Goal: Complete application form: Complete application form

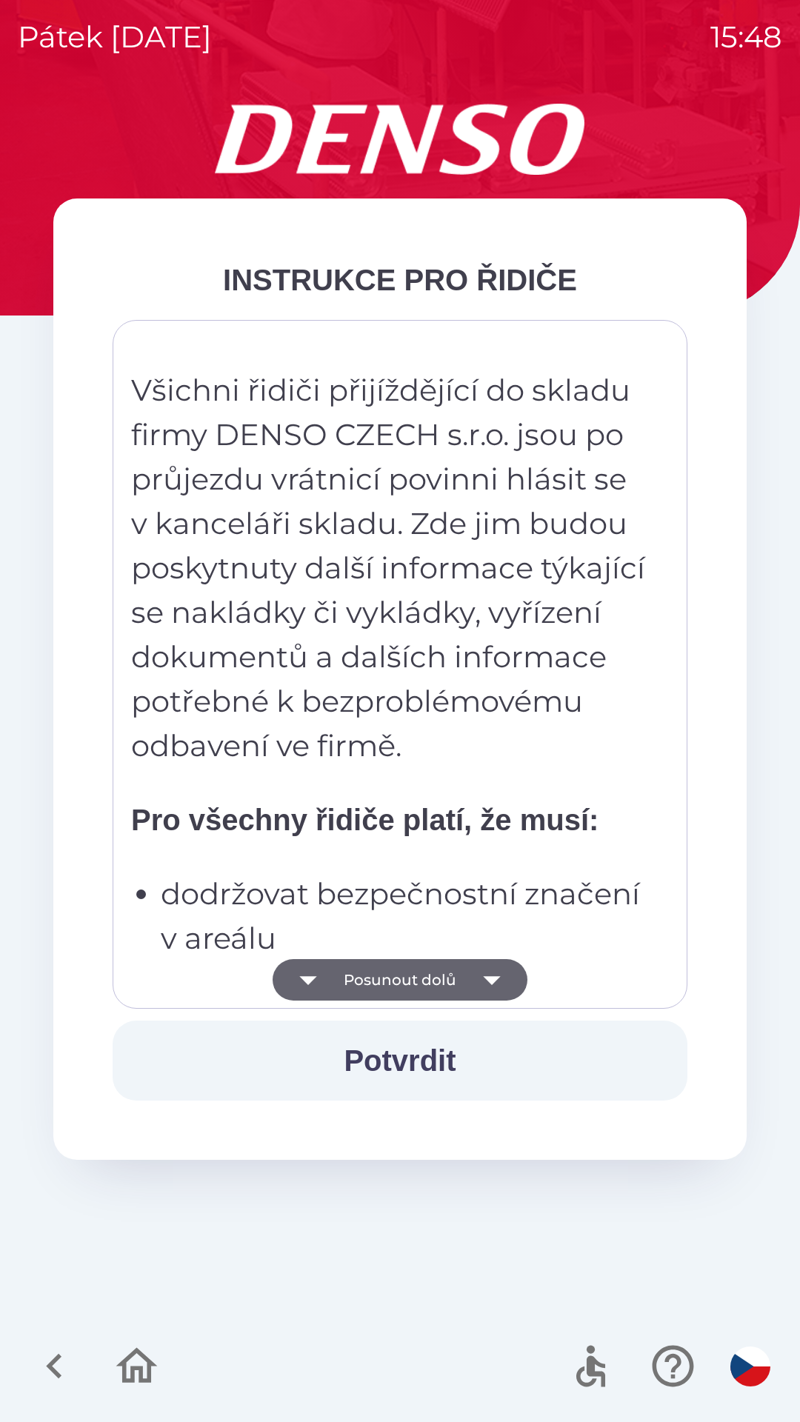
click at [404, 980] on button "Posunout dolů" at bounding box center [400, 979] width 255 height 41
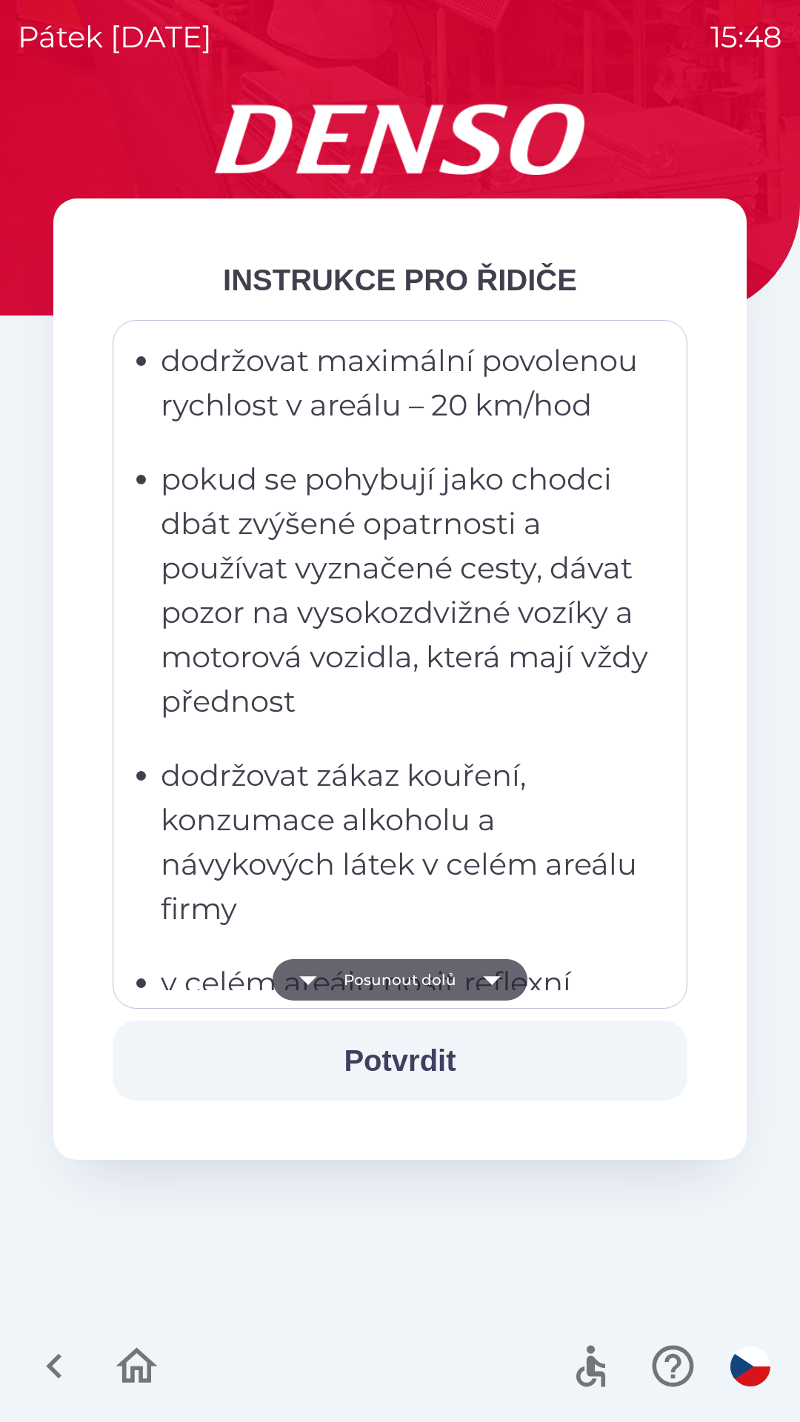
click at [405, 979] on button "Posunout dolů" at bounding box center [400, 979] width 255 height 41
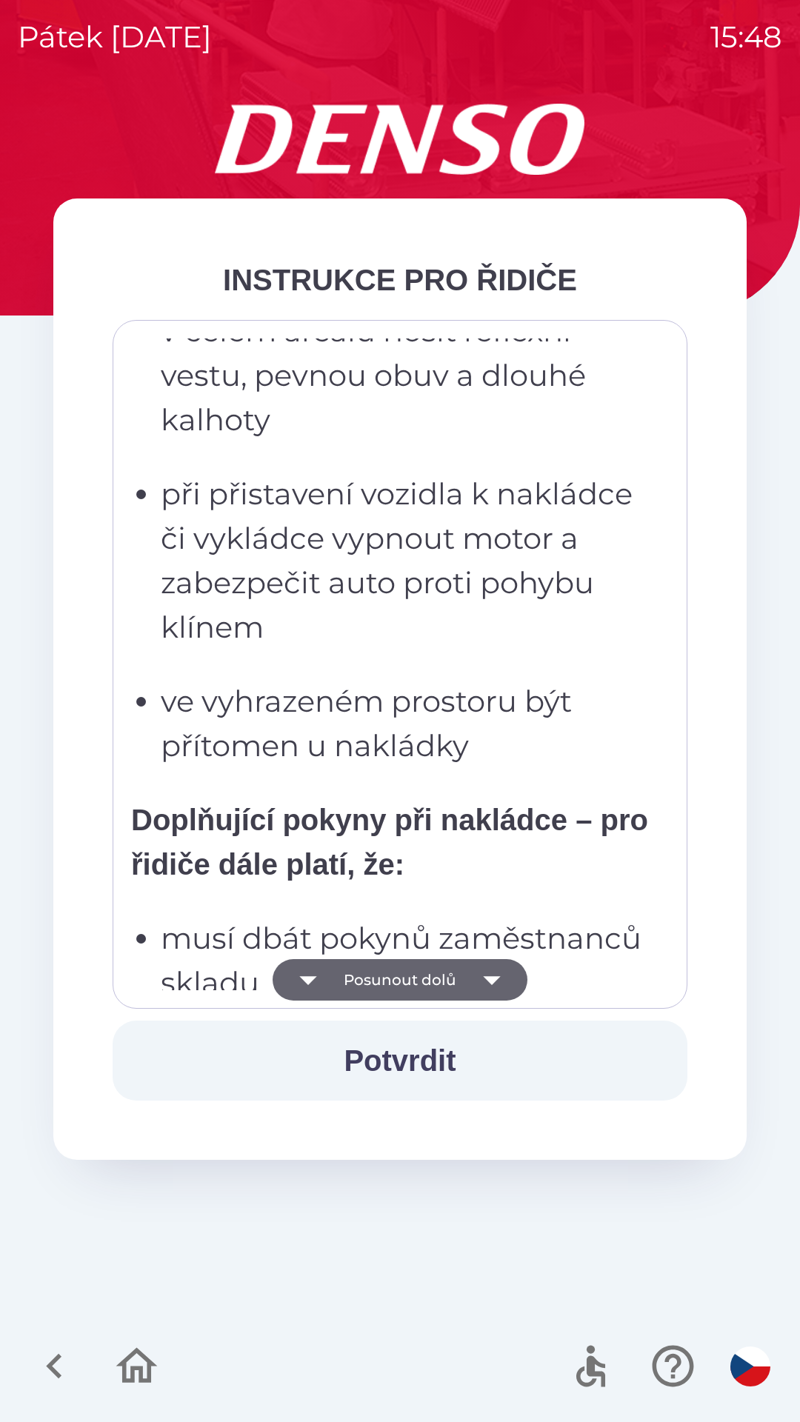
click at [403, 972] on button "Posunout dolů" at bounding box center [400, 979] width 255 height 41
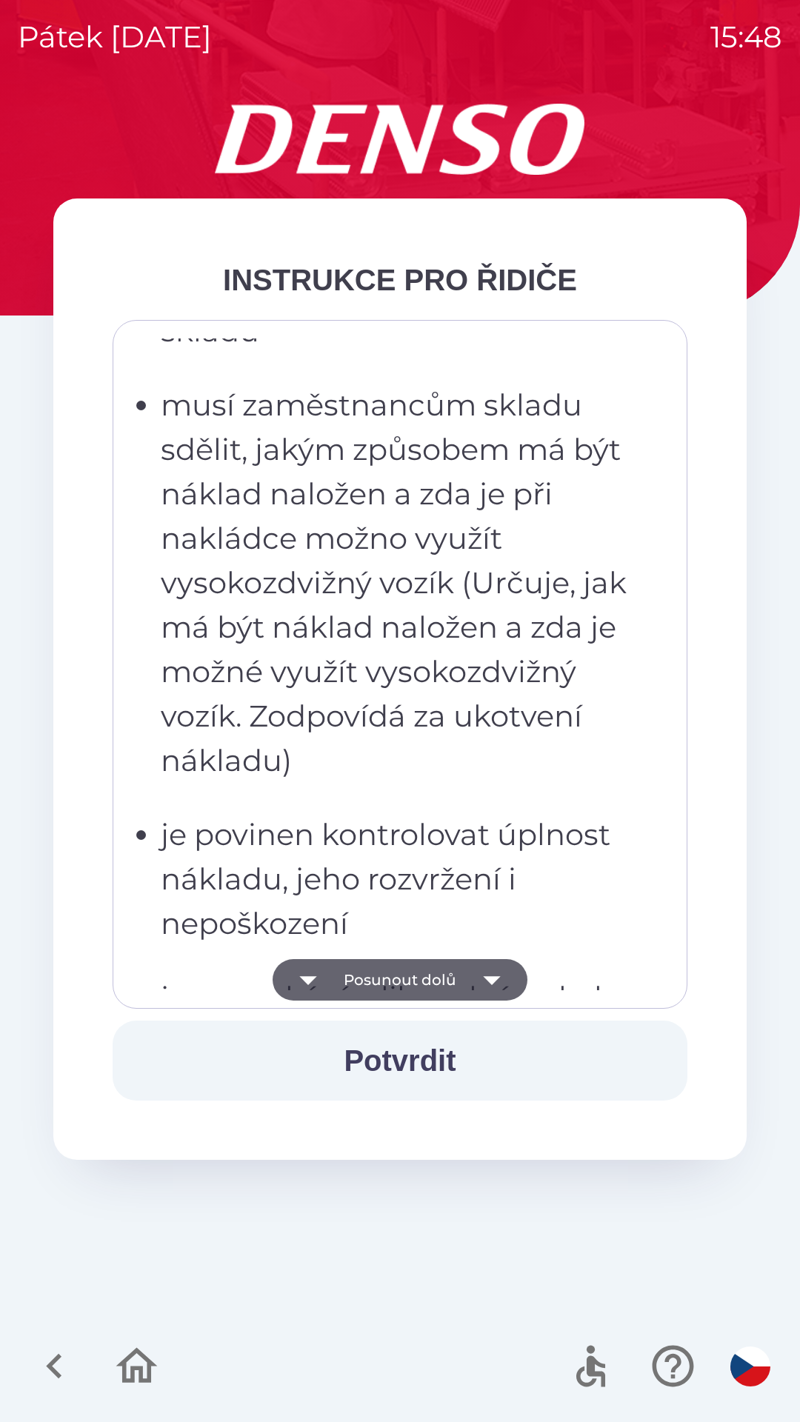
click at [401, 975] on button "Posunout dolů" at bounding box center [400, 979] width 255 height 41
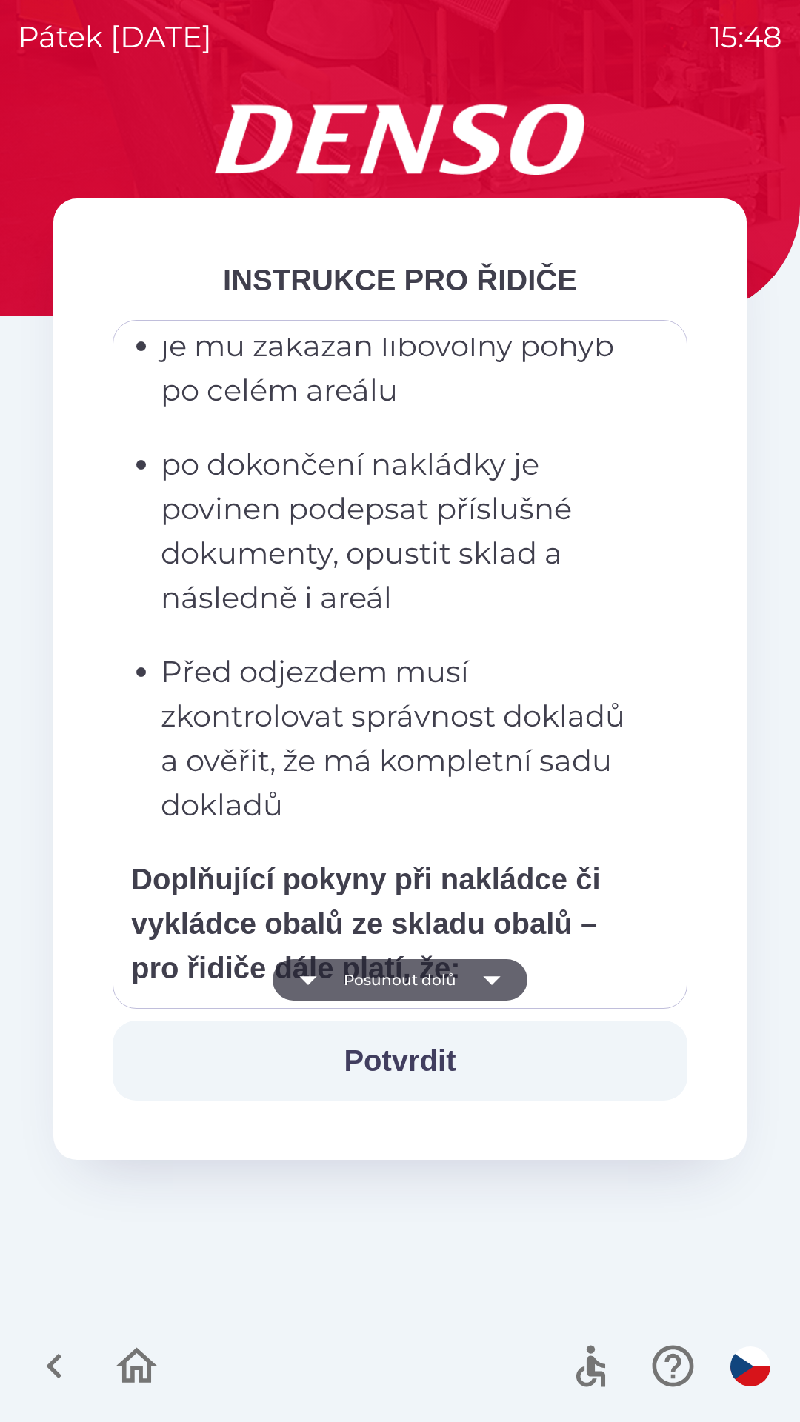
click at [404, 983] on button "Posunout dolů" at bounding box center [400, 979] width 255 height 41
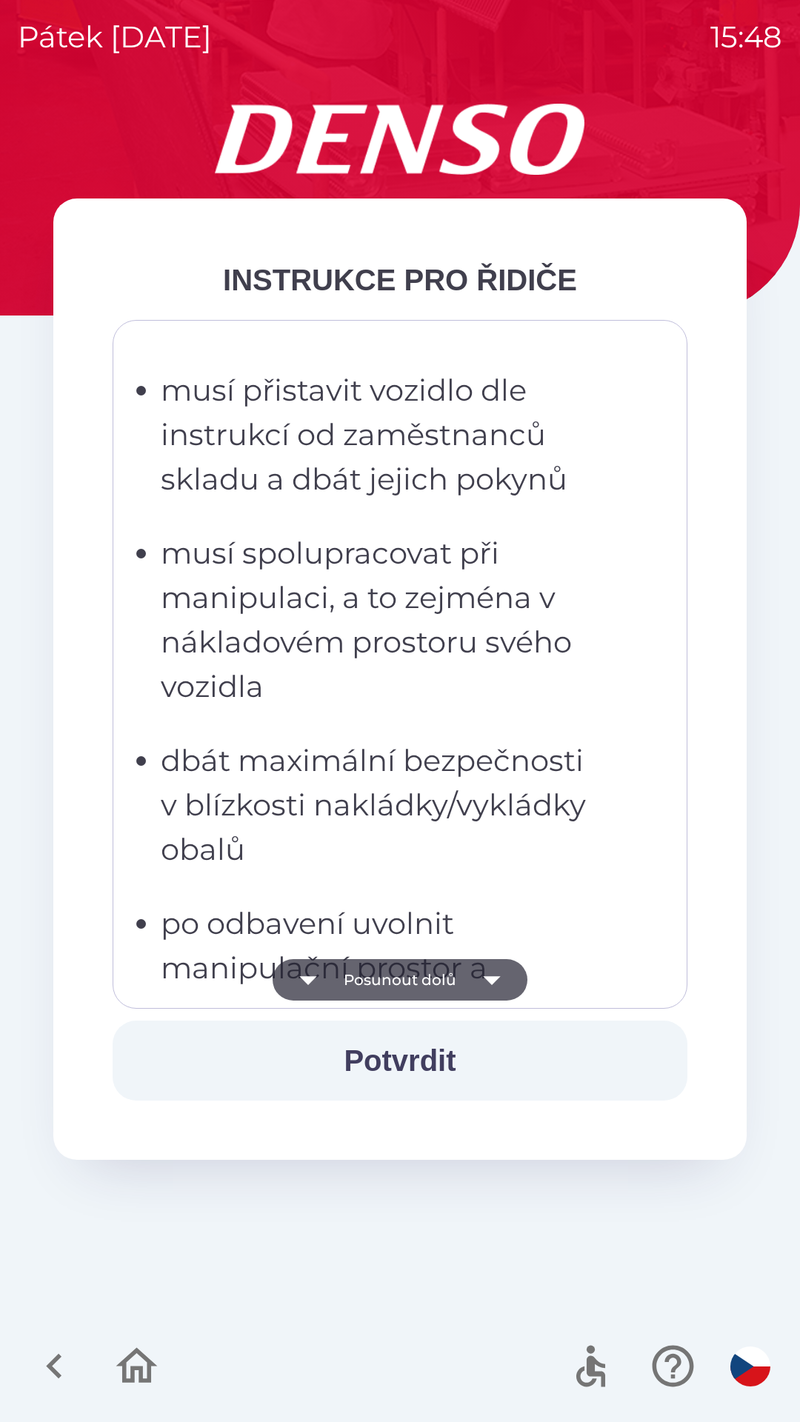
click at [405, 985] on button "Posunout dolů" at bounding box center [400, 979] width 255 height 41
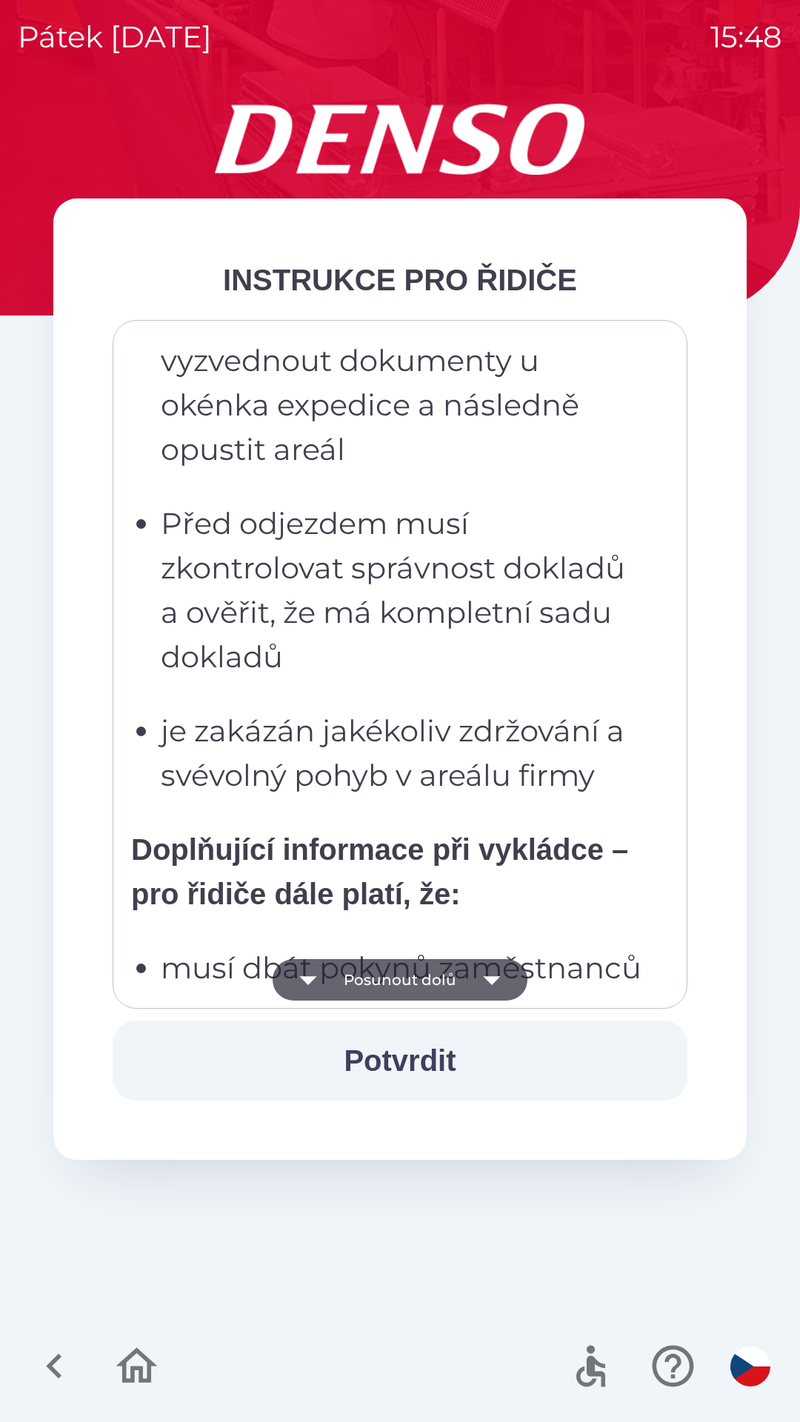
click at [402, 980] on button "Posunout dolů" at bounding box center [400, 979] width 255 height 41
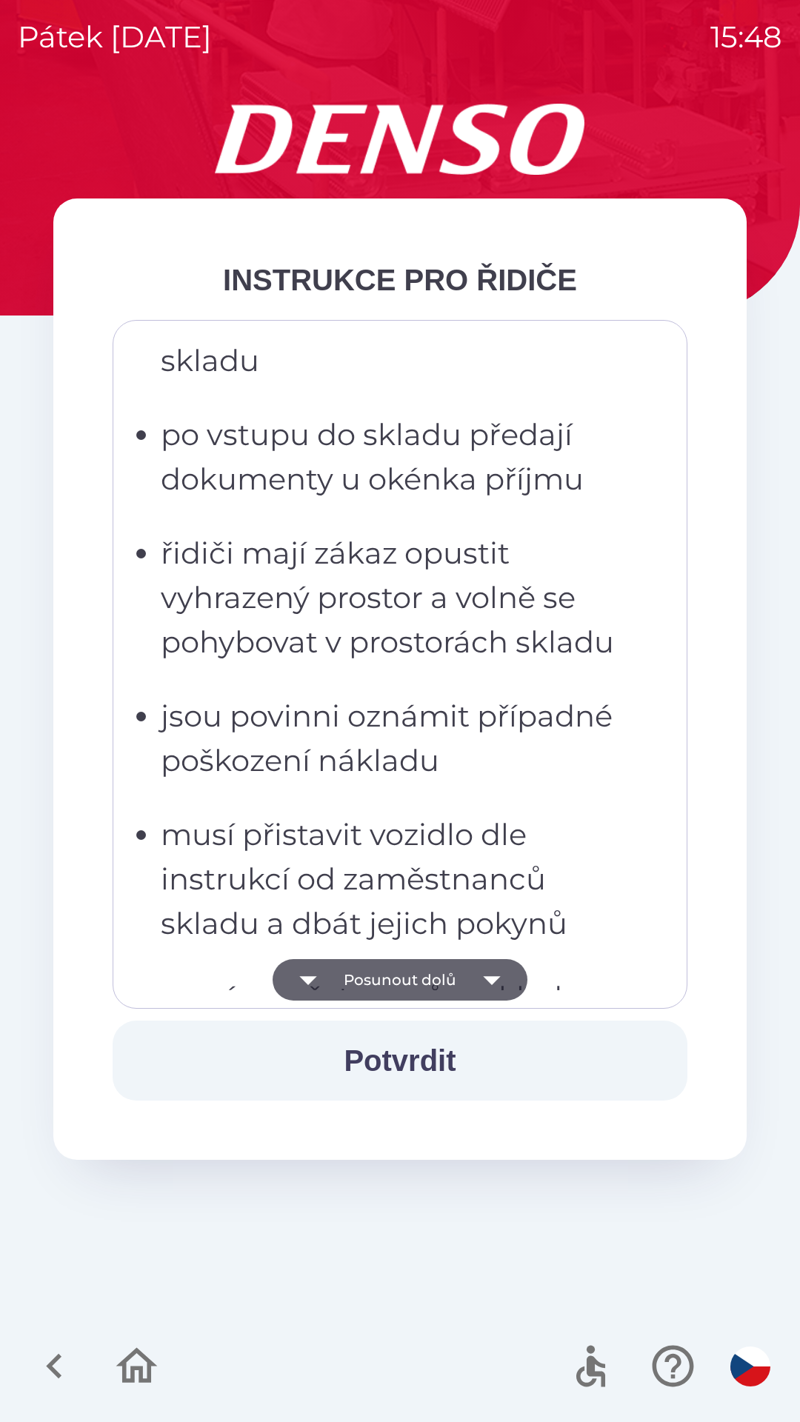
click at [400, 981] on button "Posunout dolů" at bounding box center [400, 979] width 255 height 41
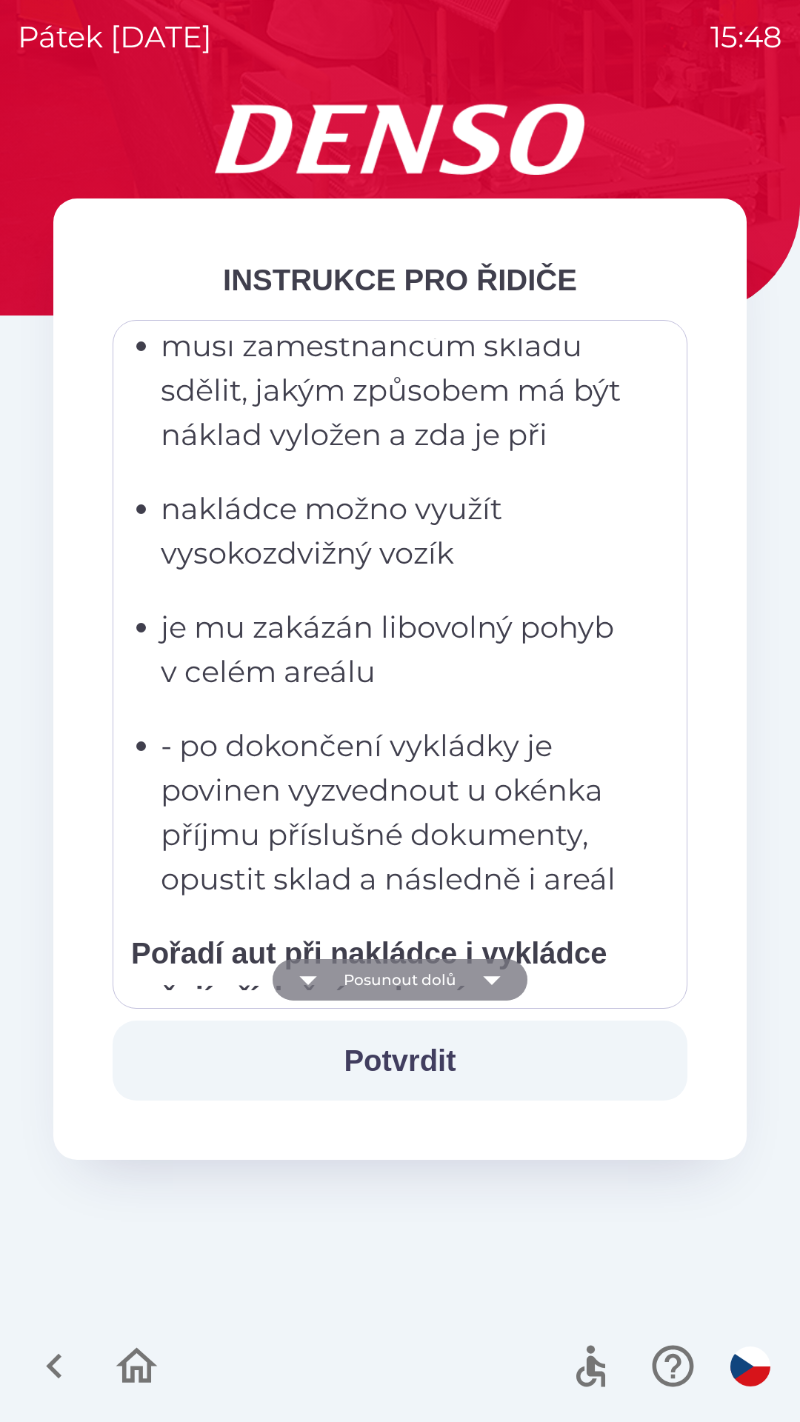
click at [399, 982] on button "Posunout dolů" at bounding box center [400, 979] width 255 height 41
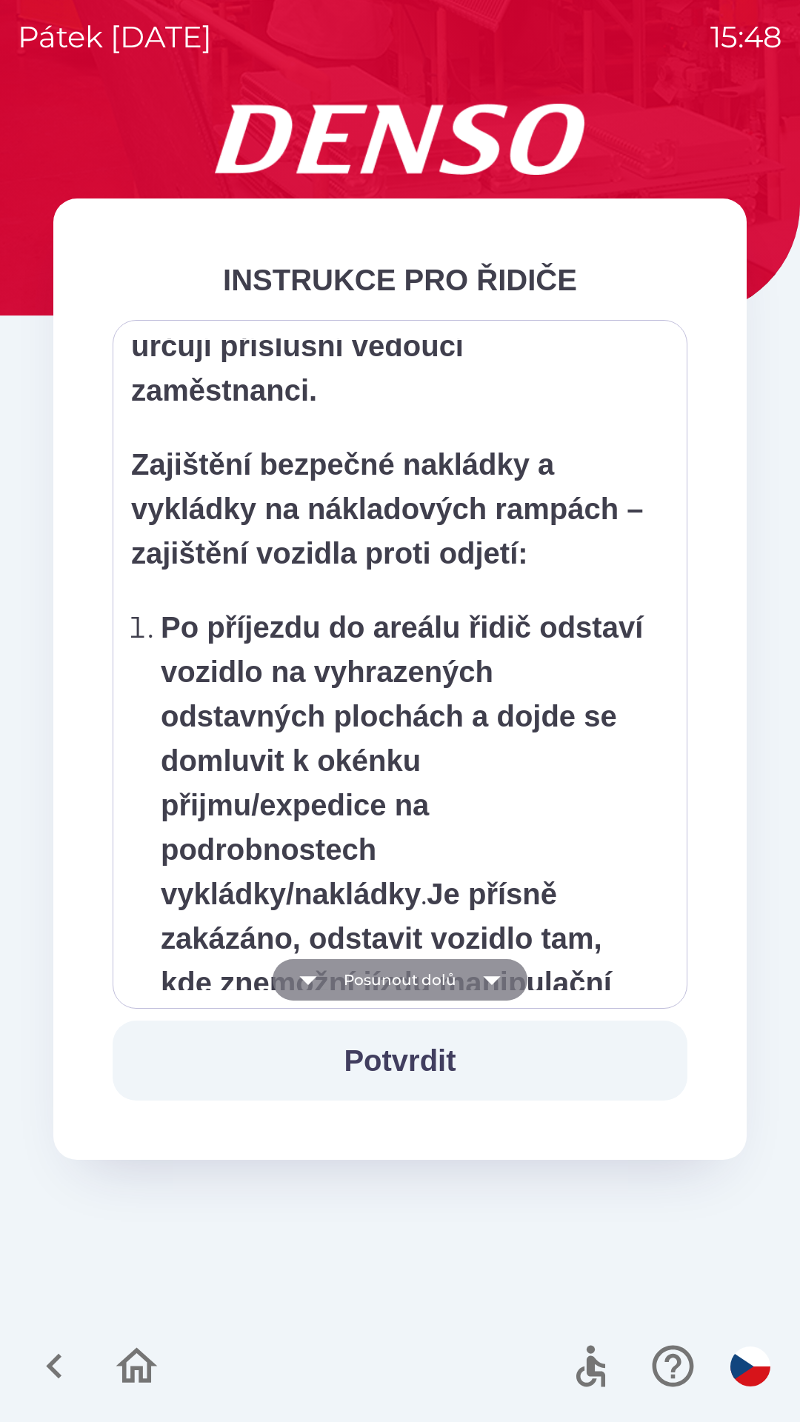
click at [399, 981] on button "Posunout dolů" at bounding box center [400, 979] width 255 height 41
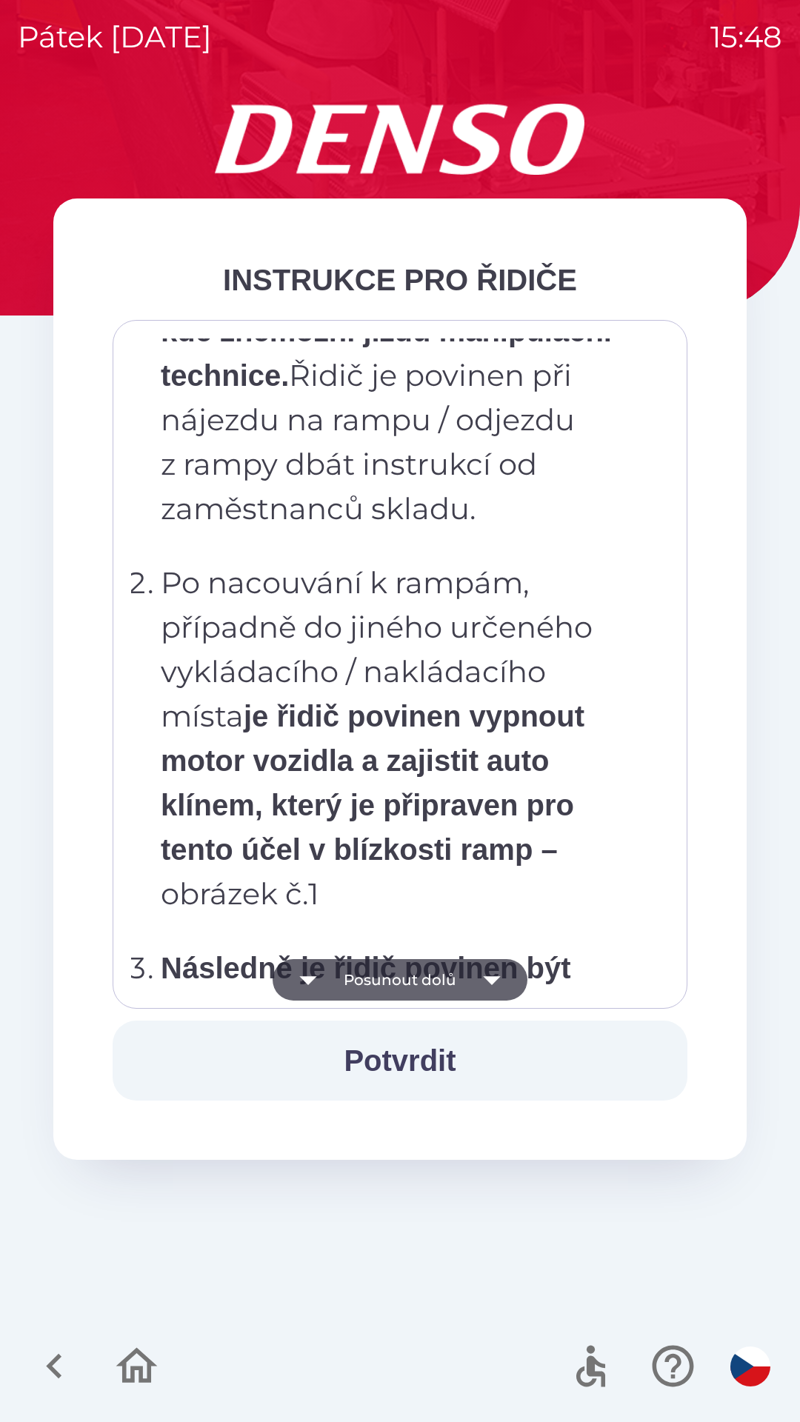
click at [396, 981] on button "Posunout dolů" at bounding box center [400, 979] width 255 height 41
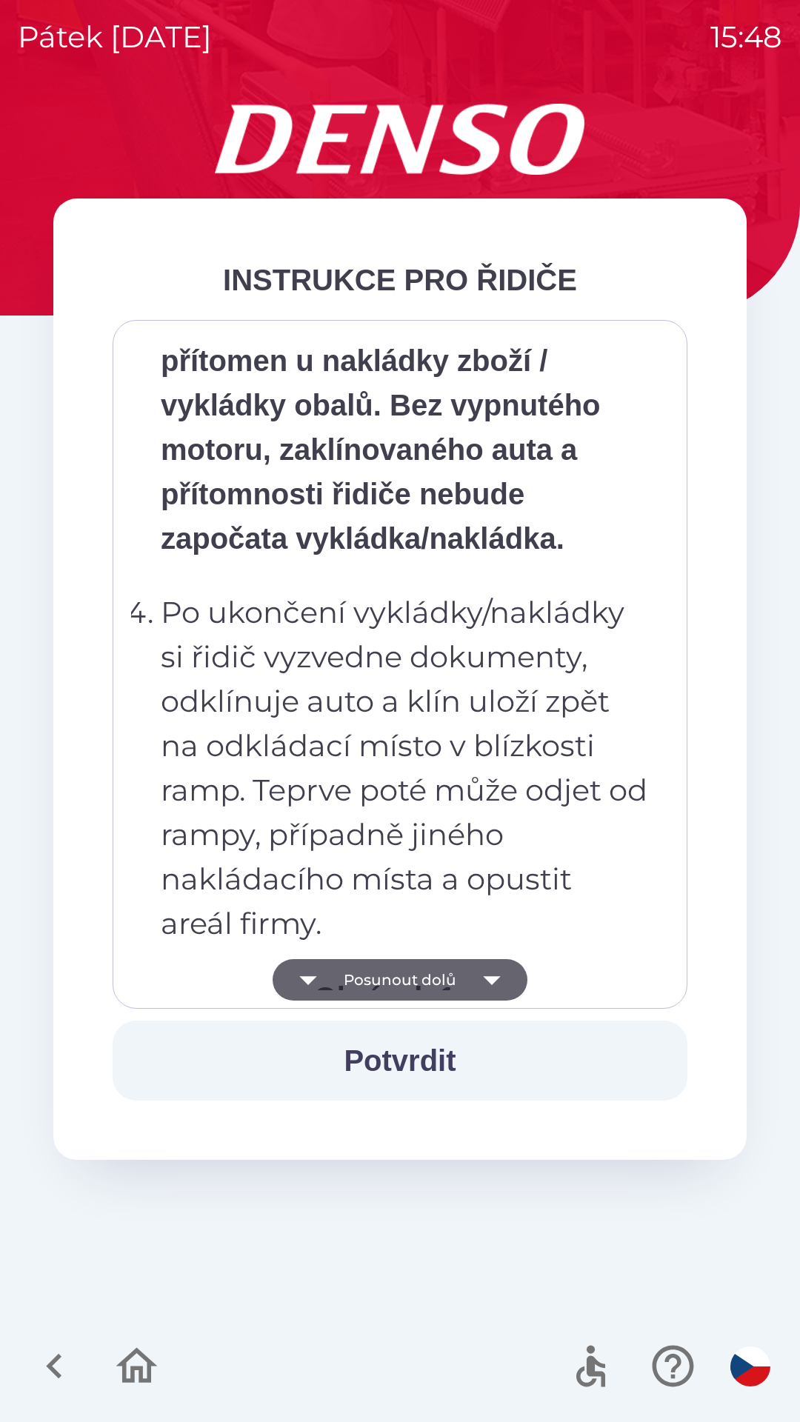
click at [392, 978] on button "Posunout dolů" at bounding box center [400, 979] width 255 height 41
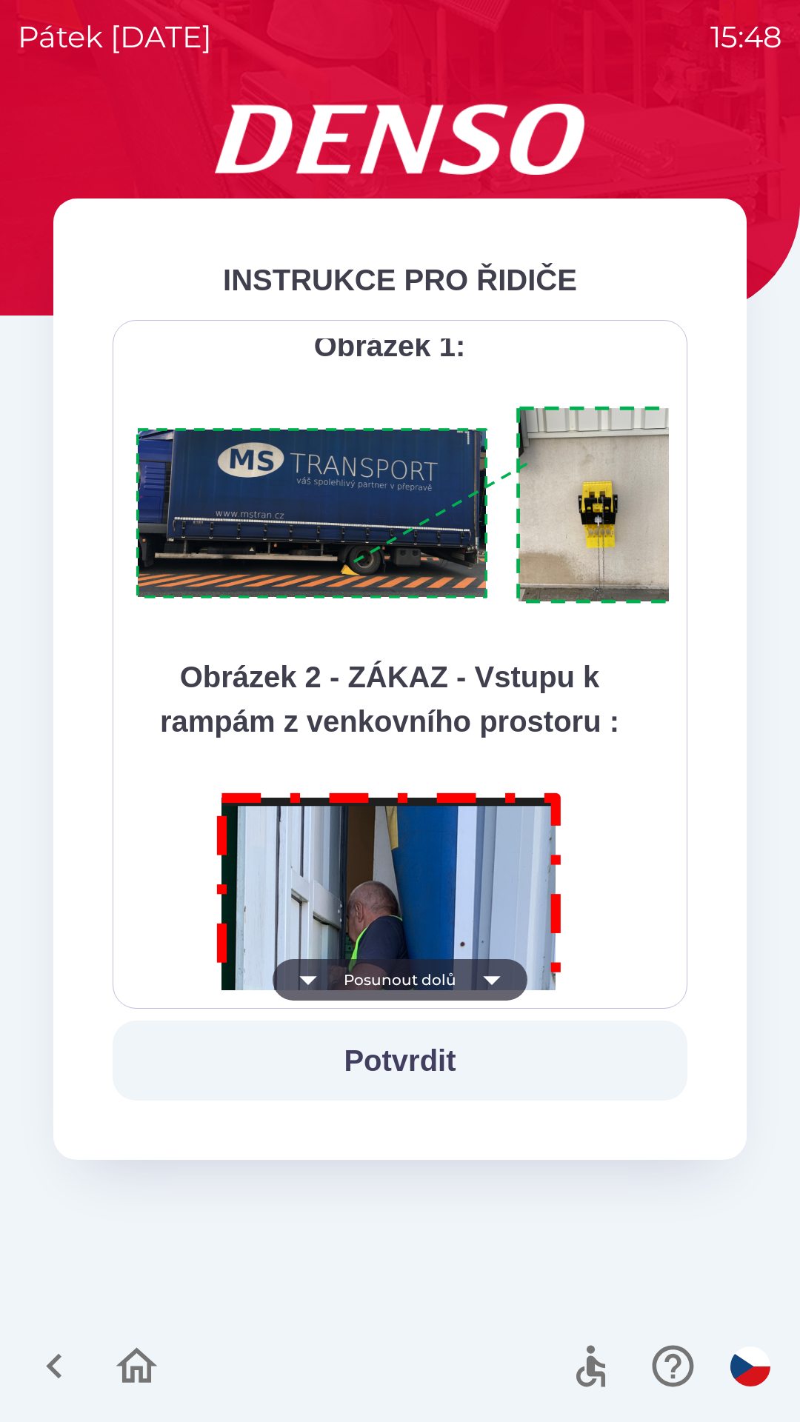
click at [387, 978] on button "Posunout dolů" at bounding box center [400, 979] width 255 height 41
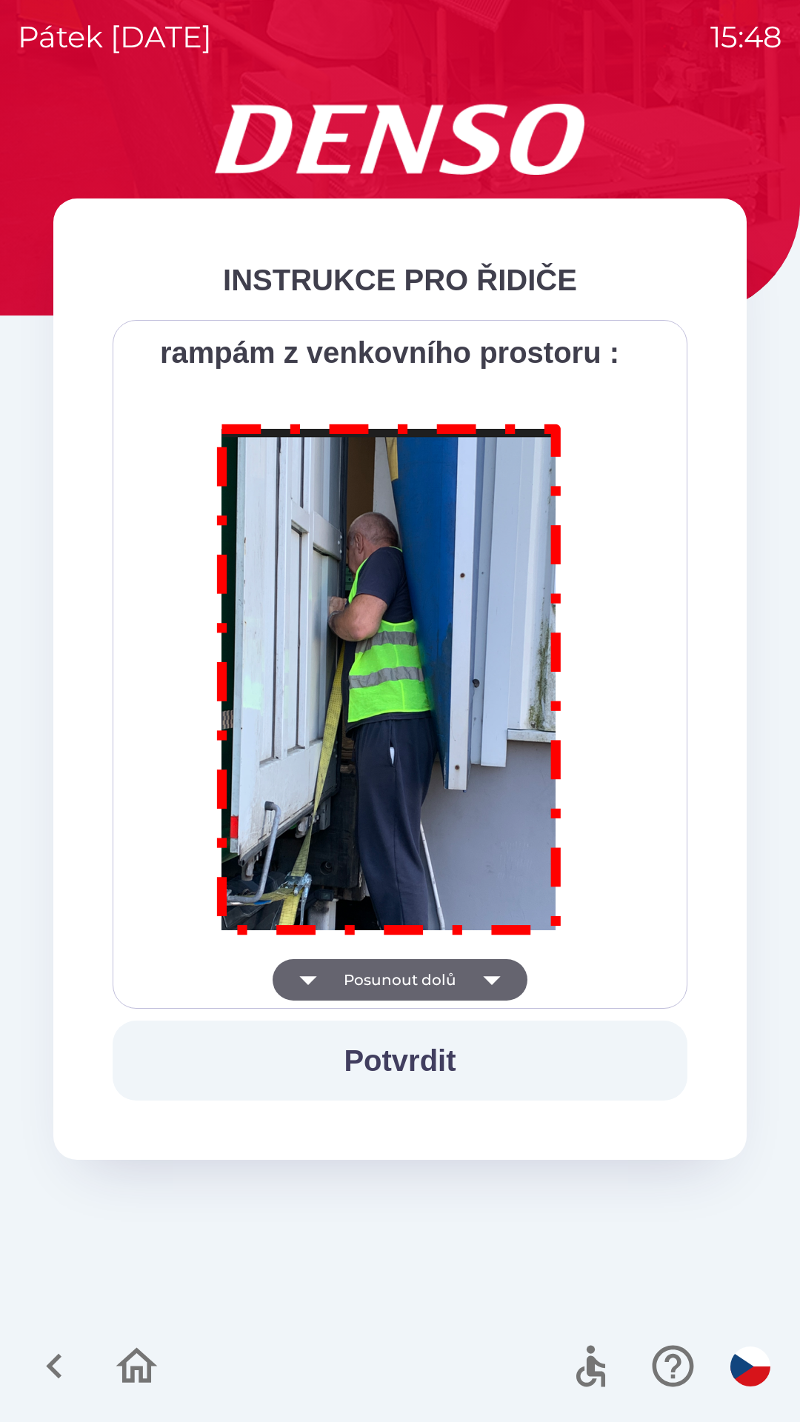
click at [381, 978] on div "Všichni řidiči přijíždějící do skladu firmy DENSO CZECH s.r.o. jsou po průjezdu…" at bounding box center [400, 664] width 538 height 652
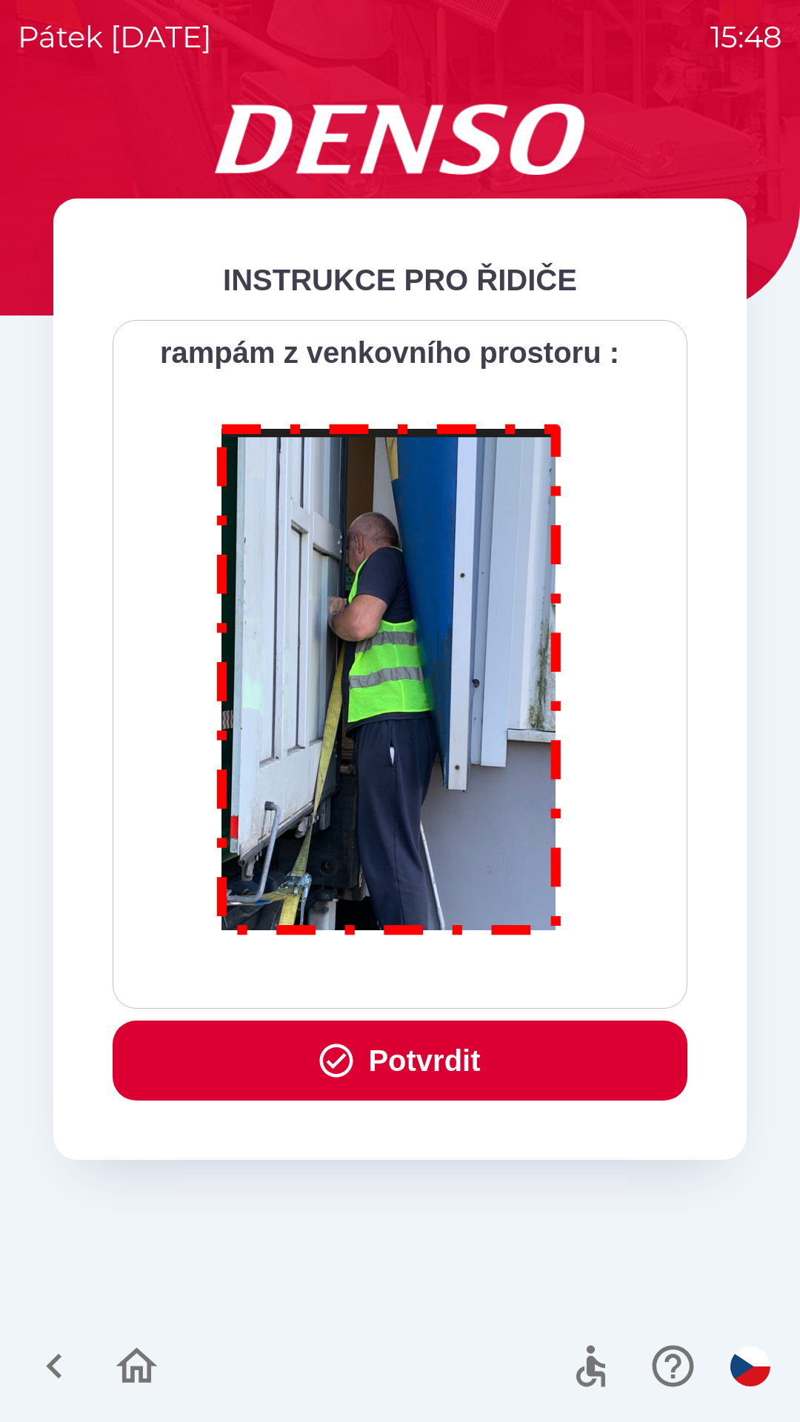
click at [373, 1043] on button "Potvrdit" at bounding box center [400, 1060] width 575 height 80
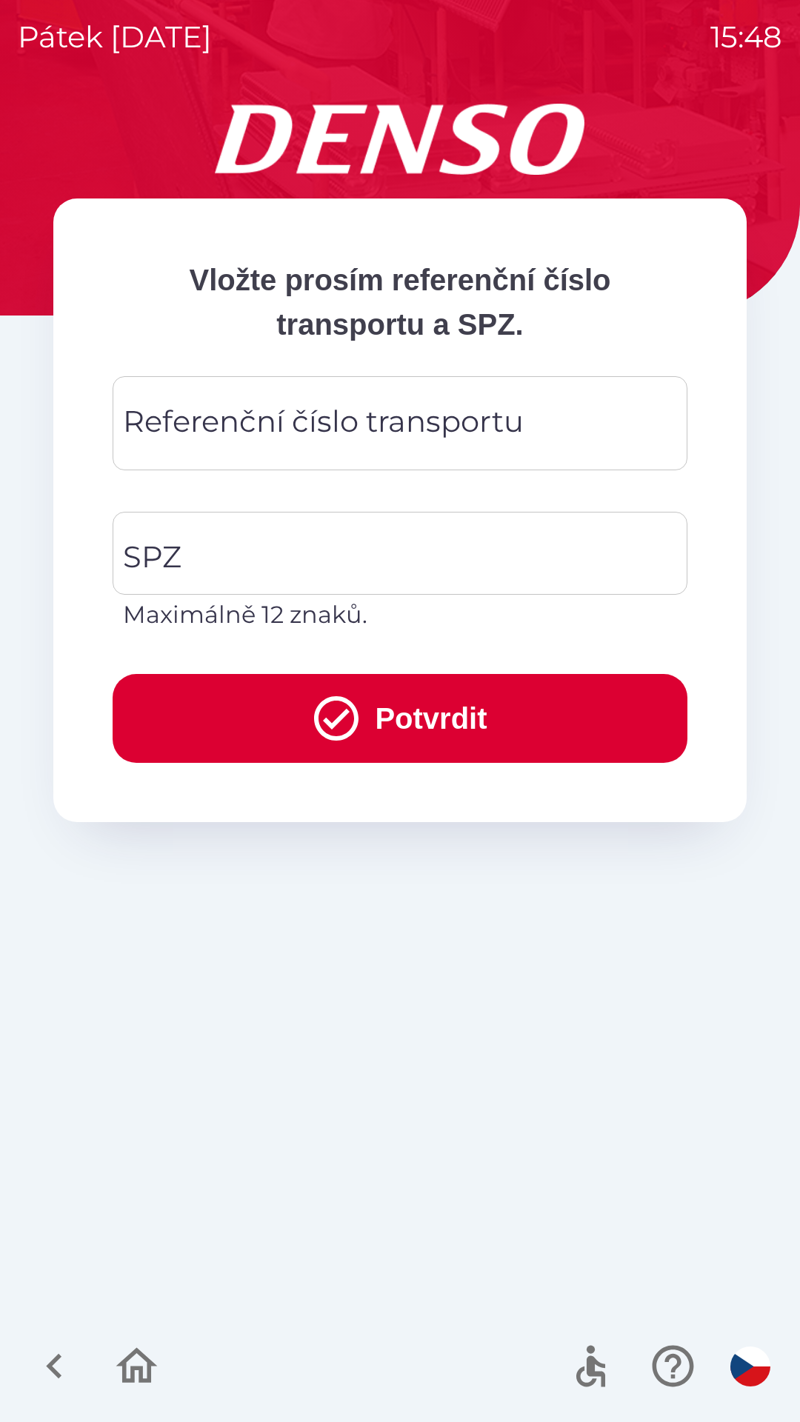
click at [333, 435] on div "Referenční číslo transportu Referenční číslo transportu" at bounding box center [400, 423] width 575 height 94
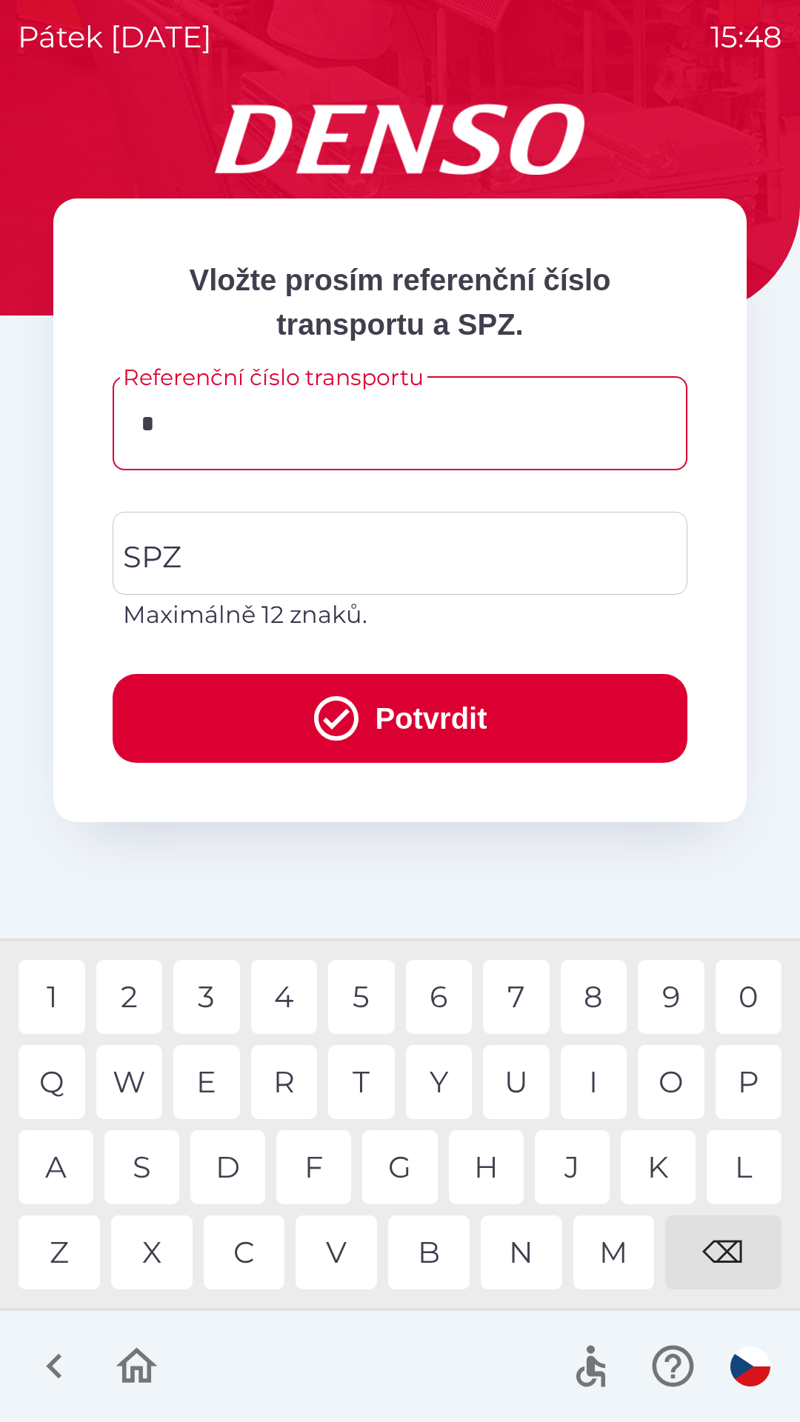
click at [256, 1249] on div "C" at bounding box center [244, 1252] width 81 height 74
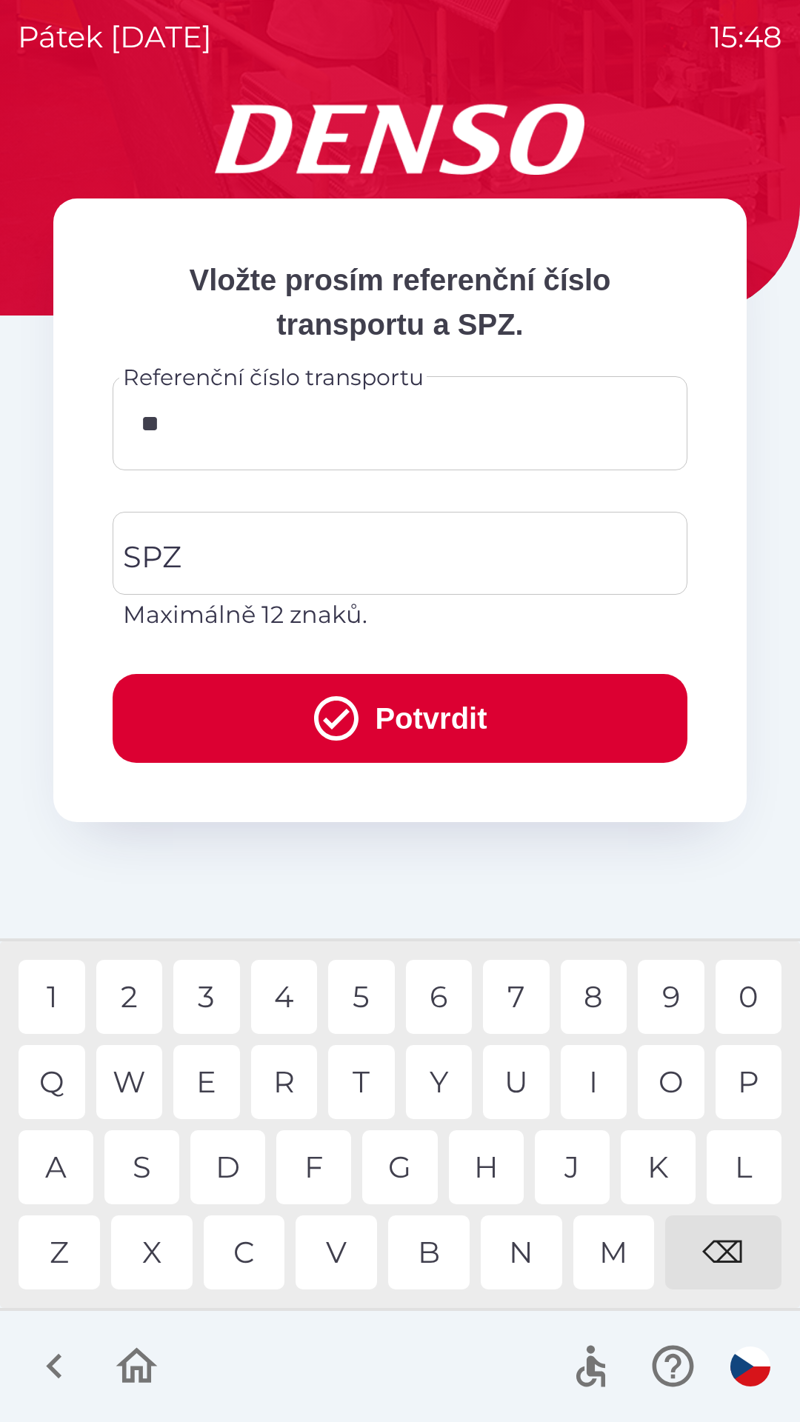
click at [78, 1080] on div "Q" at bounding box center [52, 1082] width 67 height 74
click at [432, 1257] on div "B" at bounding box center [428, 1252] width 81 height 74
click at [738, 993] on div "0" at bounding box center [748, 997] width 67 height 74
click at [138, 1070] on div "W" at bounding box center [129, 1082] width 67 height 74
click at [218, 1001] on div "3" at bounding box center [206, 997] width 67 height 74
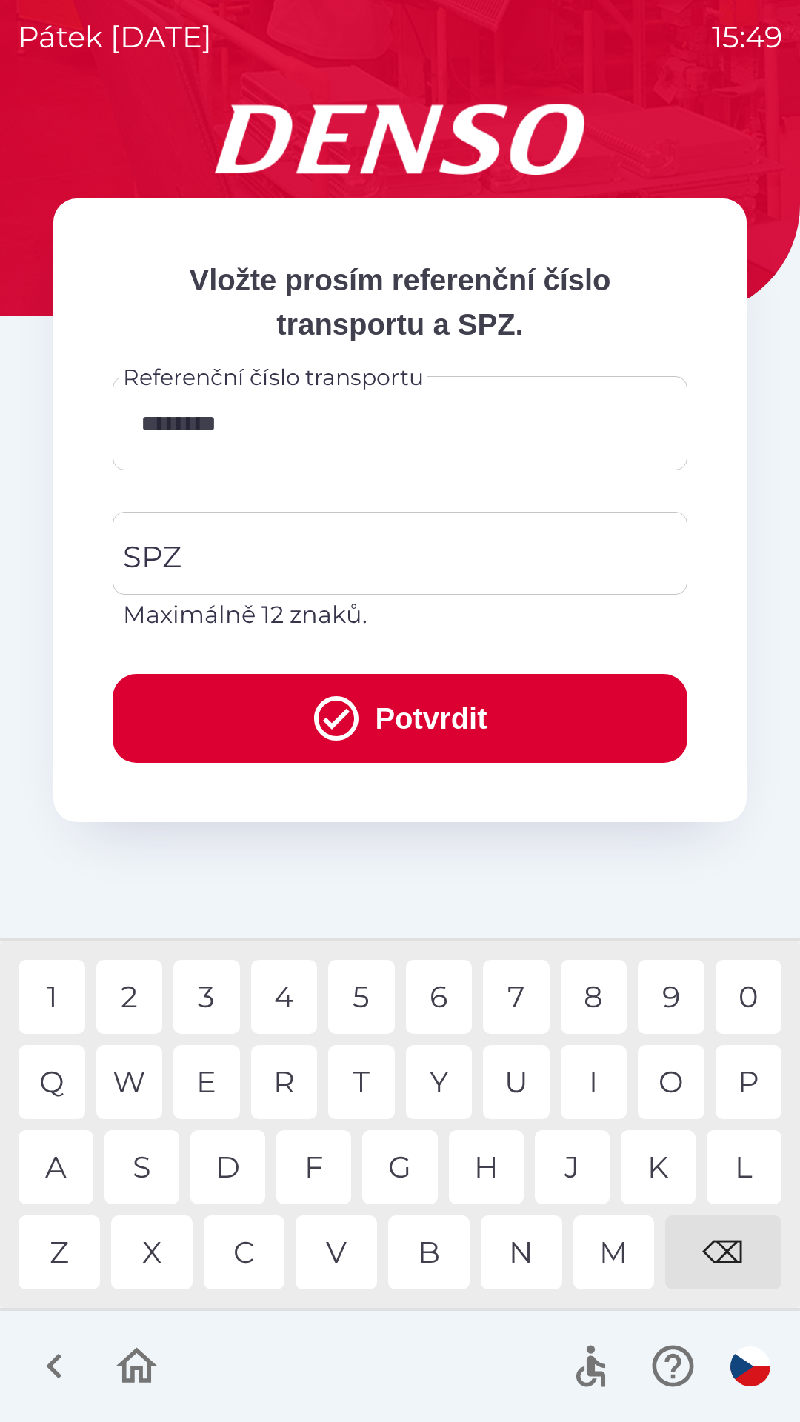
type input "*********"
click at [587, 998] on div "8" at bounding box center [594, 997] width 67 height 74
click at [275, 559] on input "SPZ" at bounding box center [388, 553] width 539 height 70
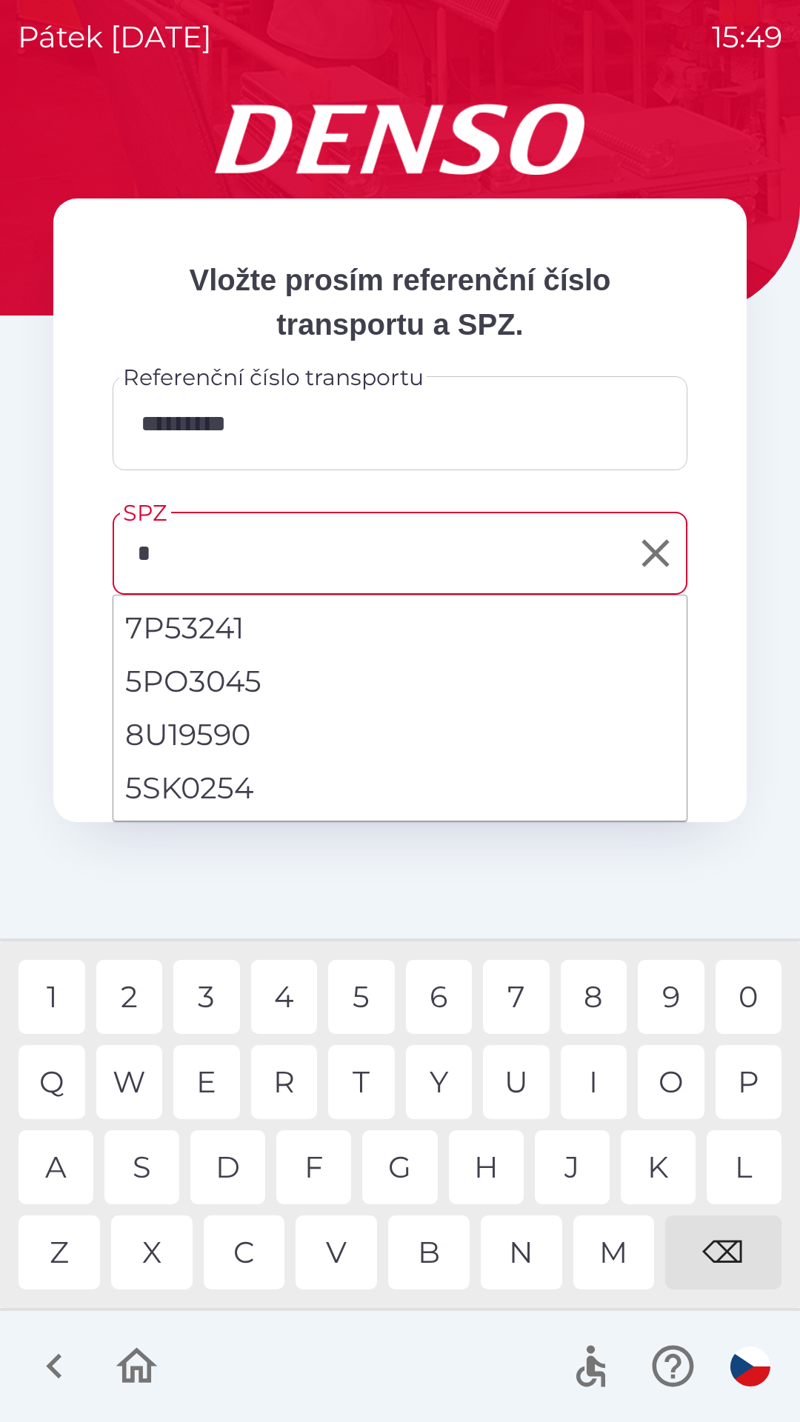
click at [364, 1009] on div "5" at bounding box center [361, 997] width 67 height 74
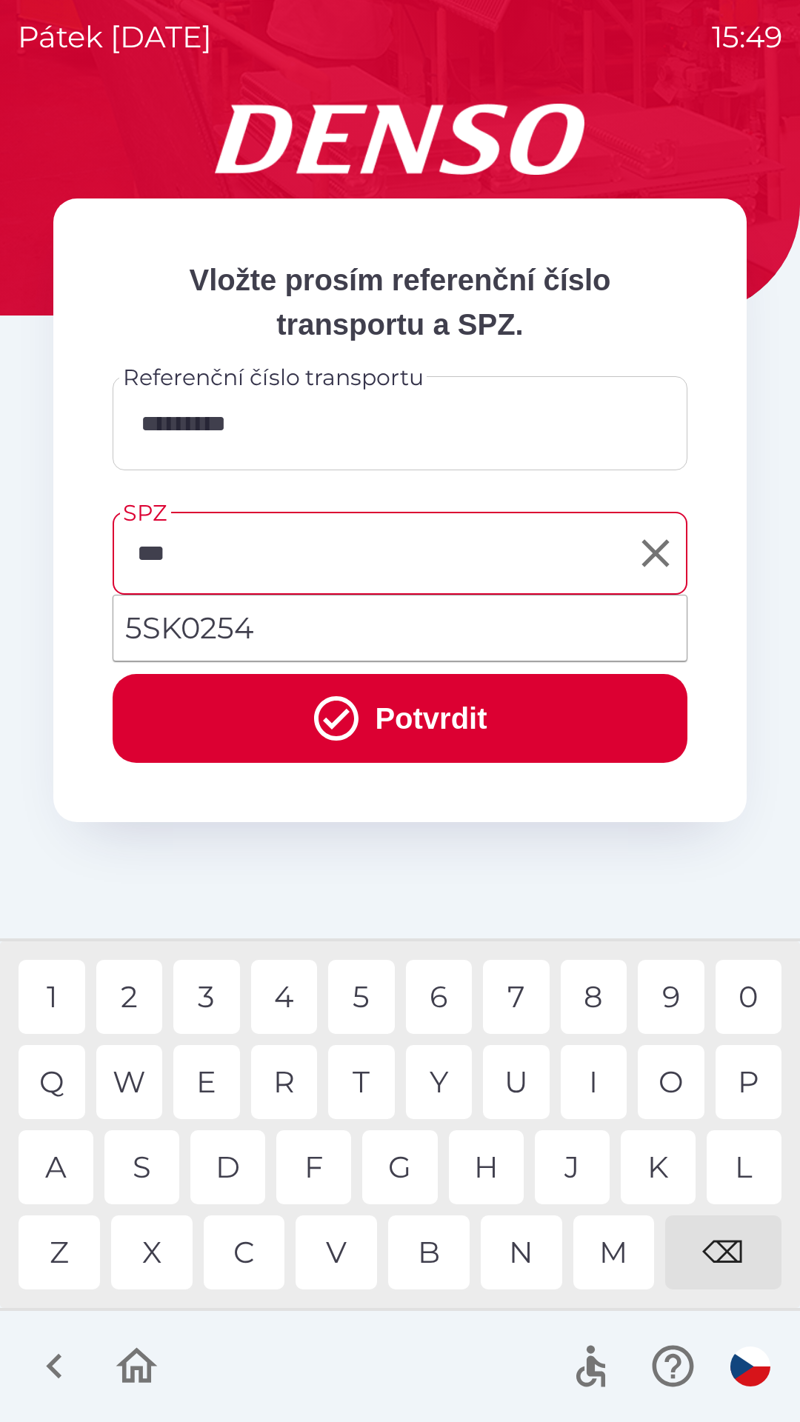
click at [273, 630] on li "5SK0254" at bounding box center [399, 627] width 573 height 53
type input "*******"
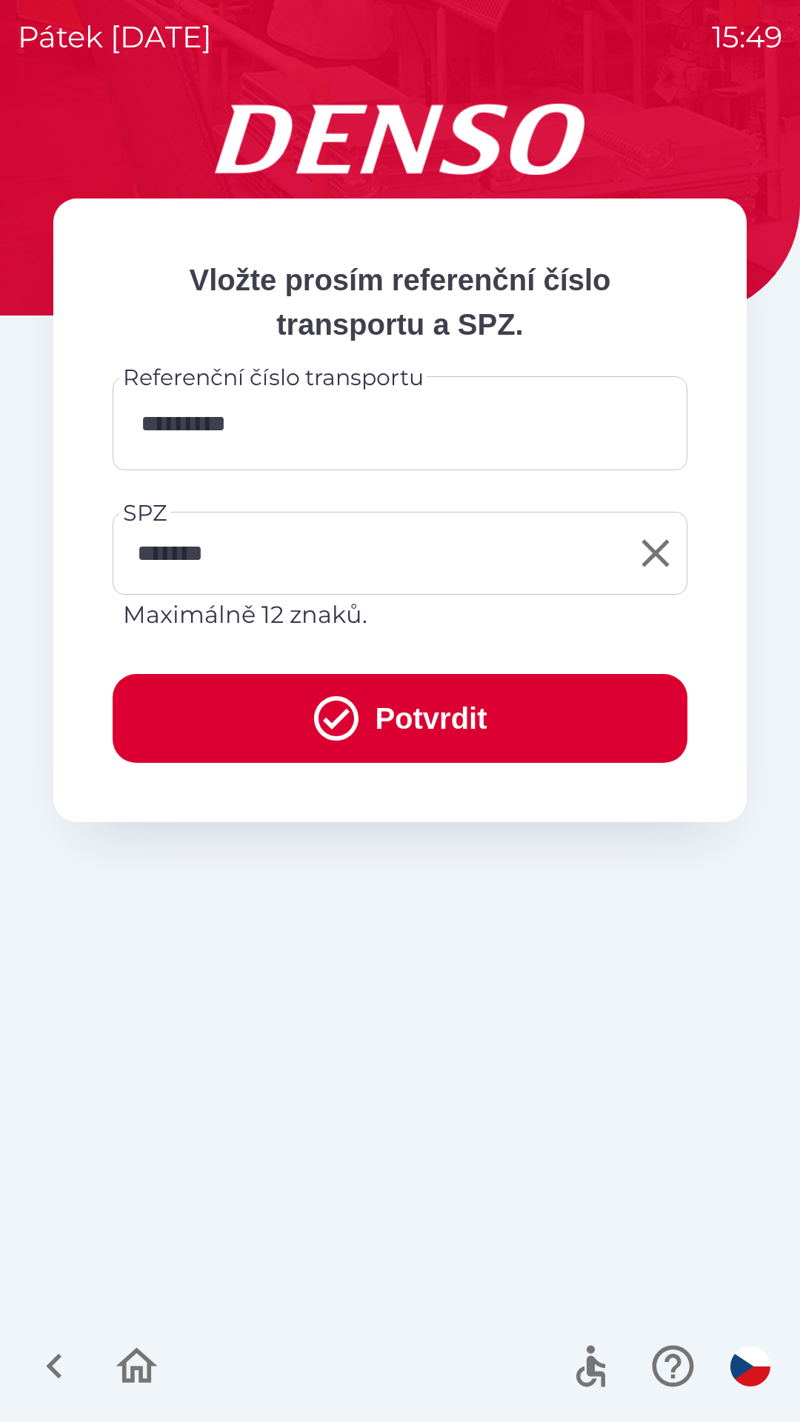
click at [386, 720] on button "Potvrdit" at bounding box center [400, 718] width 575 height 89
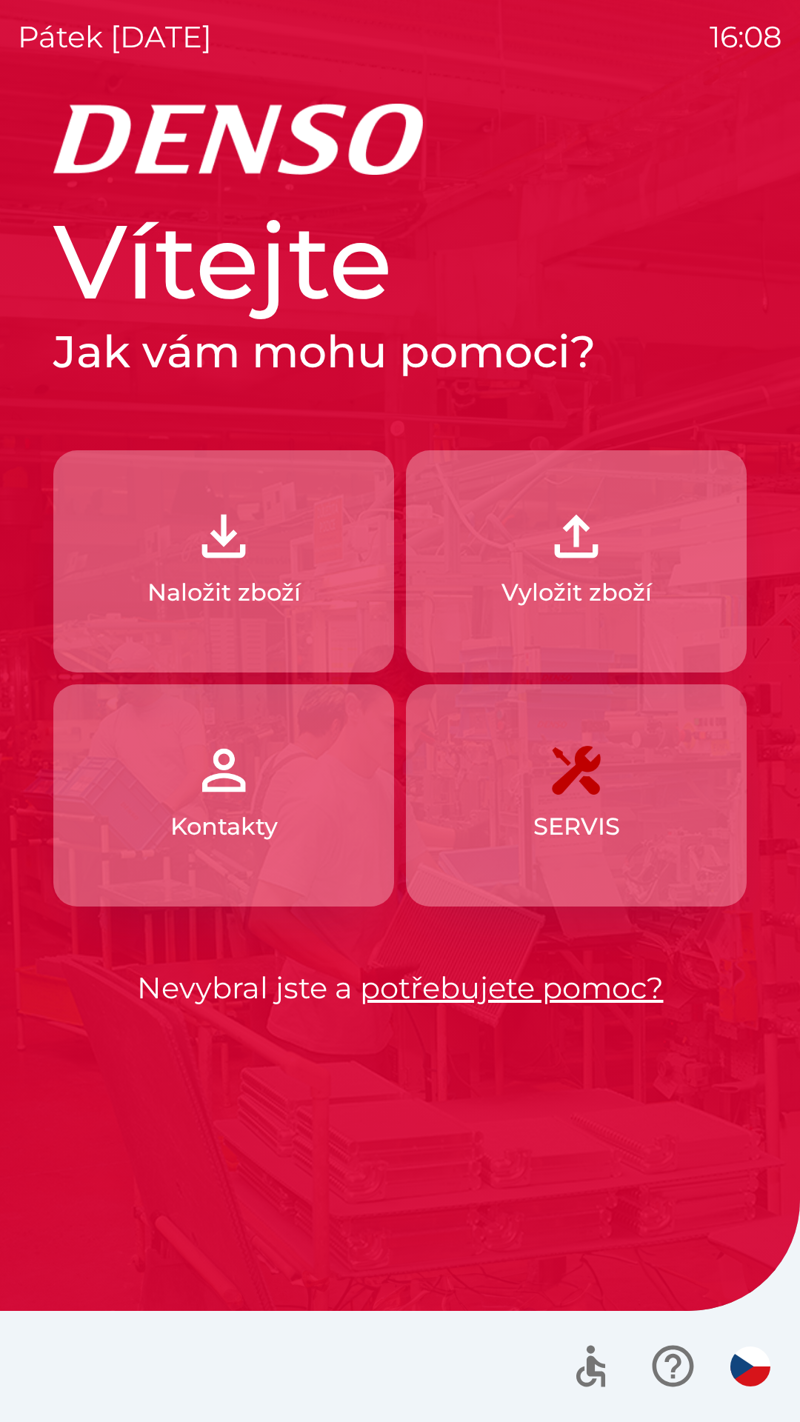
click at [204, 542] on img "button" at bounding box center [223, 536] width 65 height 65
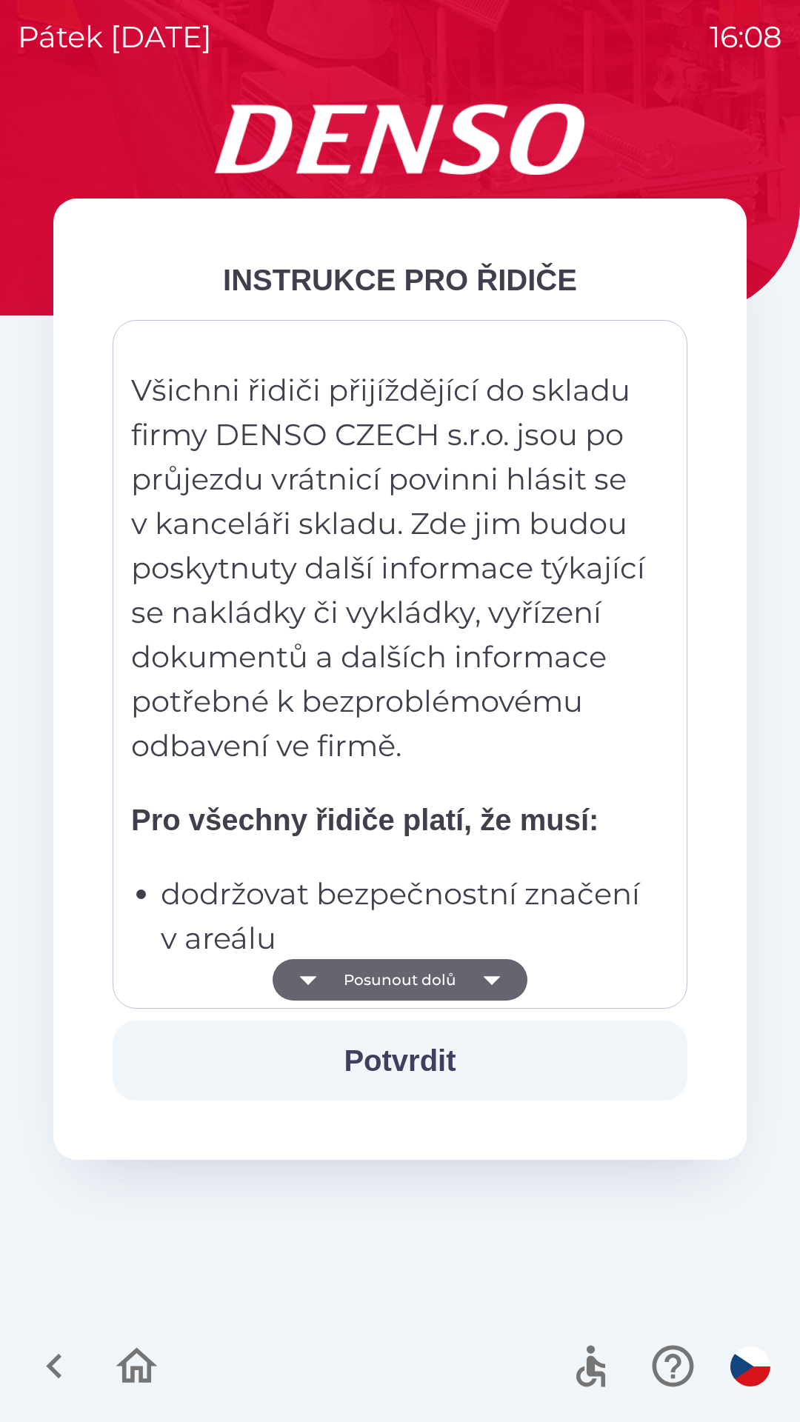
click at [376, 1060] on button "Potvrdit" at bounding box center [400, 1060] width 575 height 80
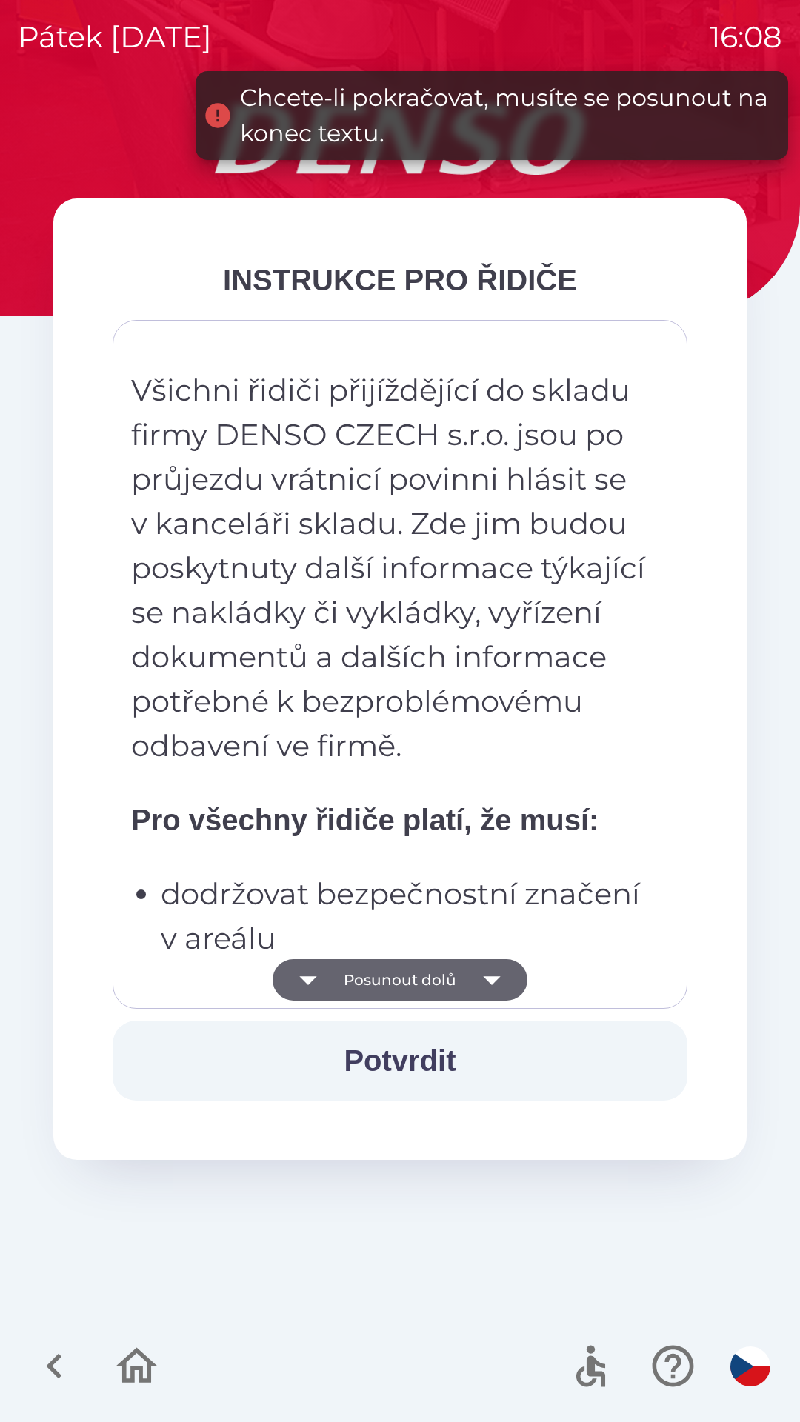
click at [352, 986] on button "Posunout dolů" at bounding box center [400, 979] width 255 height 41
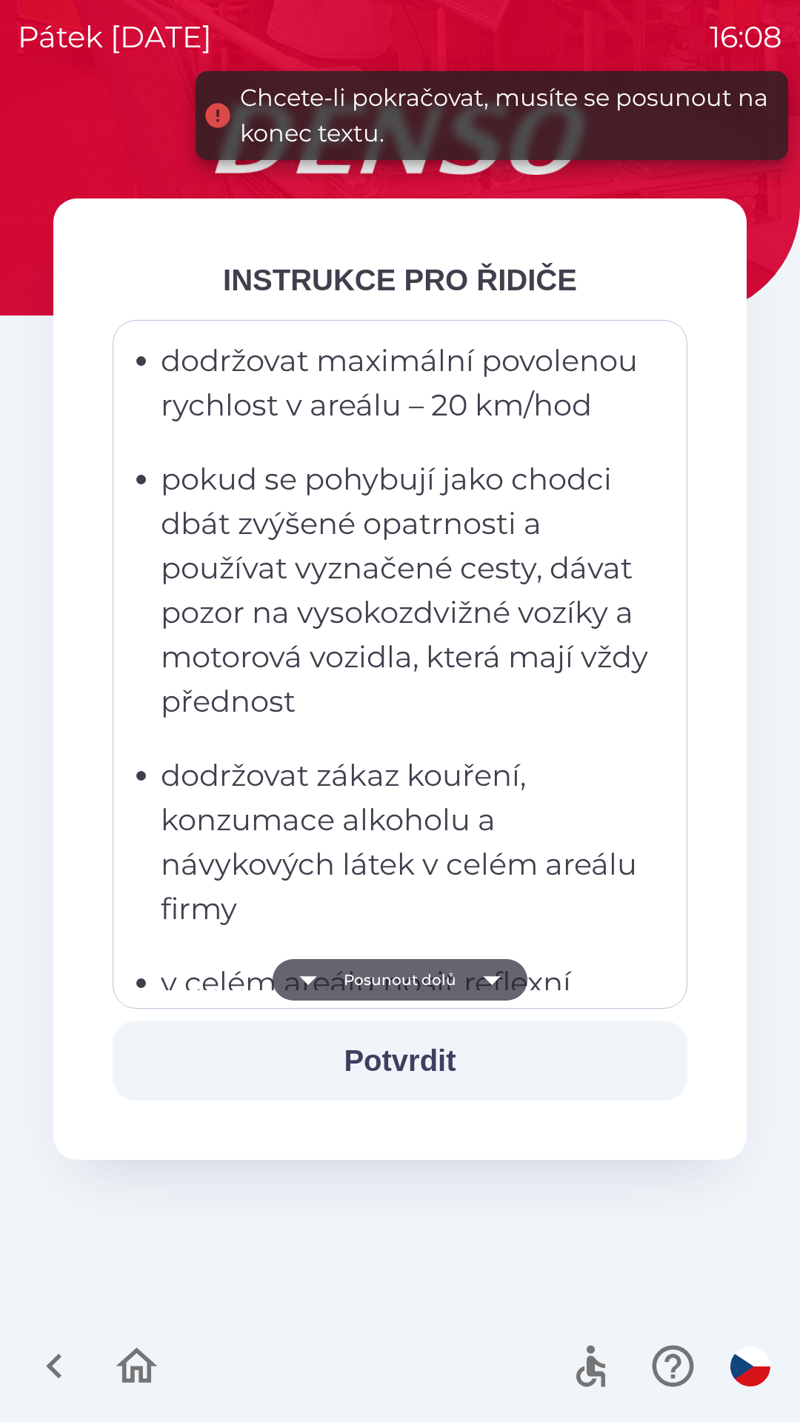
click at [329, 986] on icon "button" at bounding box center [307, 979] width 41 height 41
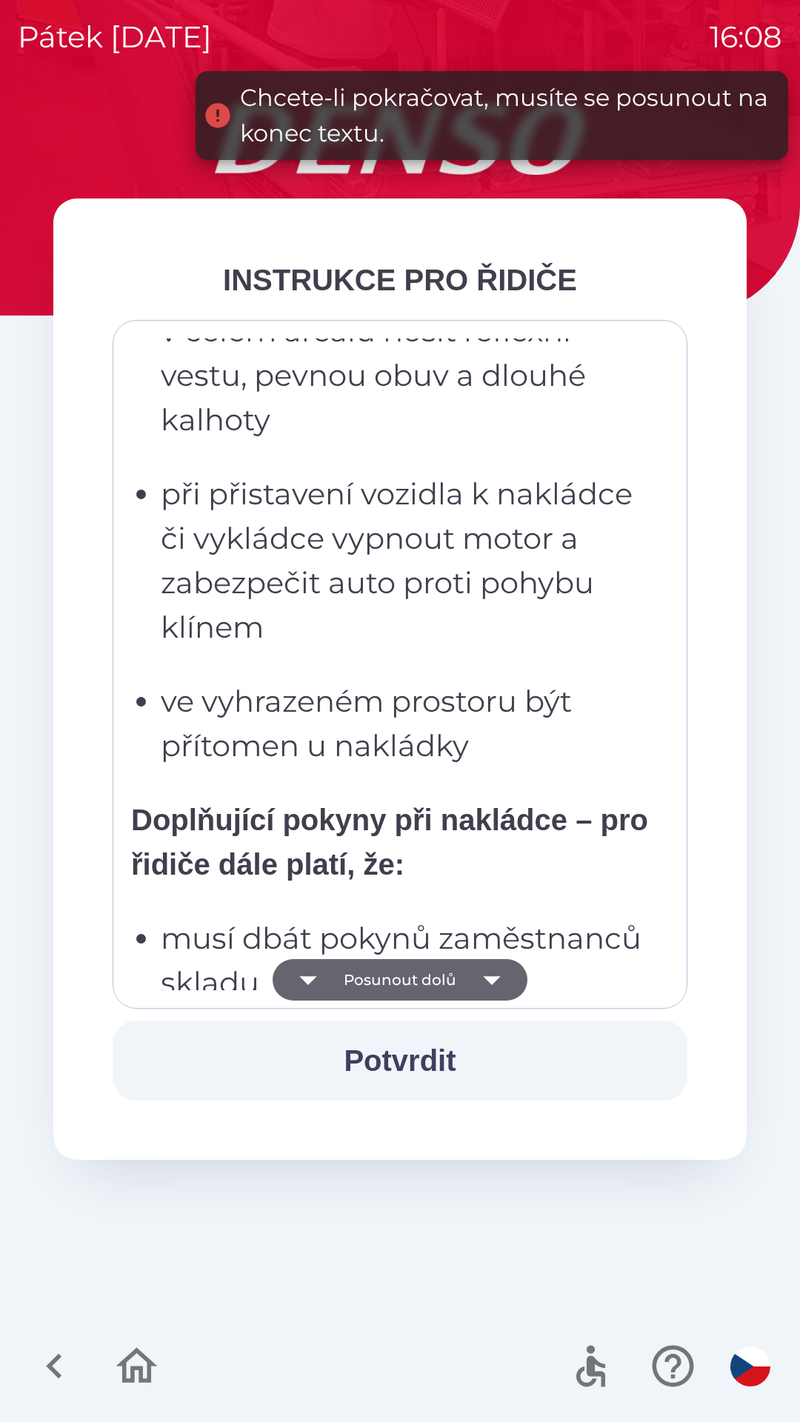
click at [315, 987] on icon "button" at bounding box center [307, 979] width 41 height 41
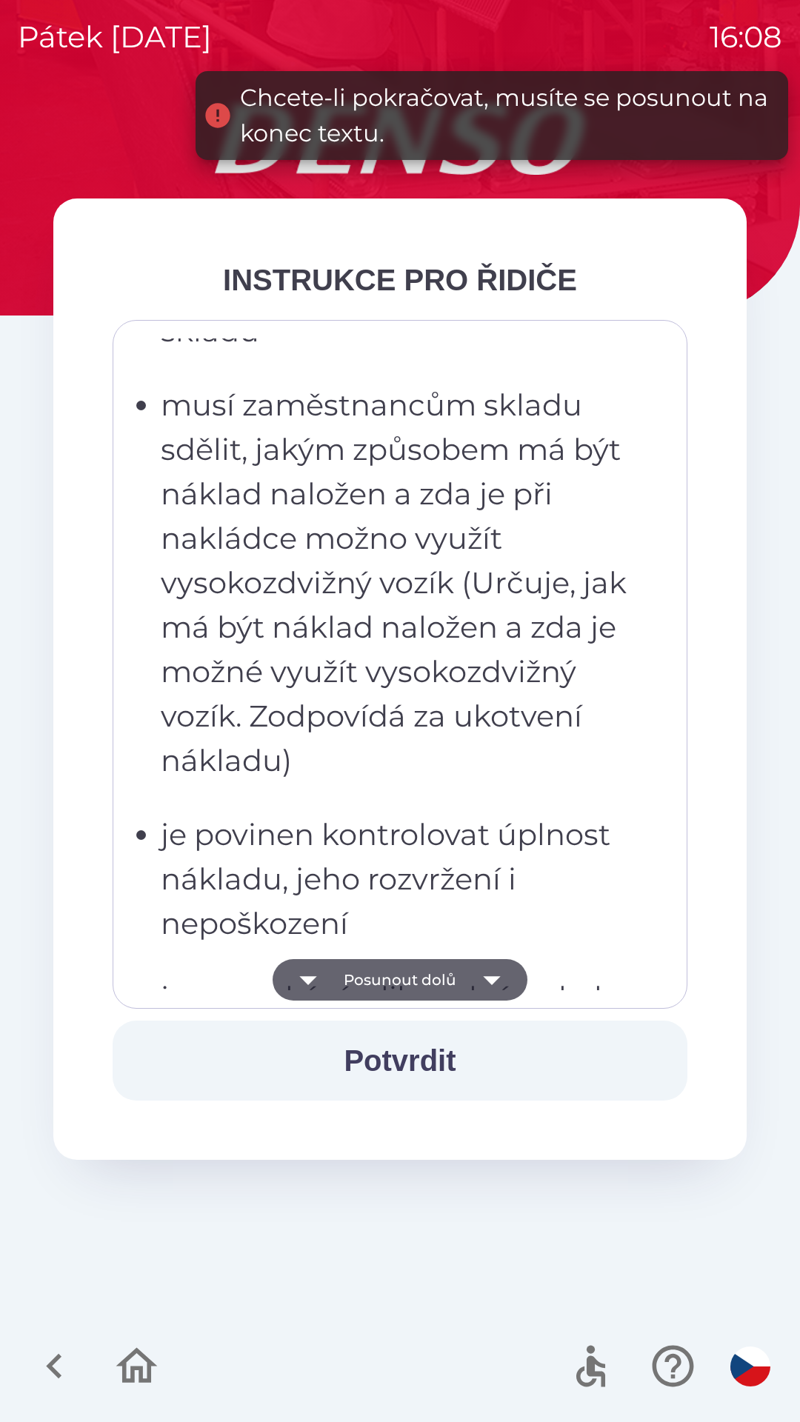
click at [313, 985] on icon "button" at bounding box center [307, 979] width 41 height 41
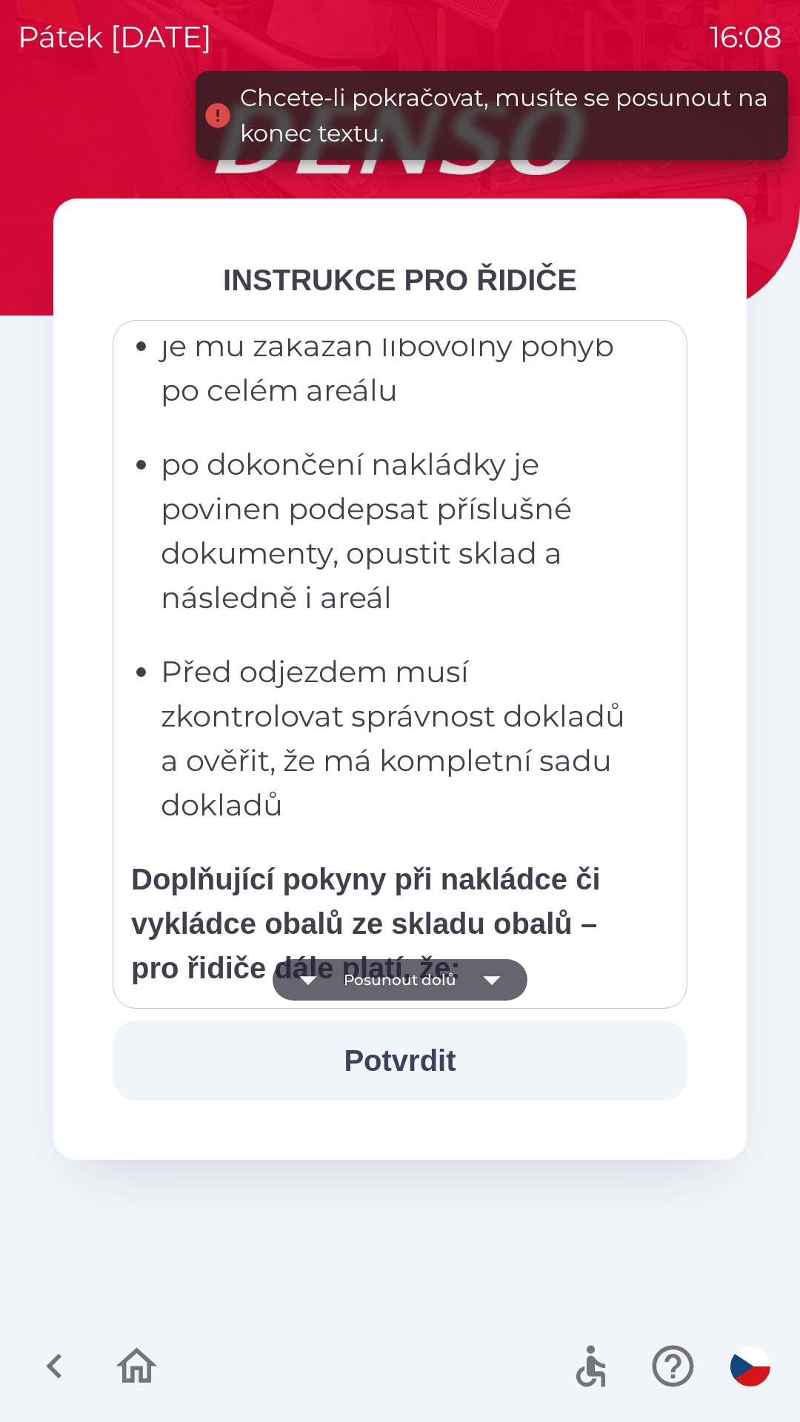
click at [317, 978] on icon "button" at bounding box center [307, 979] width 41 height 41
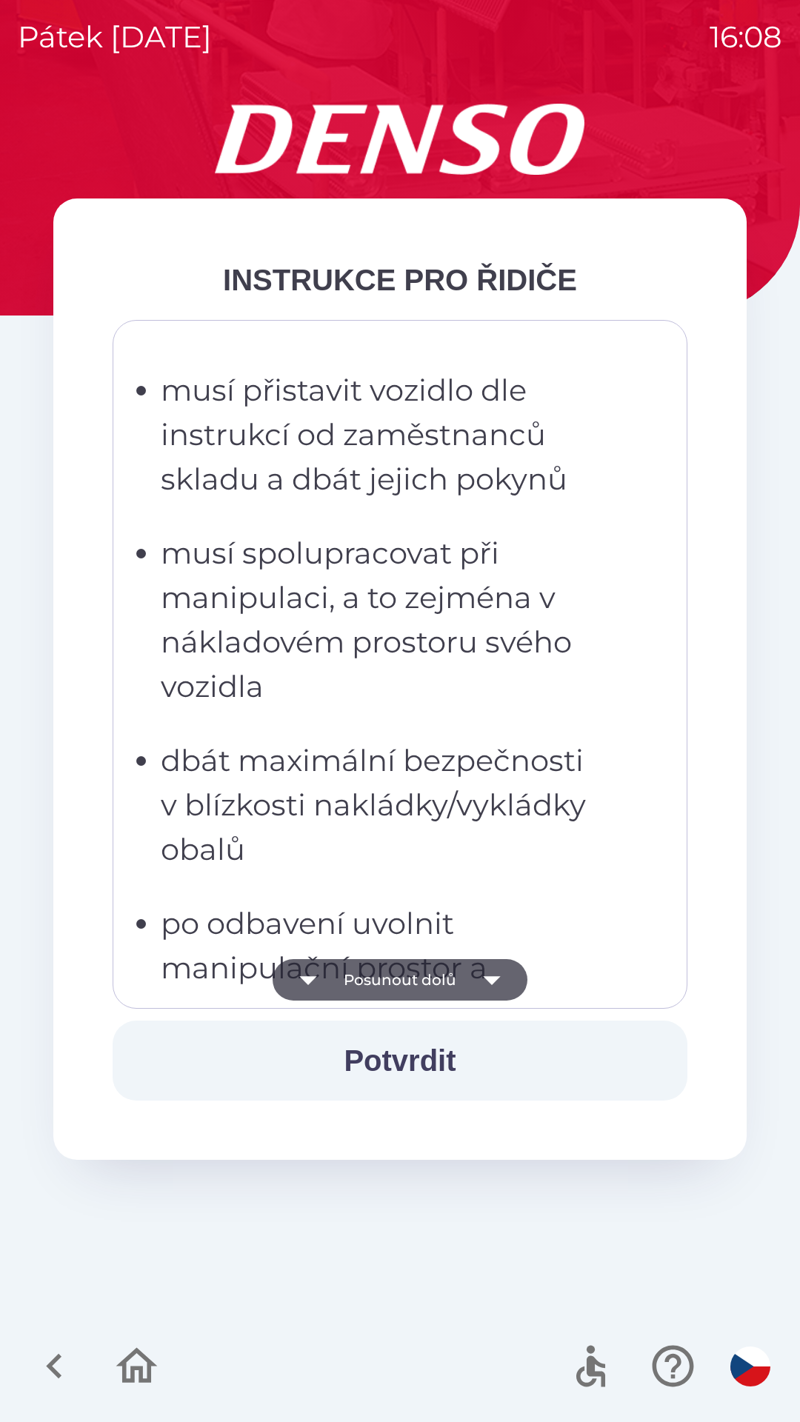
click at [324, 983] on icon "button" at bounding box center [307, 979] width 41 height 41
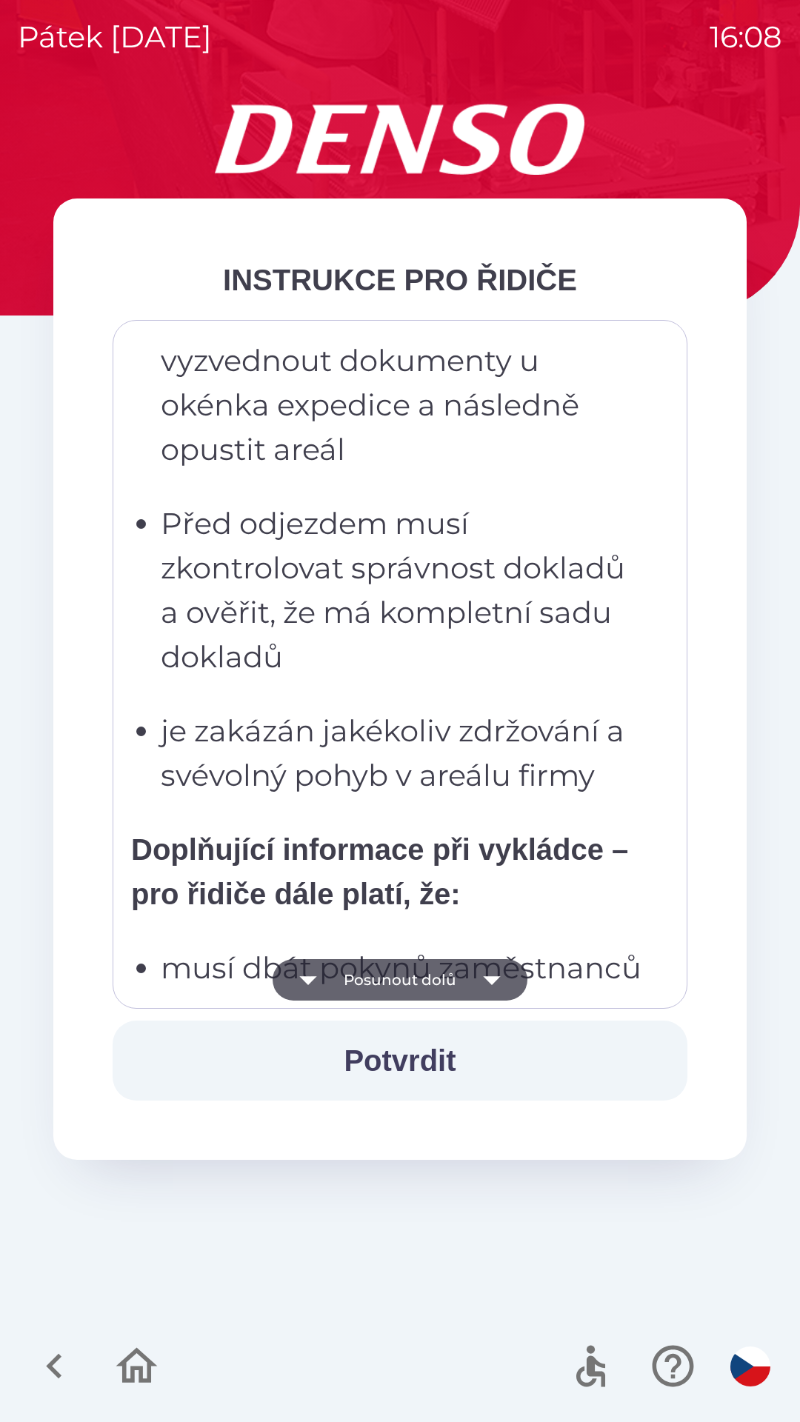
click at [327, 984] on icon "button" at bounding box center [307, 979] width 41 height 41
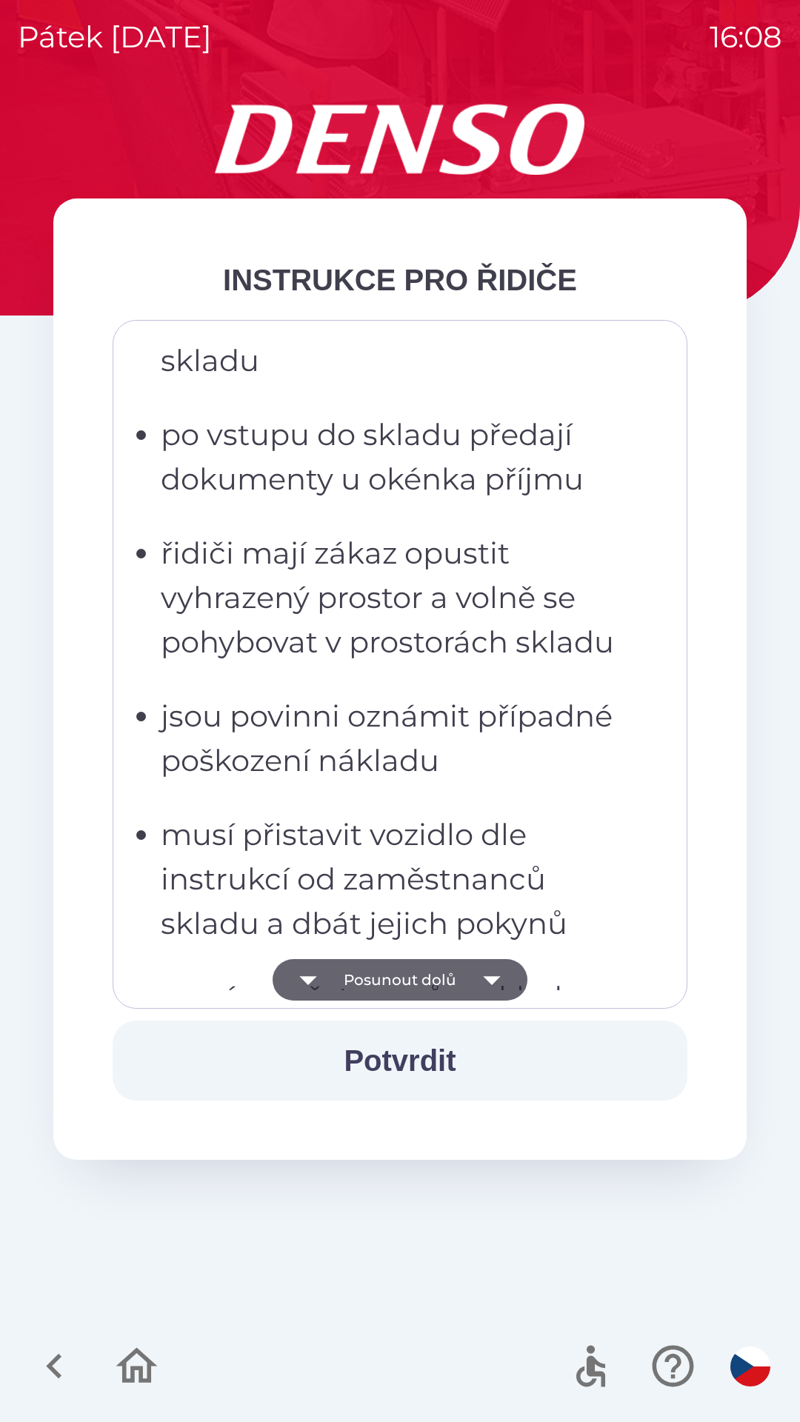
click at [323, 990] on icon "button" at bounding box center [307, 979] width 41 height 41
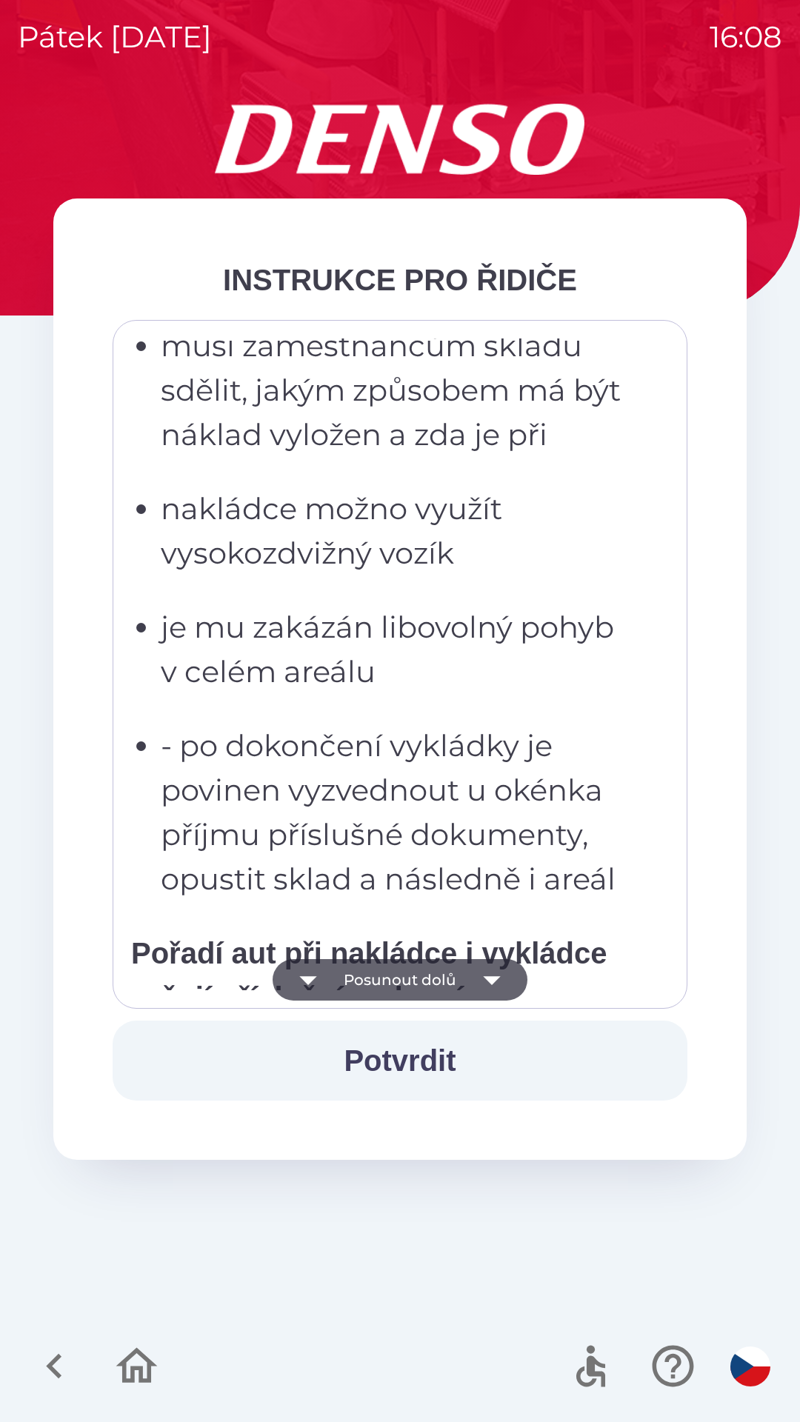
click at [320, 994] on icon "button" at bounding box center [307, 979] width 41 height 41
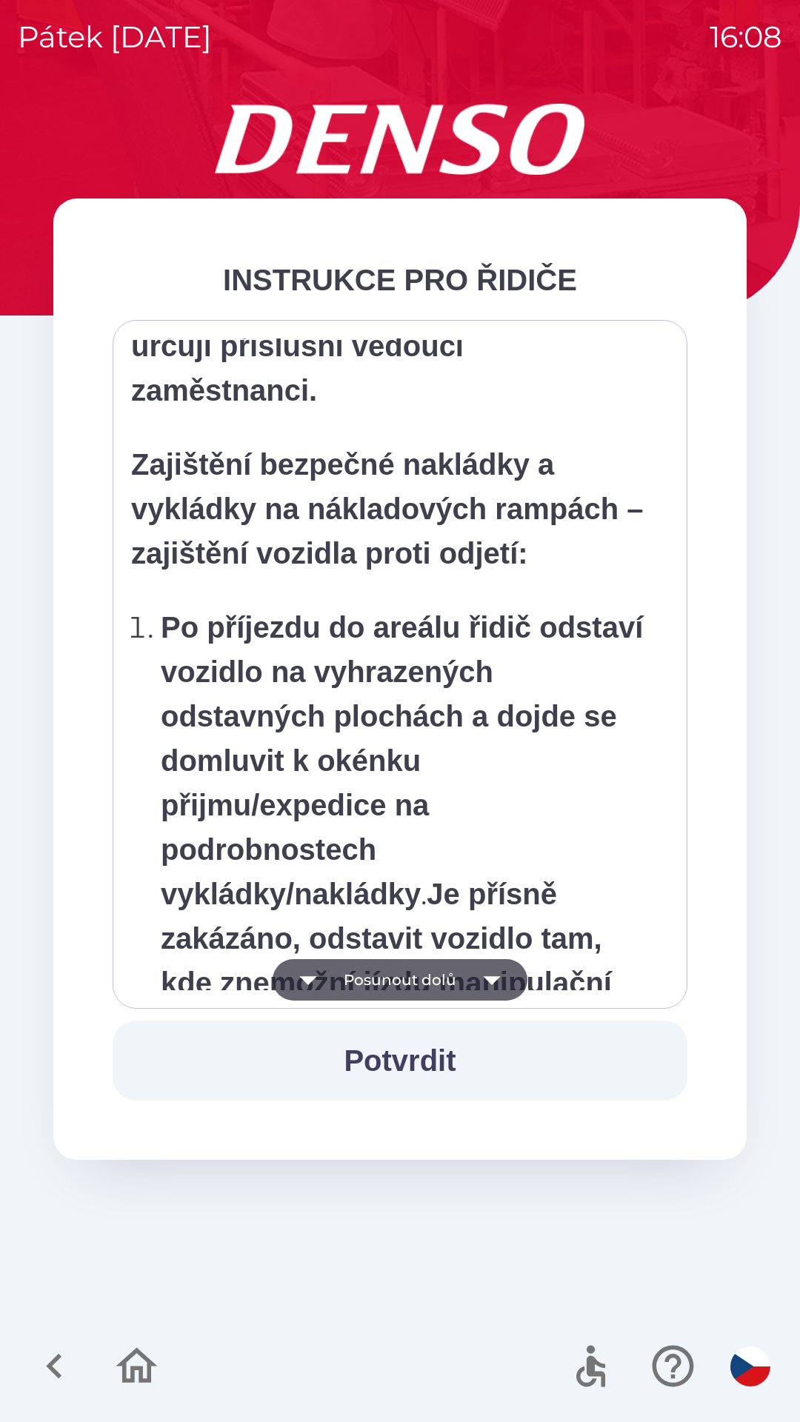
click at [316, 995] on icon "button" at bounding box center [307, 979] width 41 height 41
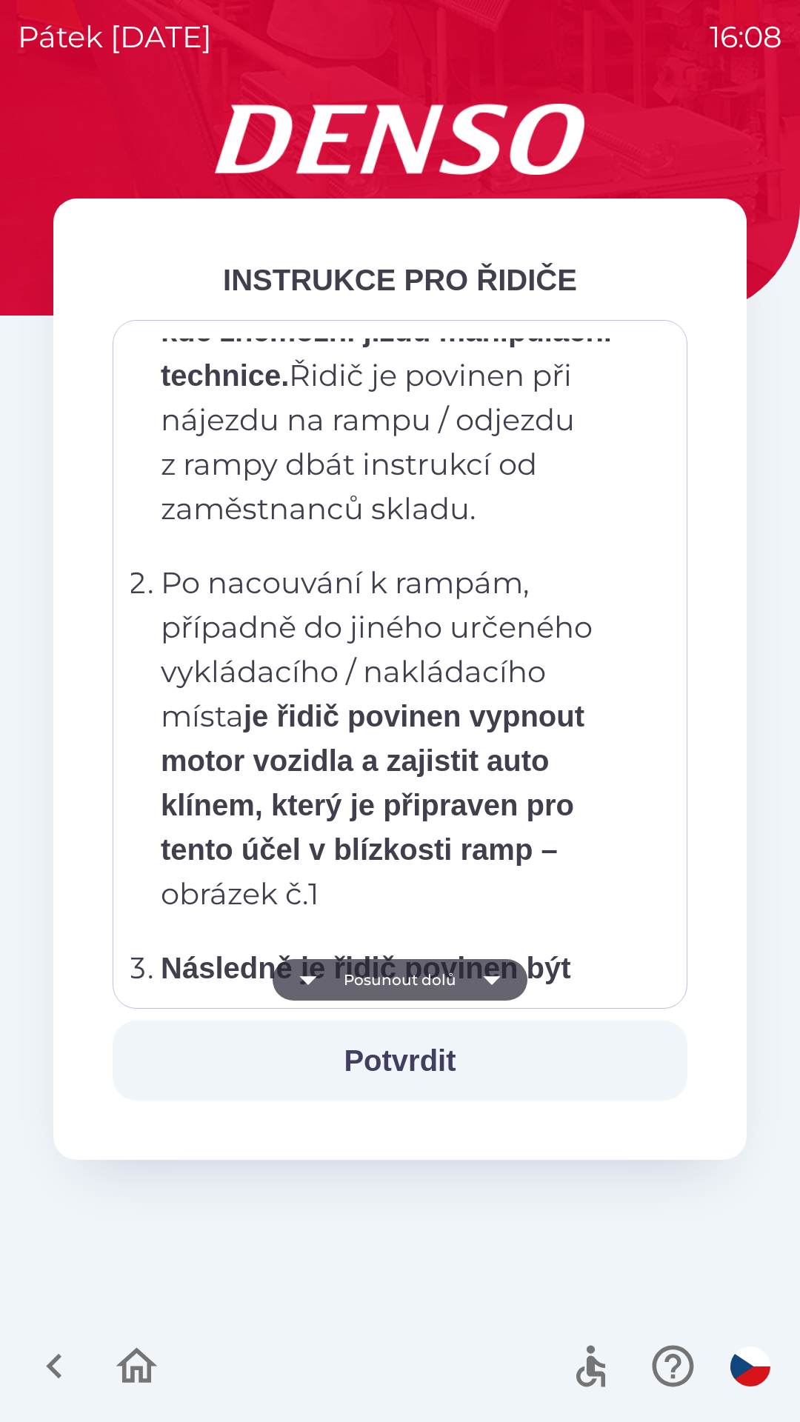
click at [316, 995] on icon "button" at bounding box center [307, 979] width 41 height 41
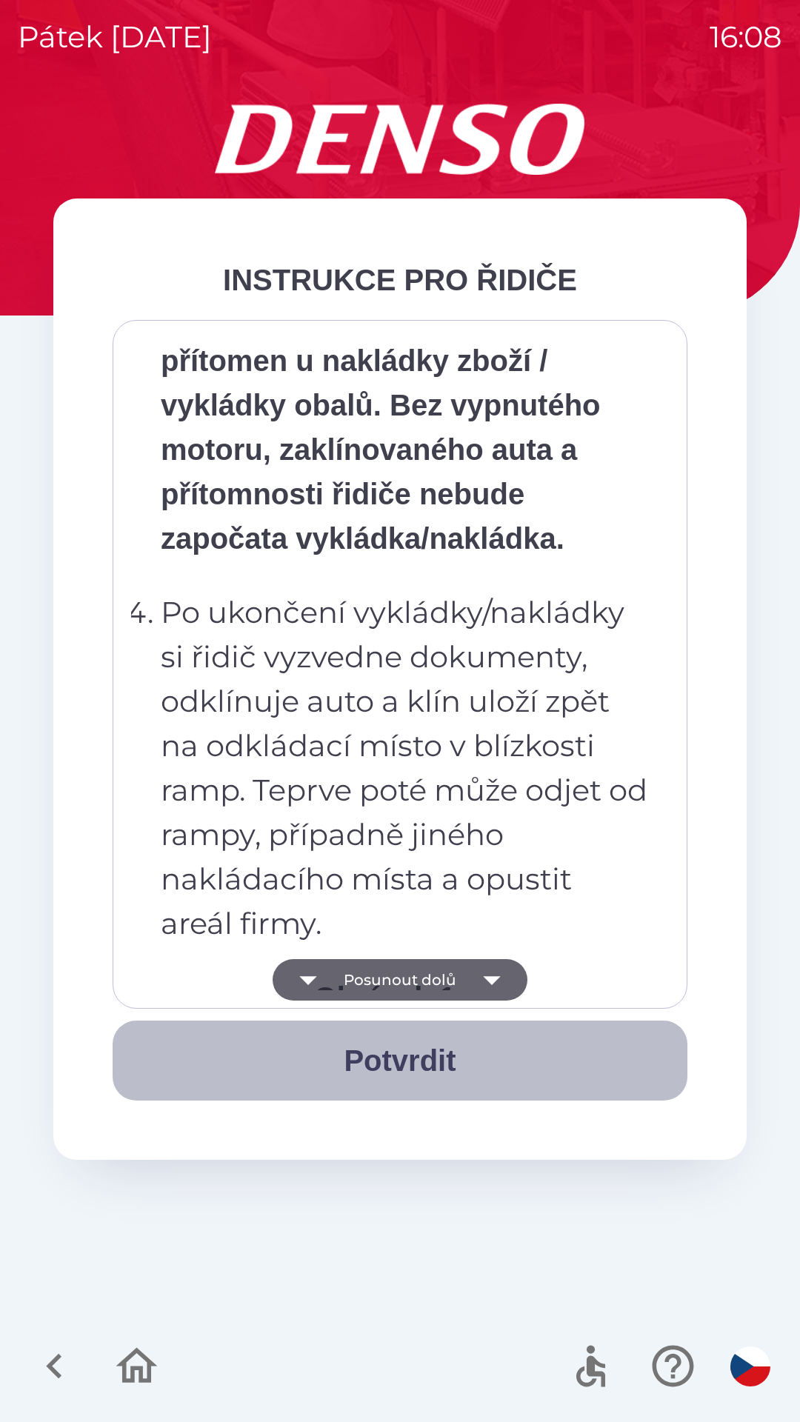
click at [381, 1060] on button "Potvrdit" at bounding box center [400, 1060] width 575 height 80
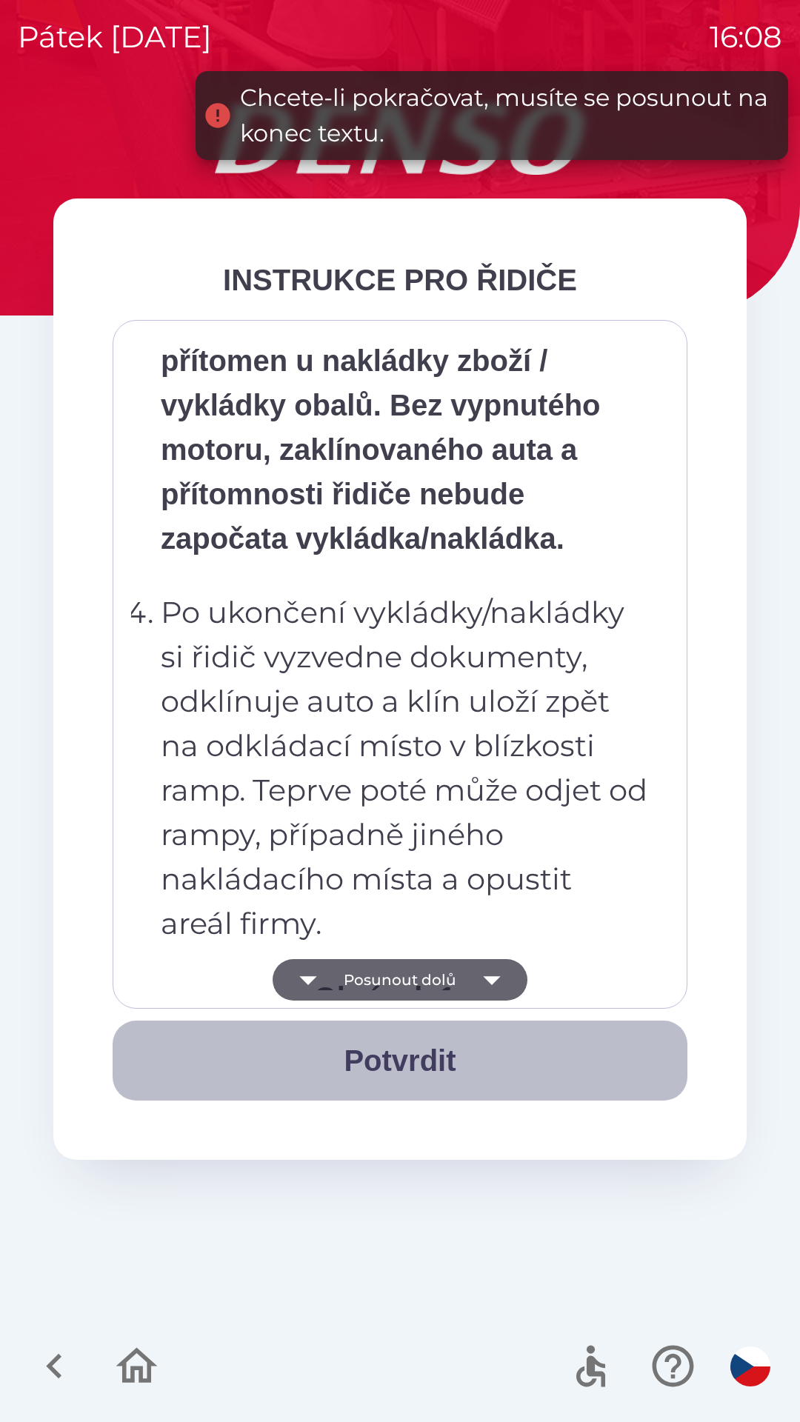
click at [367, 1077] on button "Potvrdit" at bounding box center [400, 1060] width 575 height 80
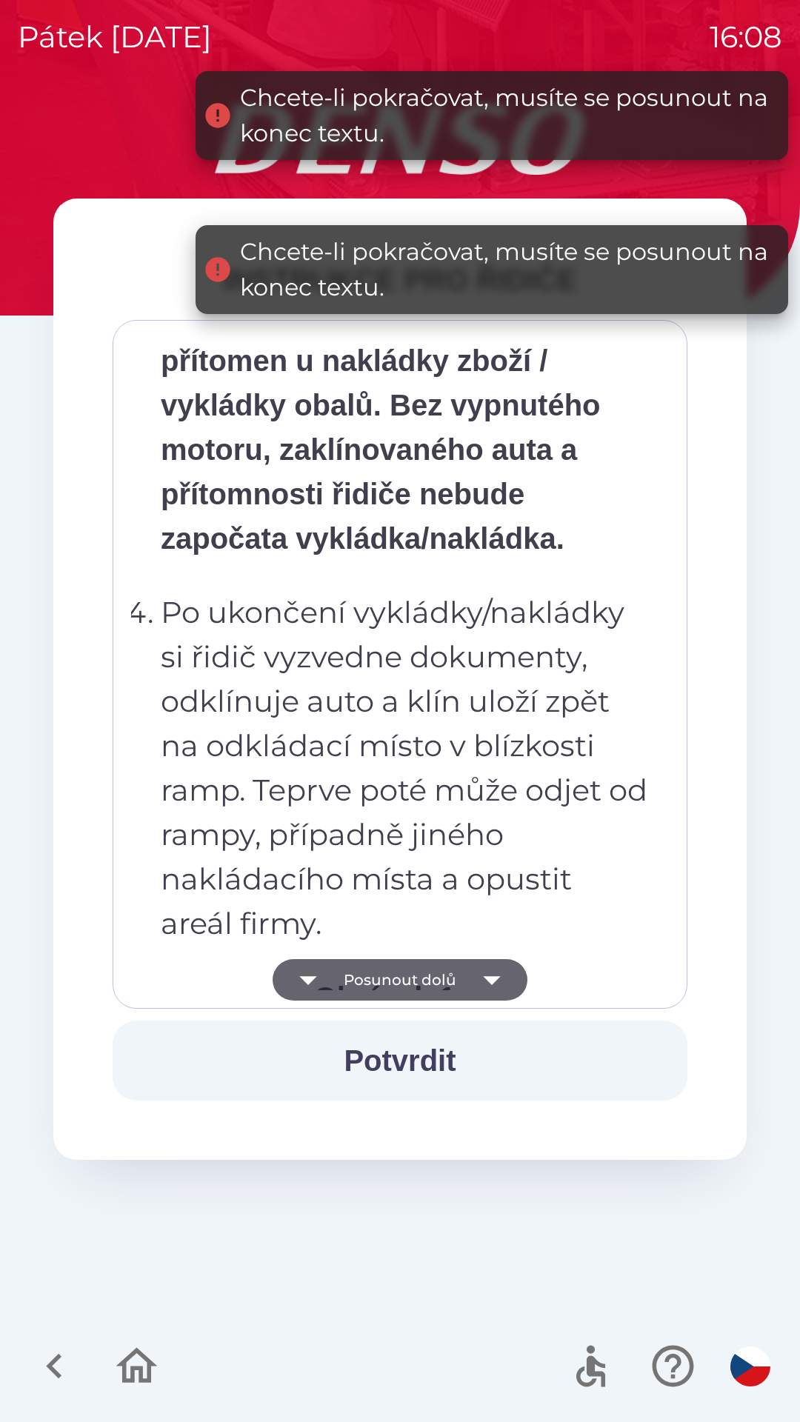
click at [367, 986] on button "Posunout dolů" at bounding box center [400, 979] width 255 height 41
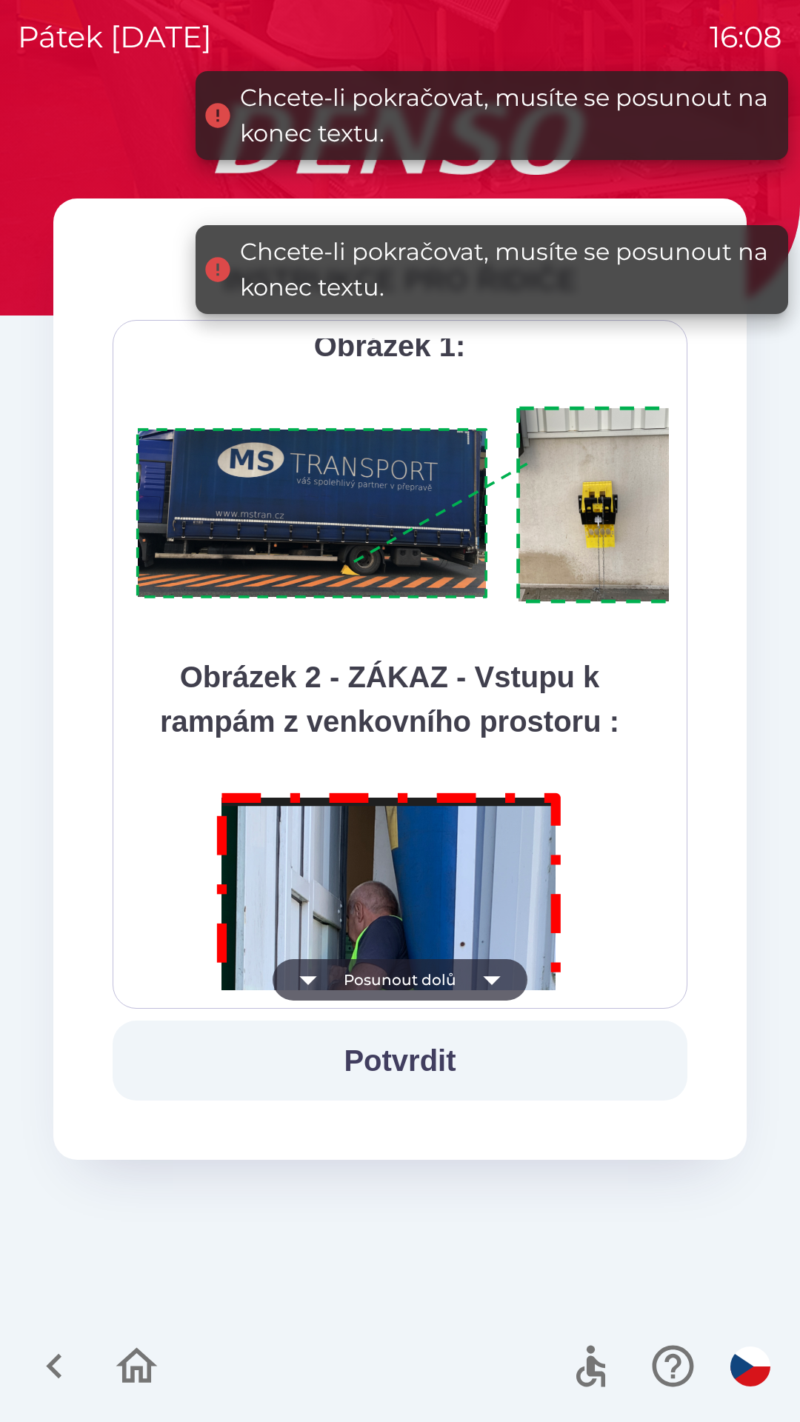
click at [364, 992] on button "Posunout dolů" at bounding box center [400, 979] width 255 height 41
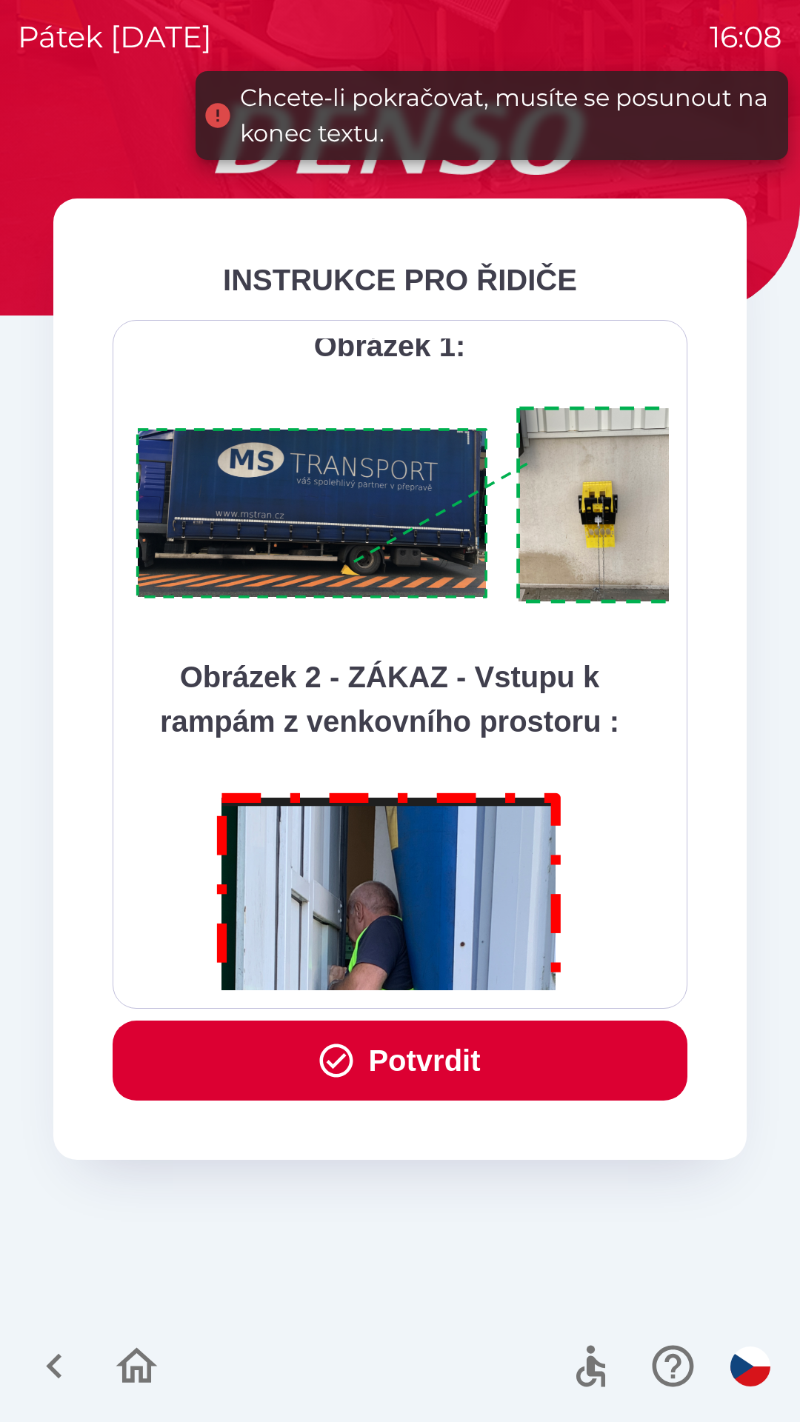
scroll to position [8322, 0]
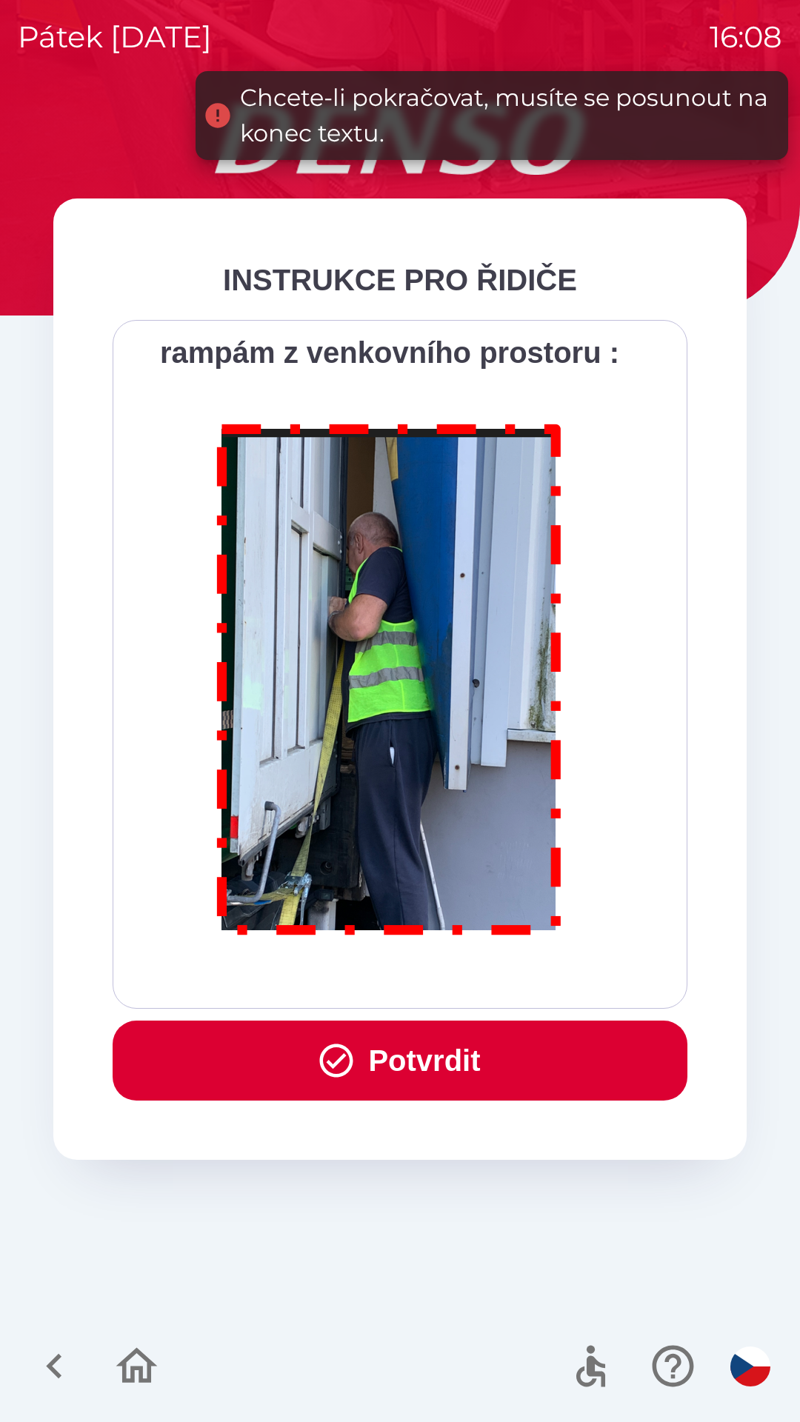
click at [361, 986] on div "Všichni řidiči přijíždějící do skladu firmy DENSO CZECH s.r.o. jsou po průjezdu…" at bounding box center [400, 664] width 538 height 652
click at [393, 1071] on button "Potvrdit" at bounding box center [400, 1060] width 575 height 80
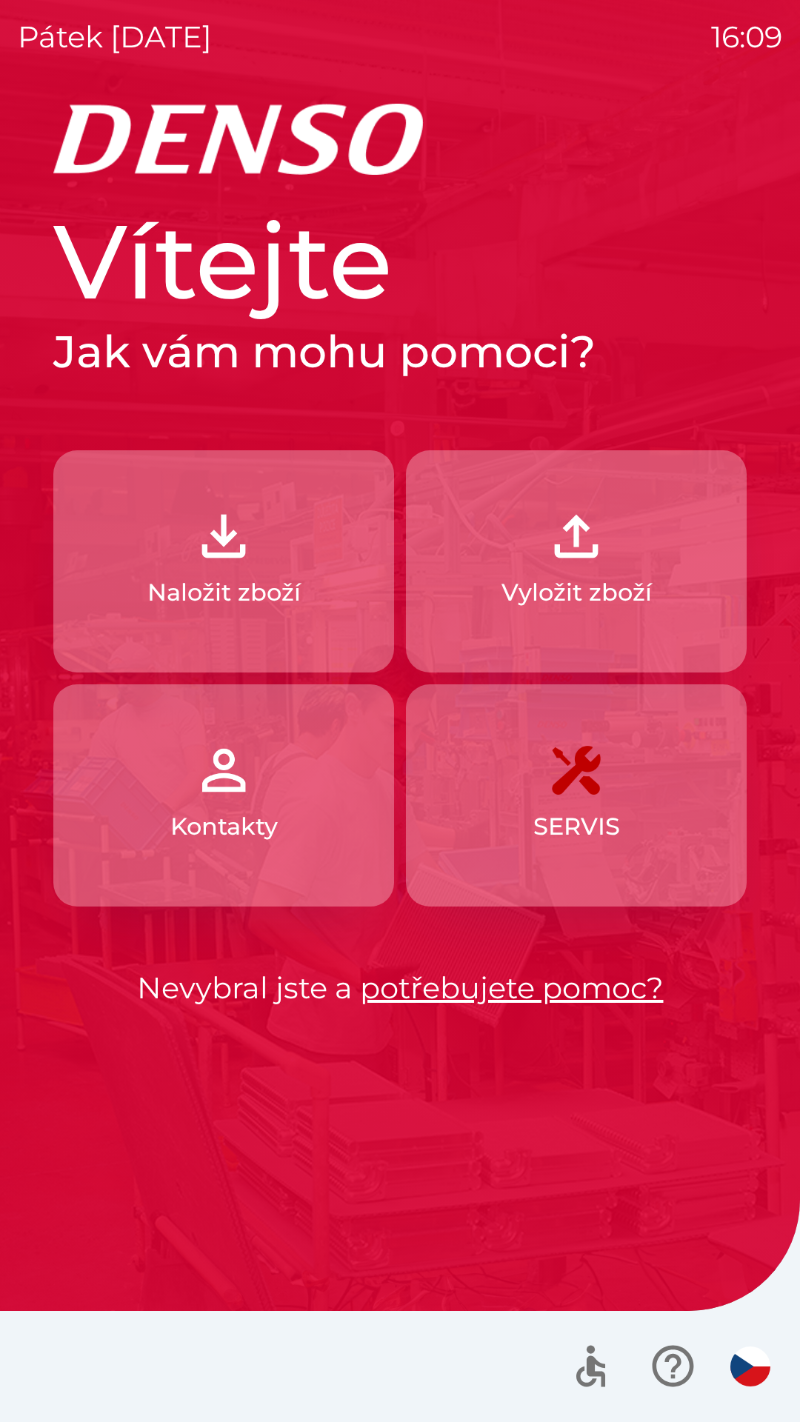
click at [229, 578] on p "Naložit zboží" at bounding box center [223, 593] width 153 height 36
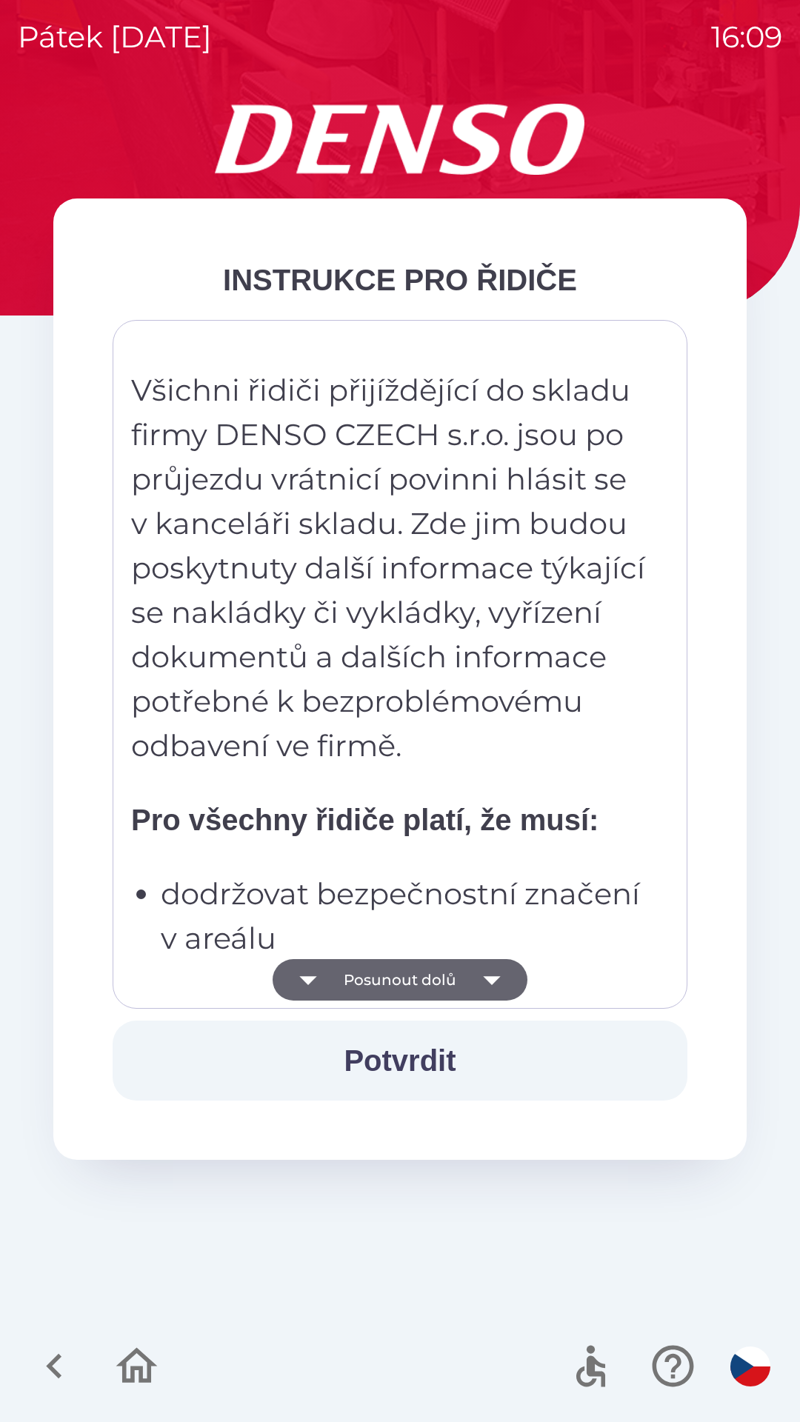
click at [353, 980] on button "Posunout dolů" at bounding box center [400, 979] width 255 height 41
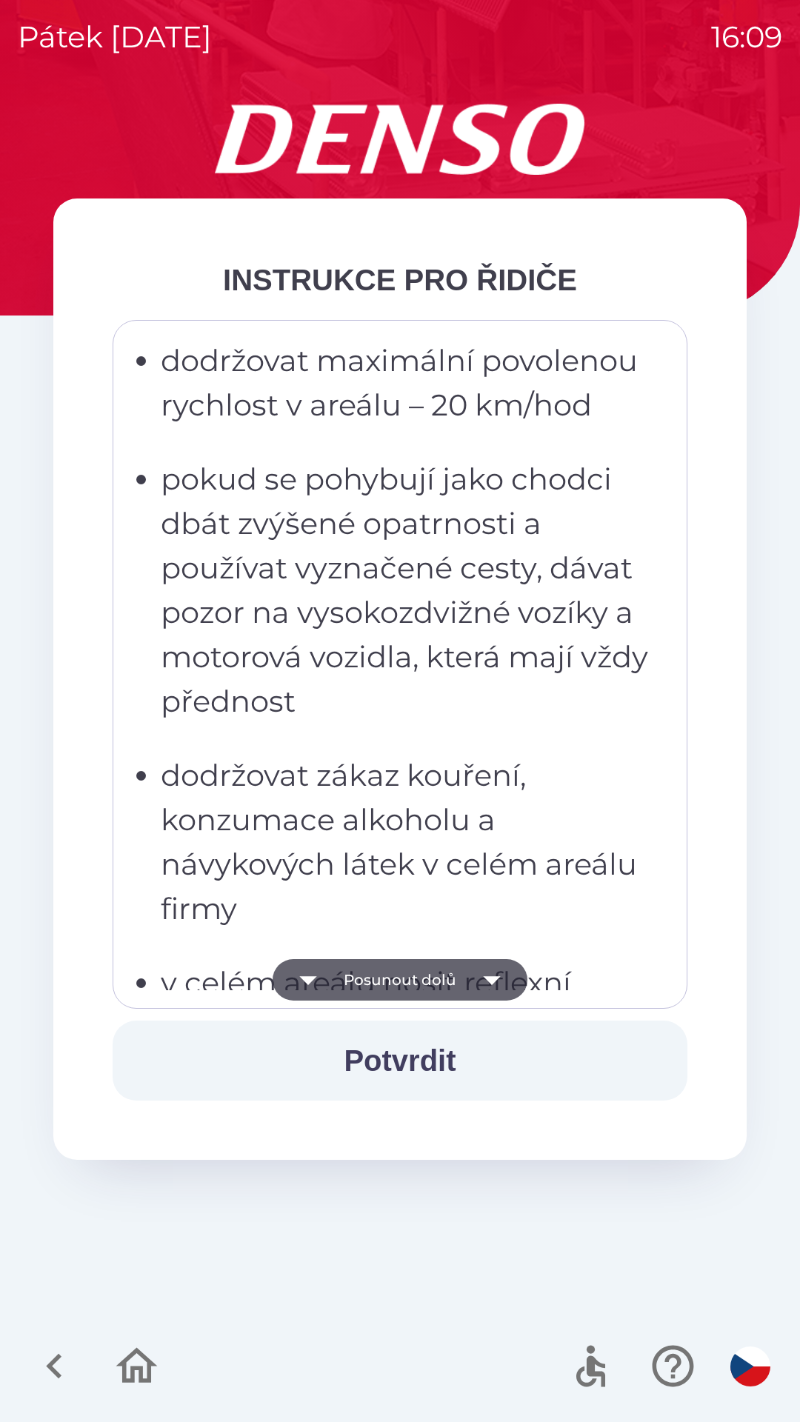
click at [352, 983] on button "Posunout dolů" at bounding box center [400, 979] width 255 height 41
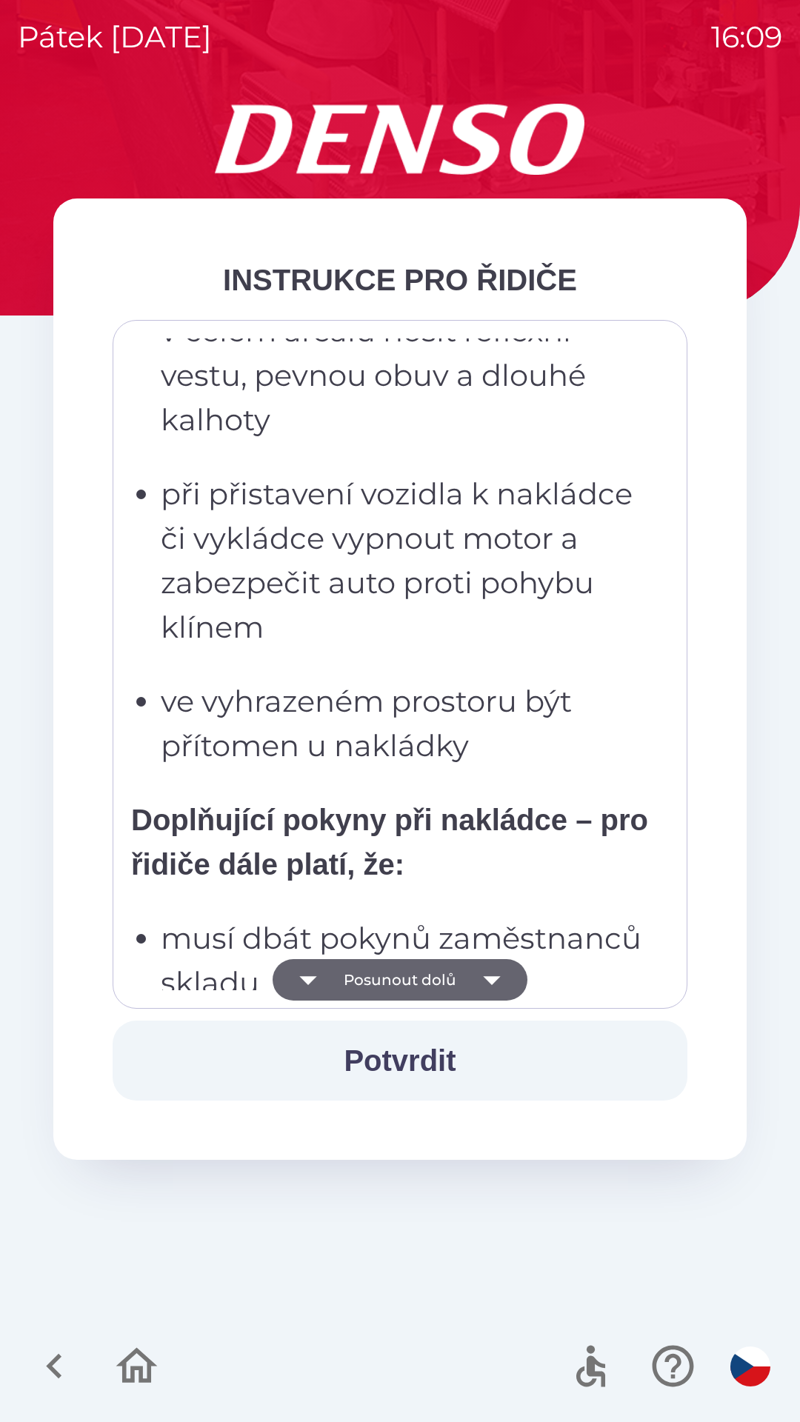
click at [346, 979] on button "Posunout dolů" at bounding box center [400, 979] width 255 height 41
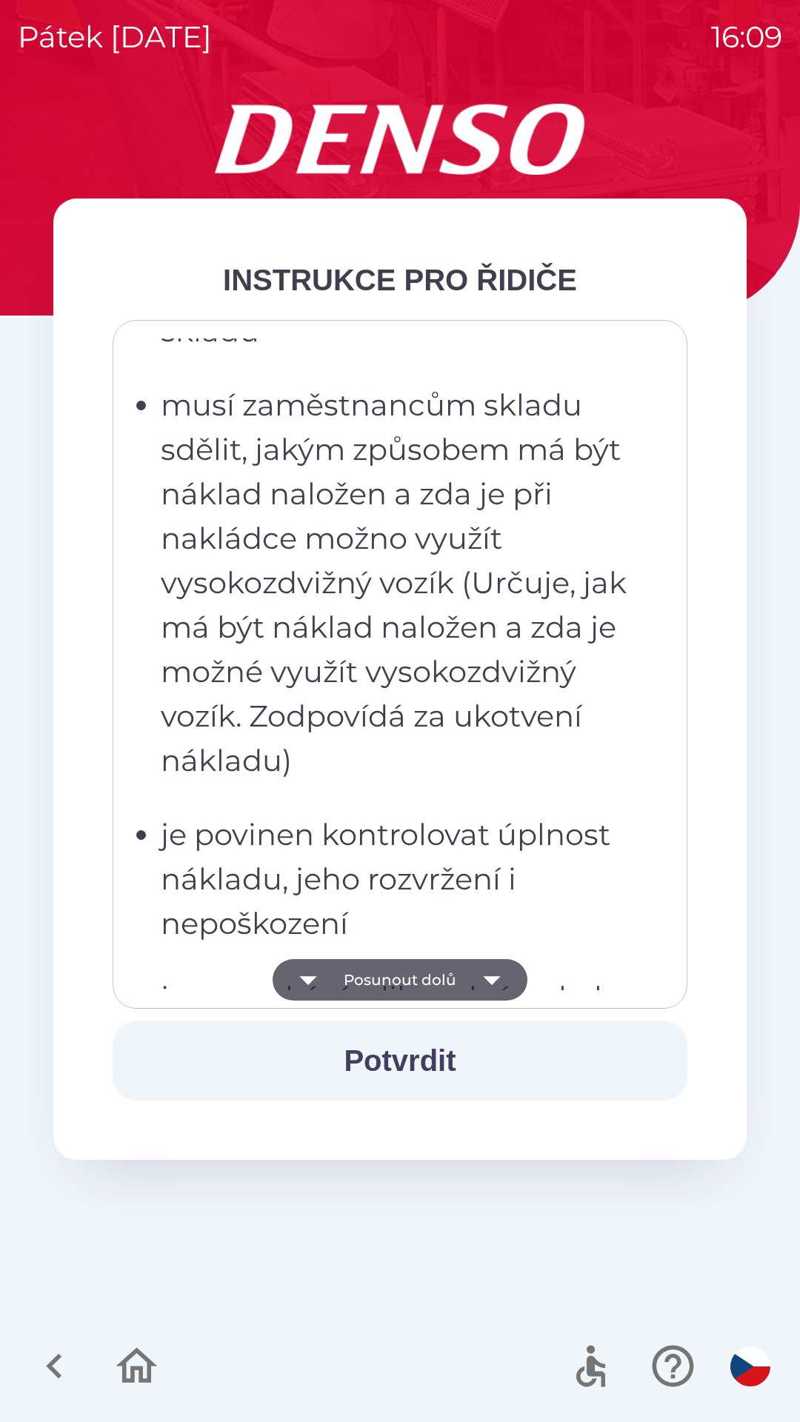
click at [342, 980] on button "Posunout dolů" at bounding box center [400, 979] width 255 height 41
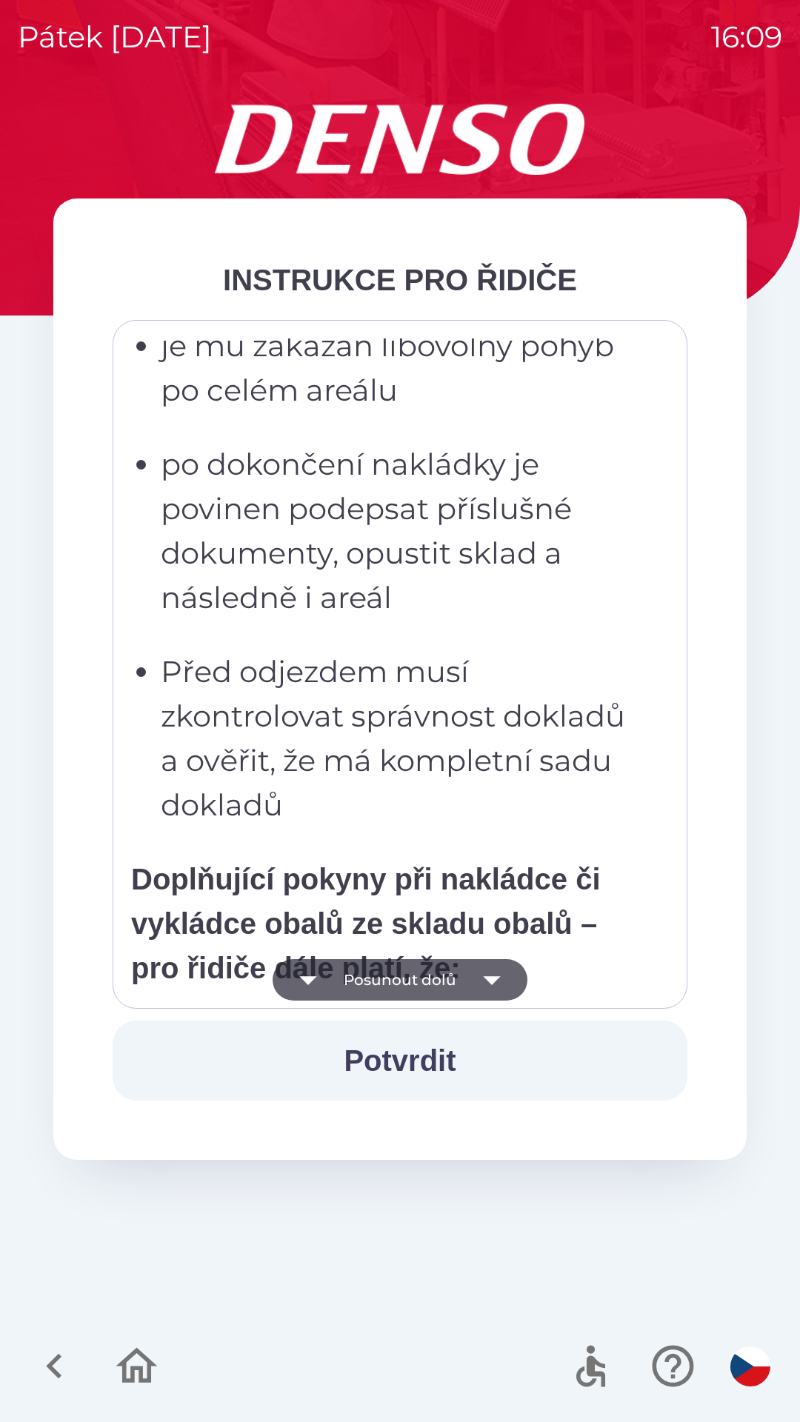
click at [338, 982] on button "Posunout dolů" at bounding box center [400, 979] width 255 height 41
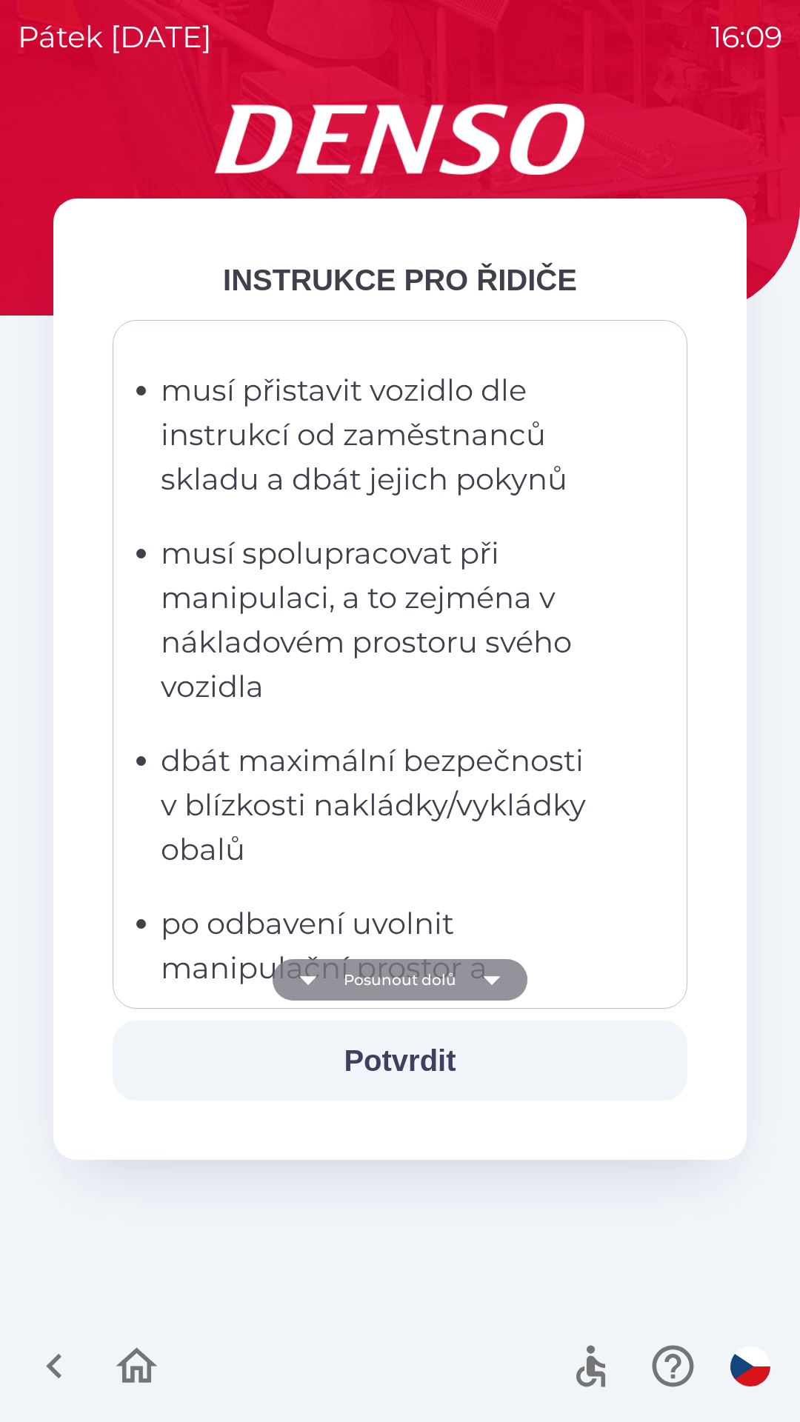
click at [333, 980] on button "Posunout dolů" at bounding box center [400, 979] width 255 height 41
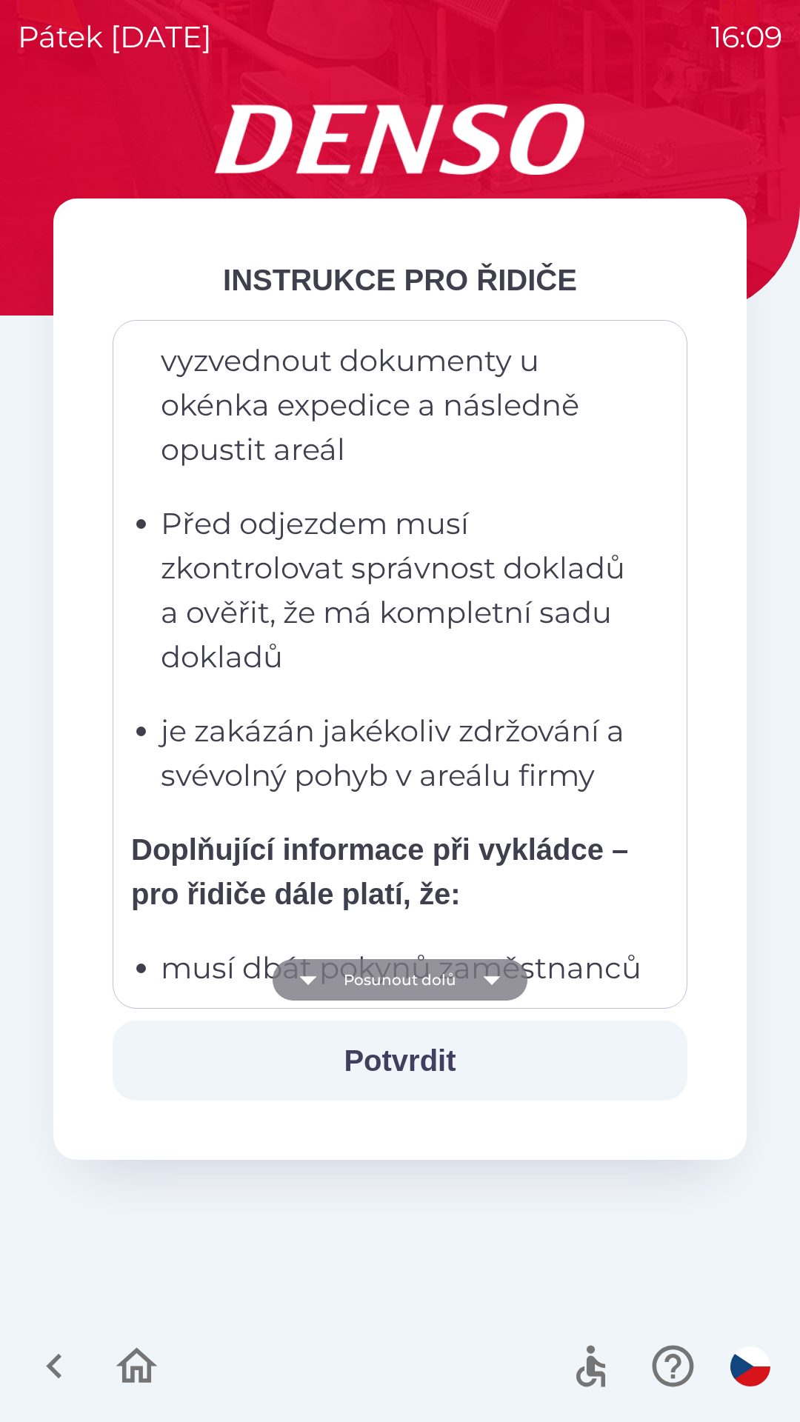
click at [330, 980] on button "Posunout dolů" at bounding box center [400, 979] width 255 height 41
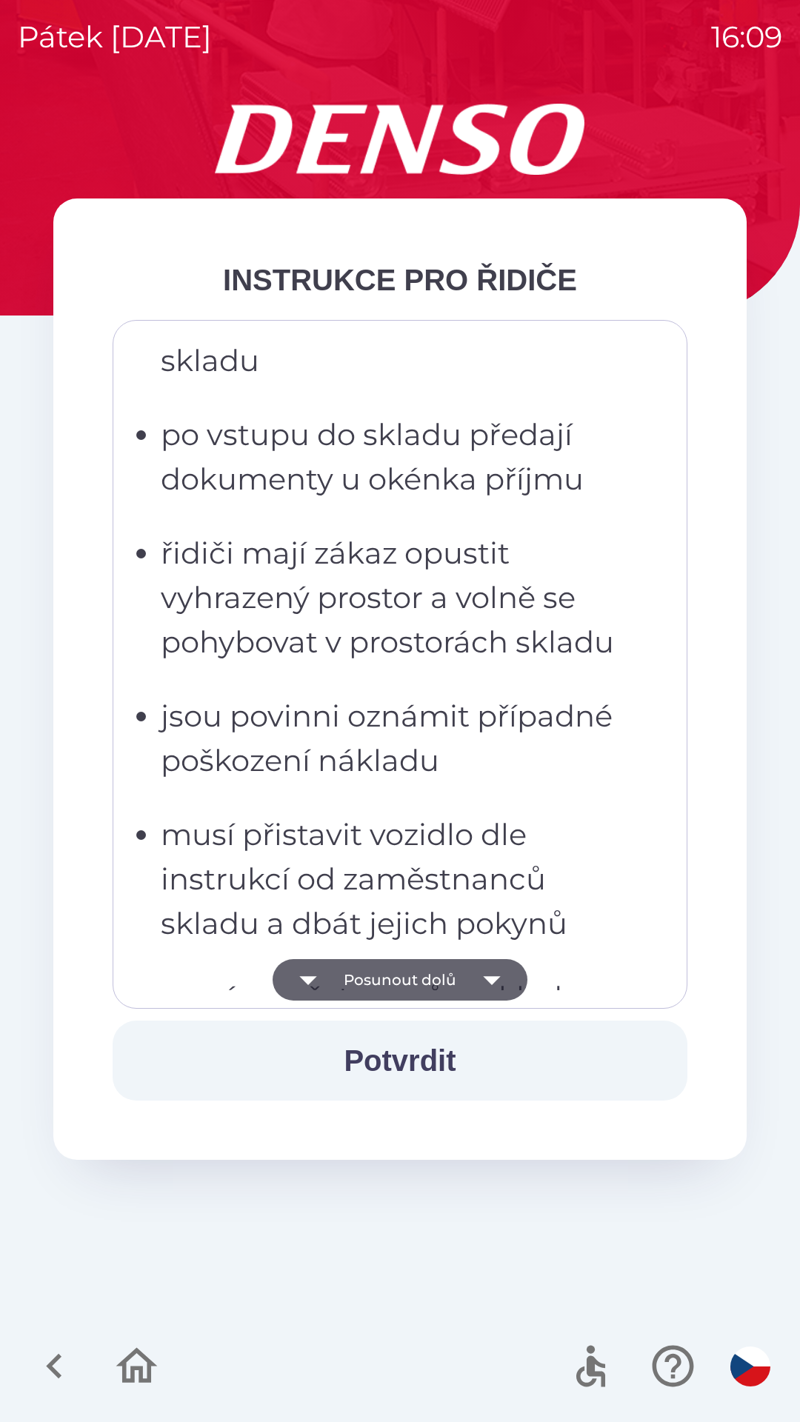
click at [330, 980] on button "Posunout dolů" at bounding box center [400, 979] width 255 height 41
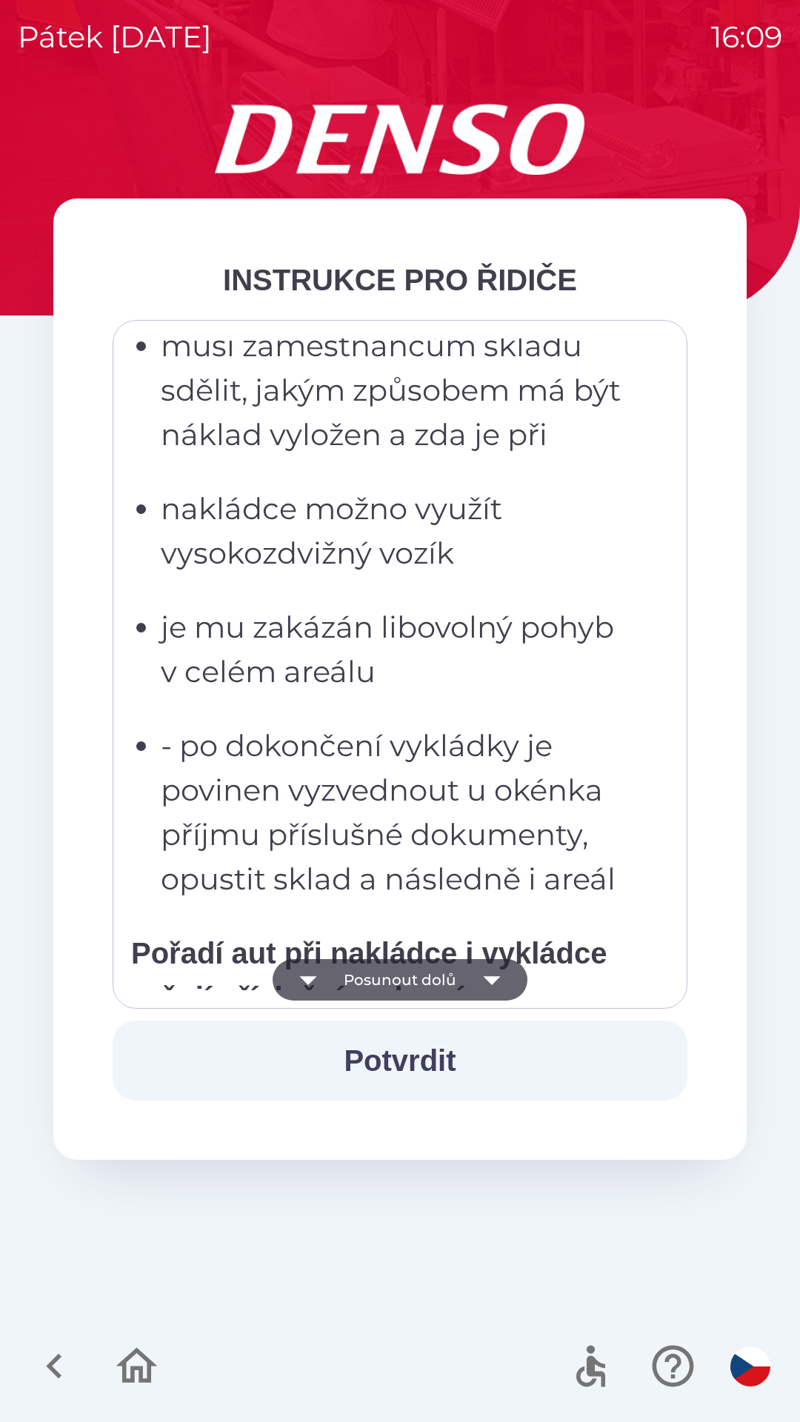
click at [323, 979] on icon "button" at bounding box center [307, 979] width 41 height 41
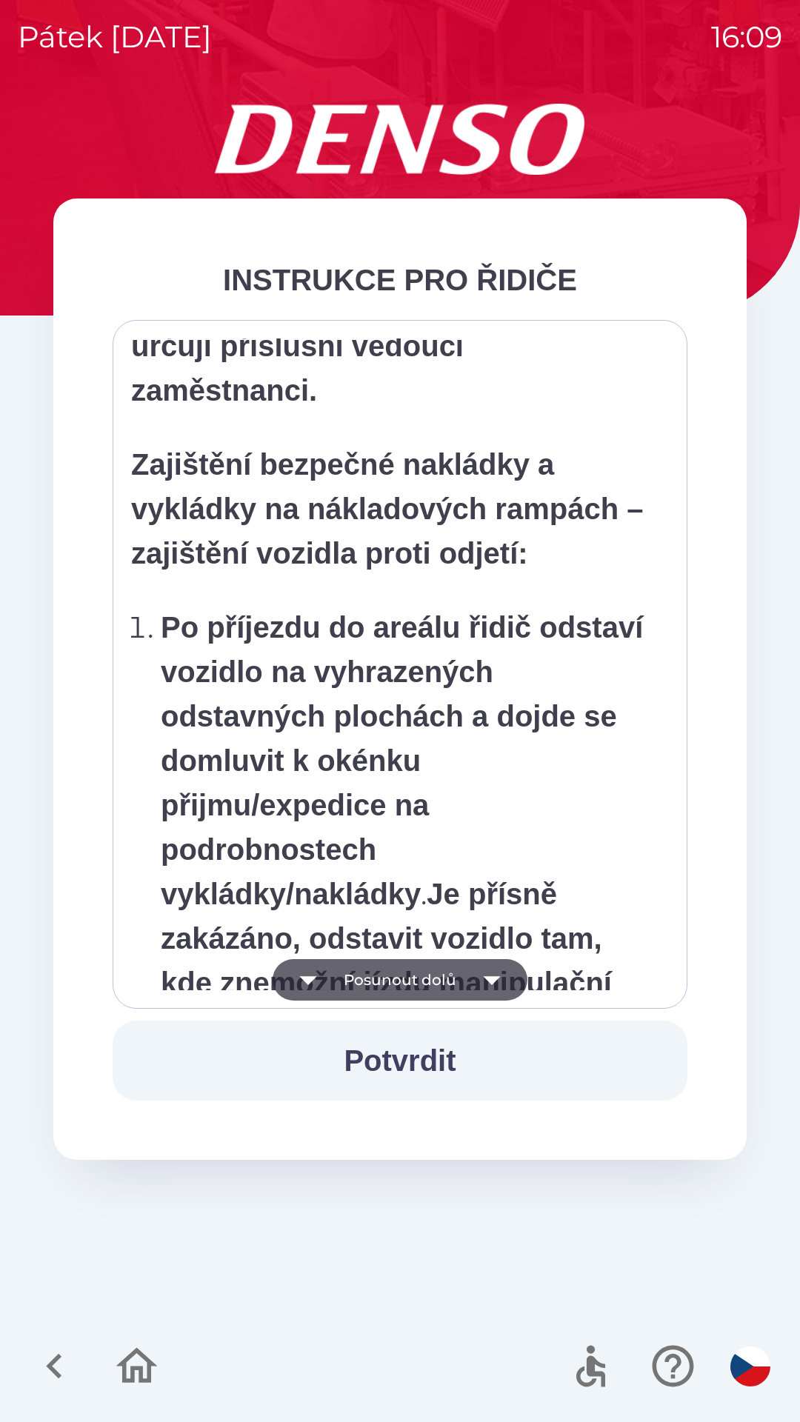
click at [324, 983] on icon "button" at bounding box center [307, 979] width 41 height 41
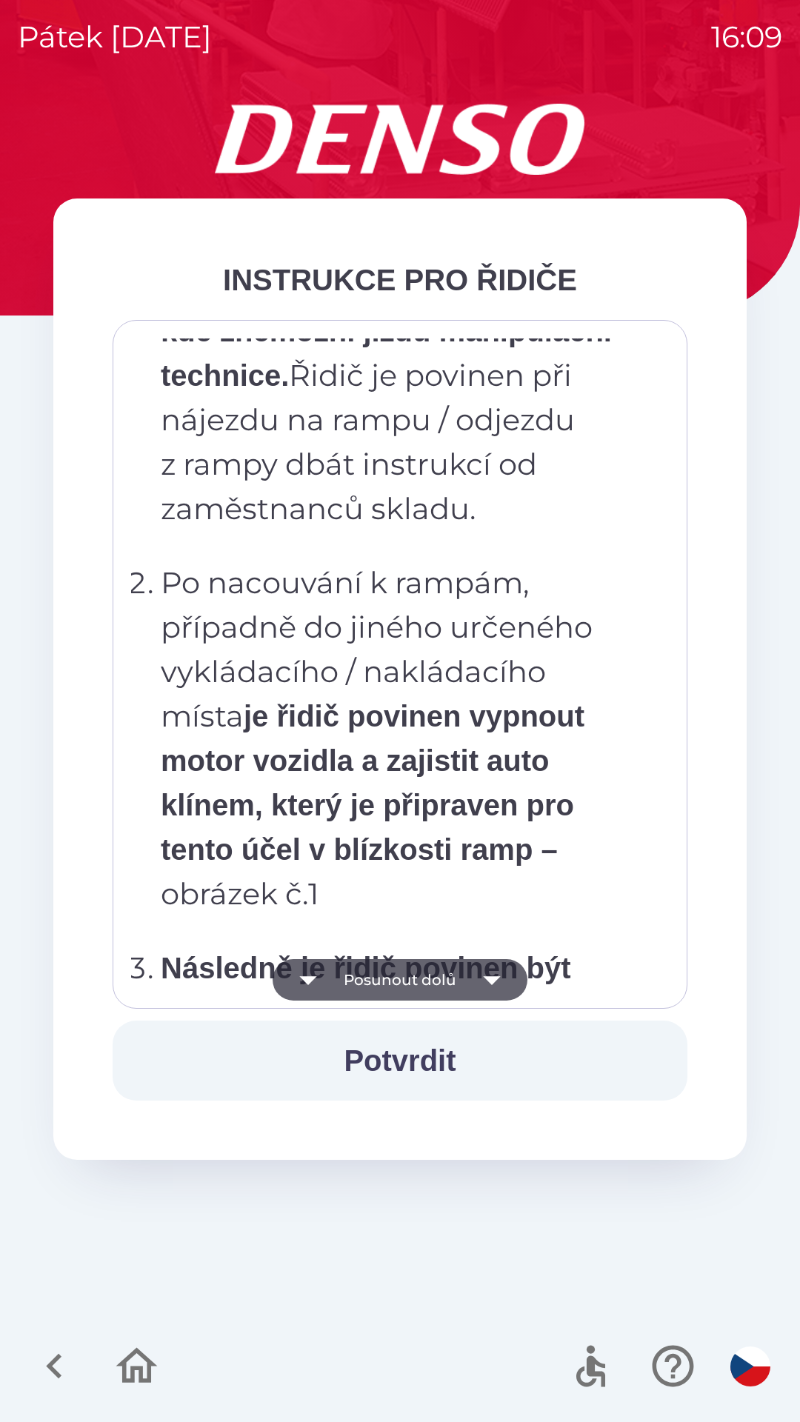
click at [321, 981] on icon "button" at bounding box center [307, 979] width 41 height 41
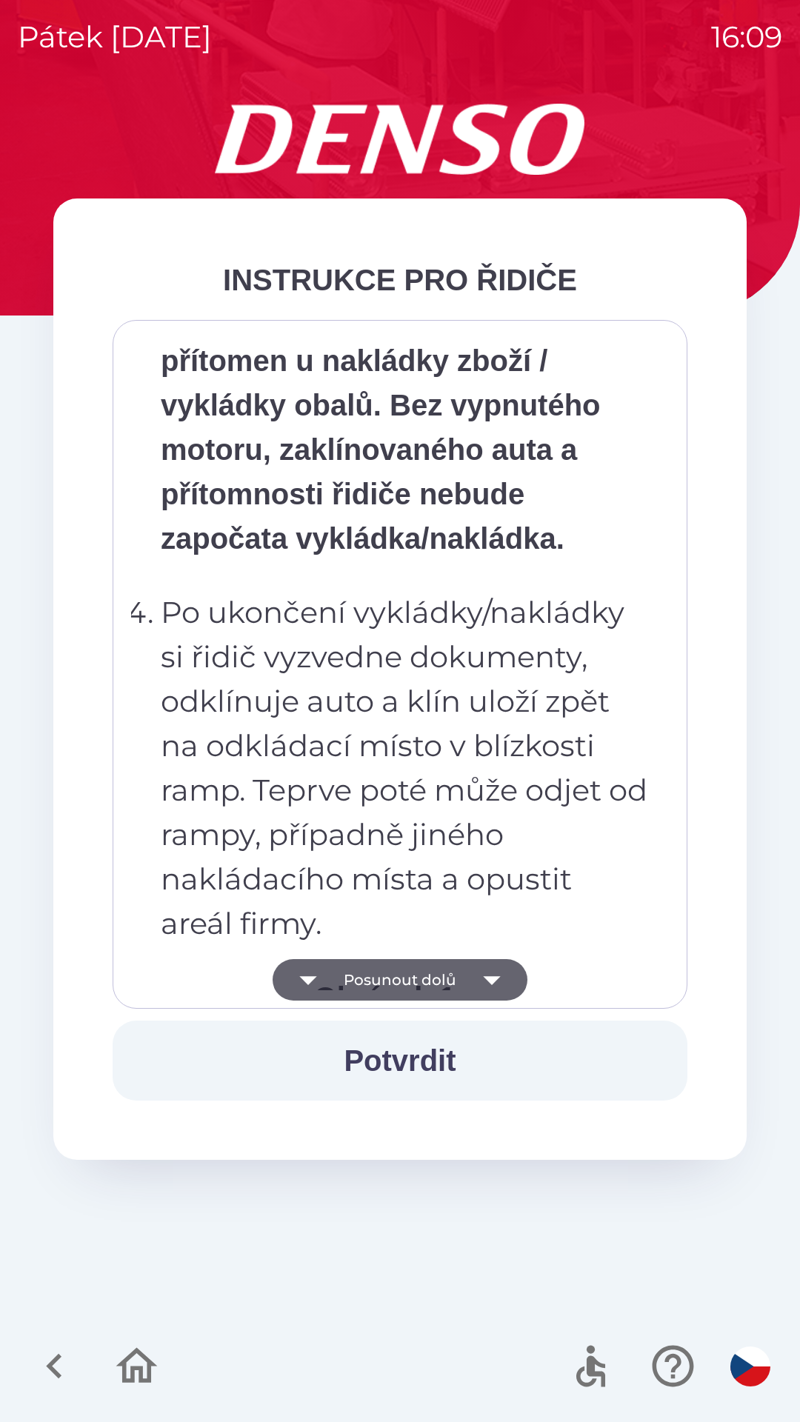
click at [324, 987] on icon "button" at bounding box center [307, 979] width 41 height 41
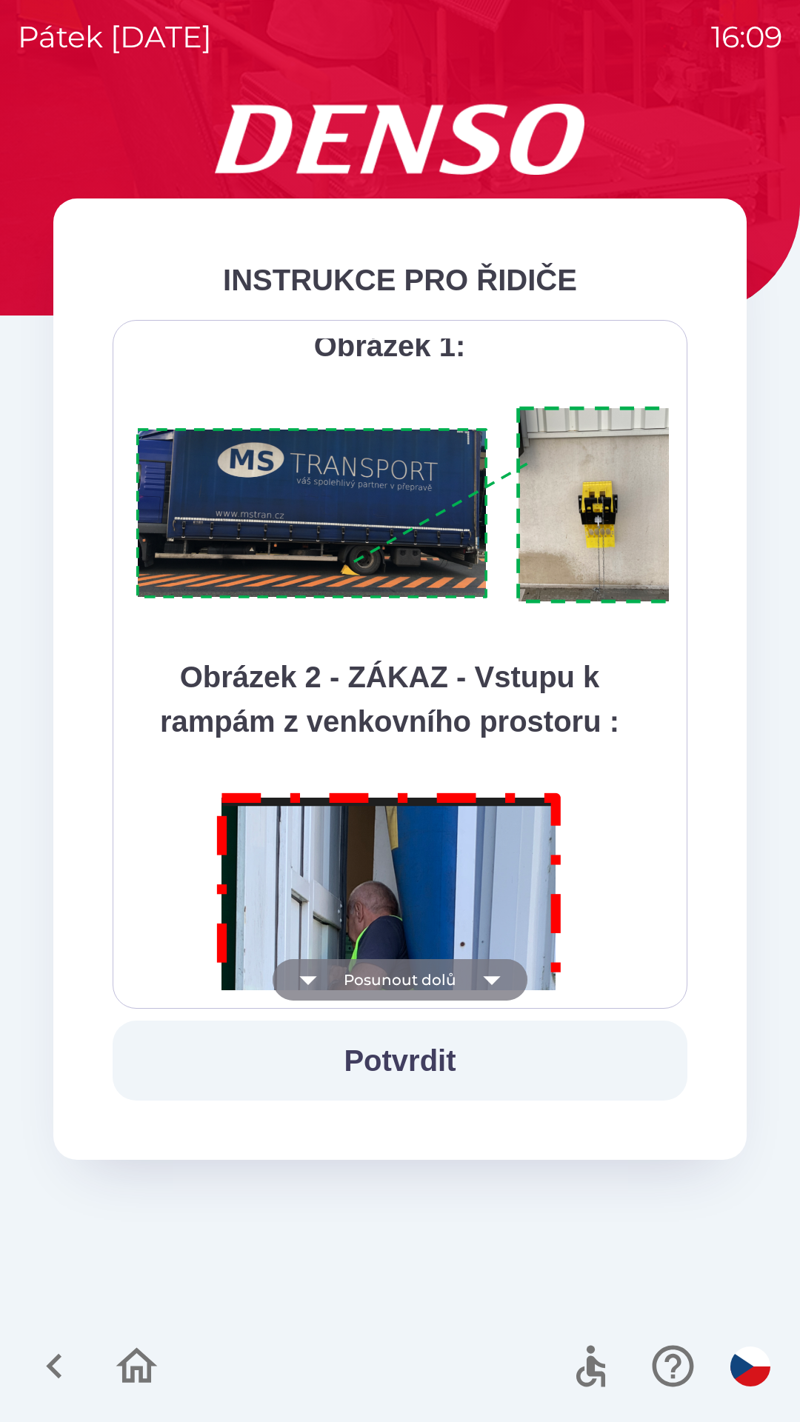
click at [323, 983] on icon "button" at bounding box center [307, 979] width 41 height 41
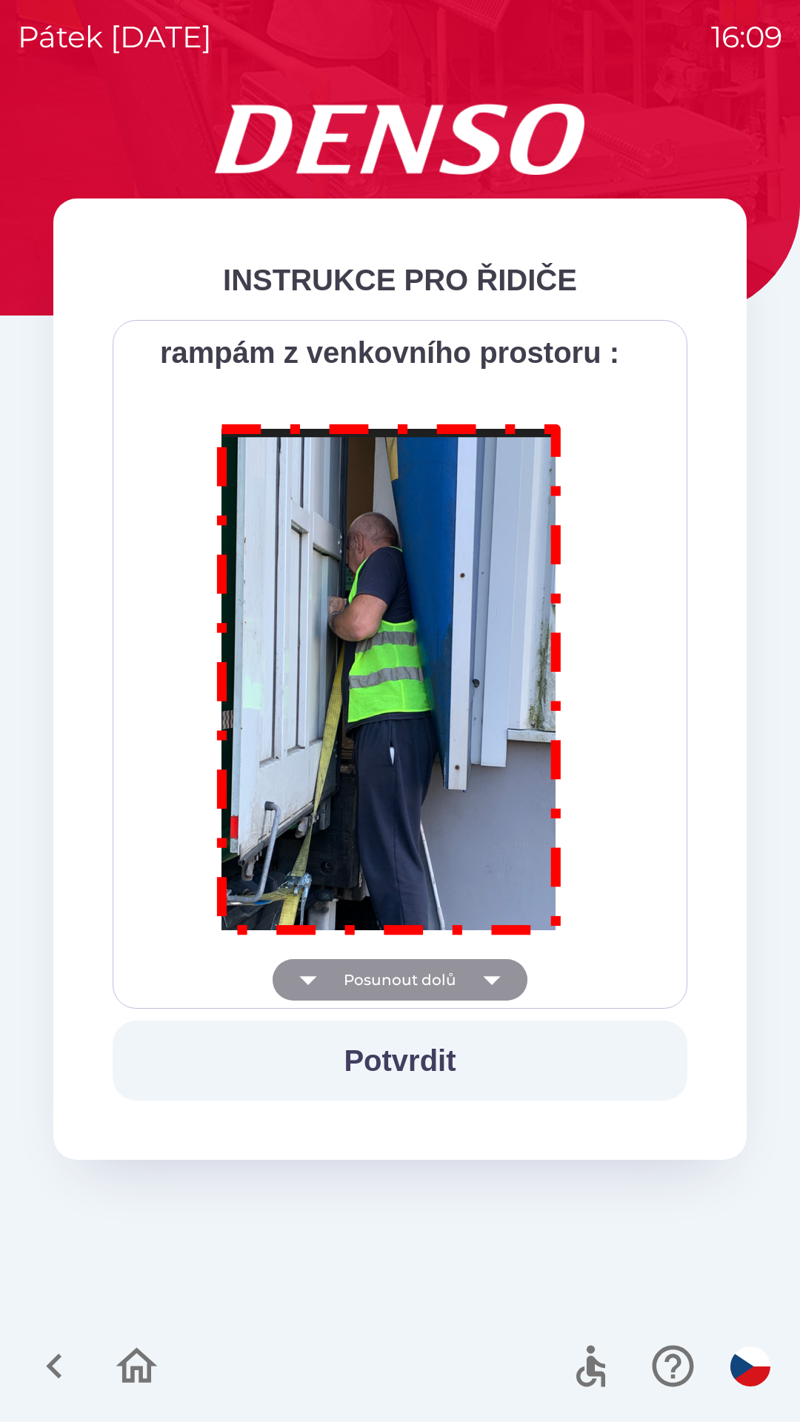
click at [322, 980] on div "Všichni řidiči přijíždějící do skladu firmy DENSO CZECH s.r.o. jsou po průjezdu…" at bounding box center [400, 664] width 538 height 652
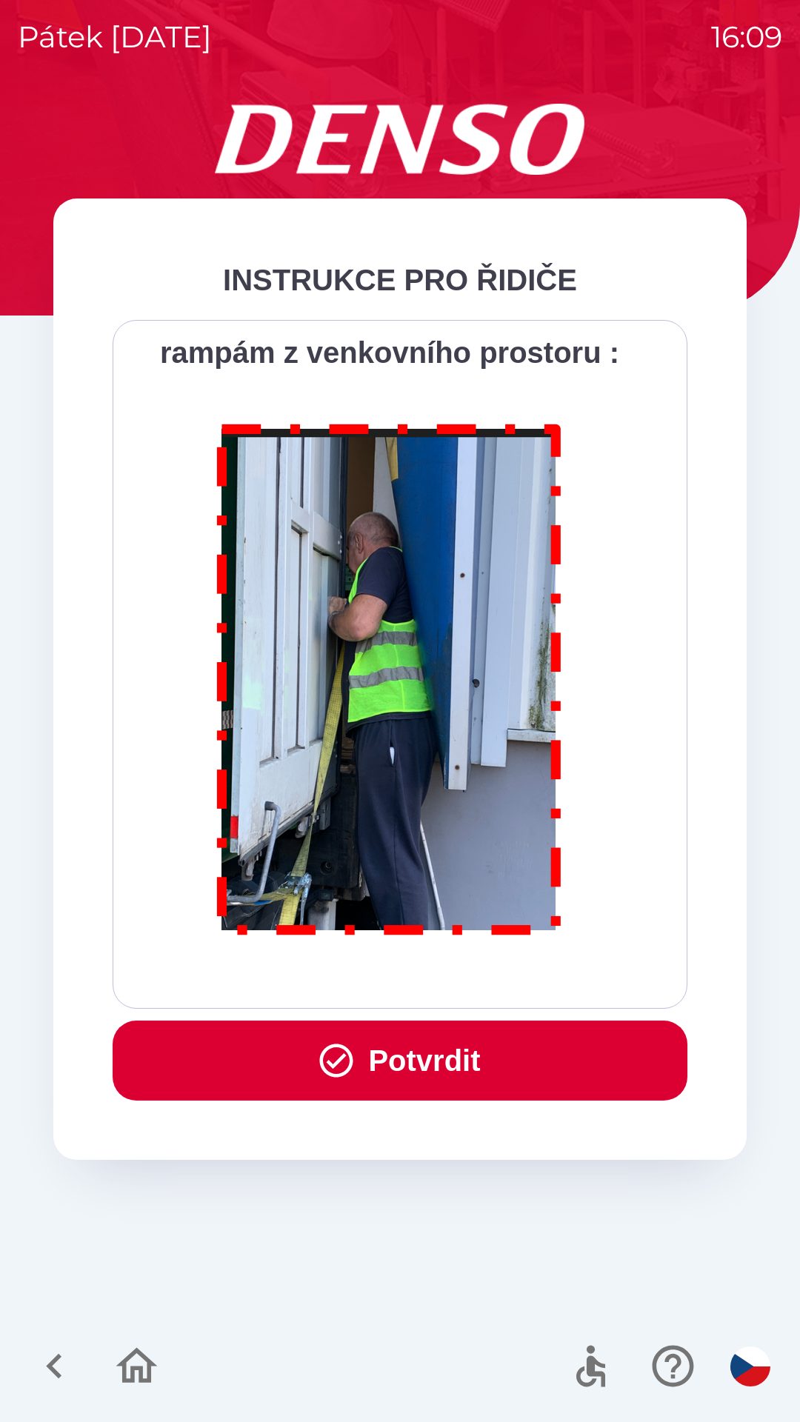
click at [318, 980] on div "Všichni řidiči přijíždějící do skladu firmy DENSO CZECH s.r.o. jsou po průjezdu…" at bounding box center [400, 664] width 538 height 652
click at [387, 1066] on button "Potvrdit" at bounding box center [400, 1060] width 575 height 80
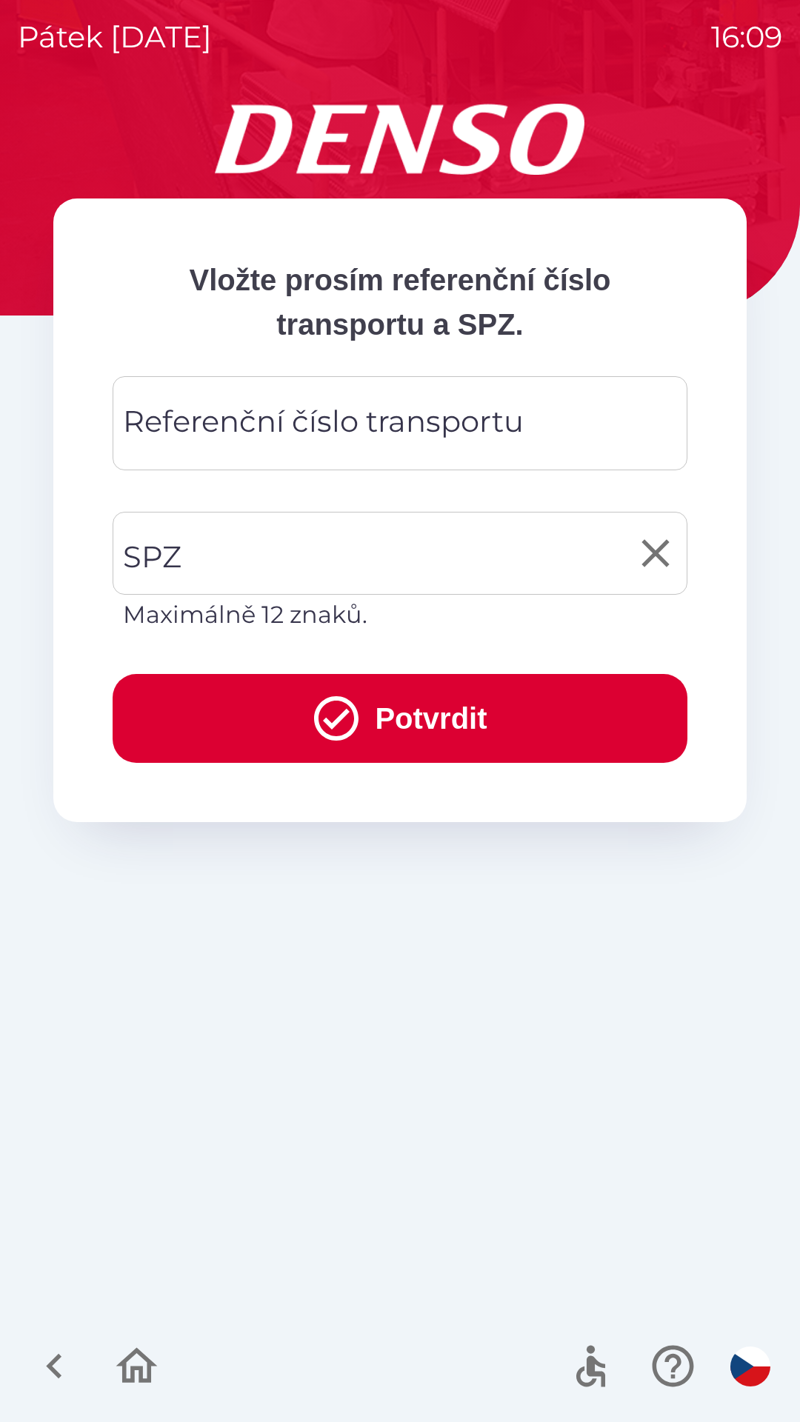
click at [244, 560] on input "SPZ" at bounding box center [388, 553] width 539 height 70
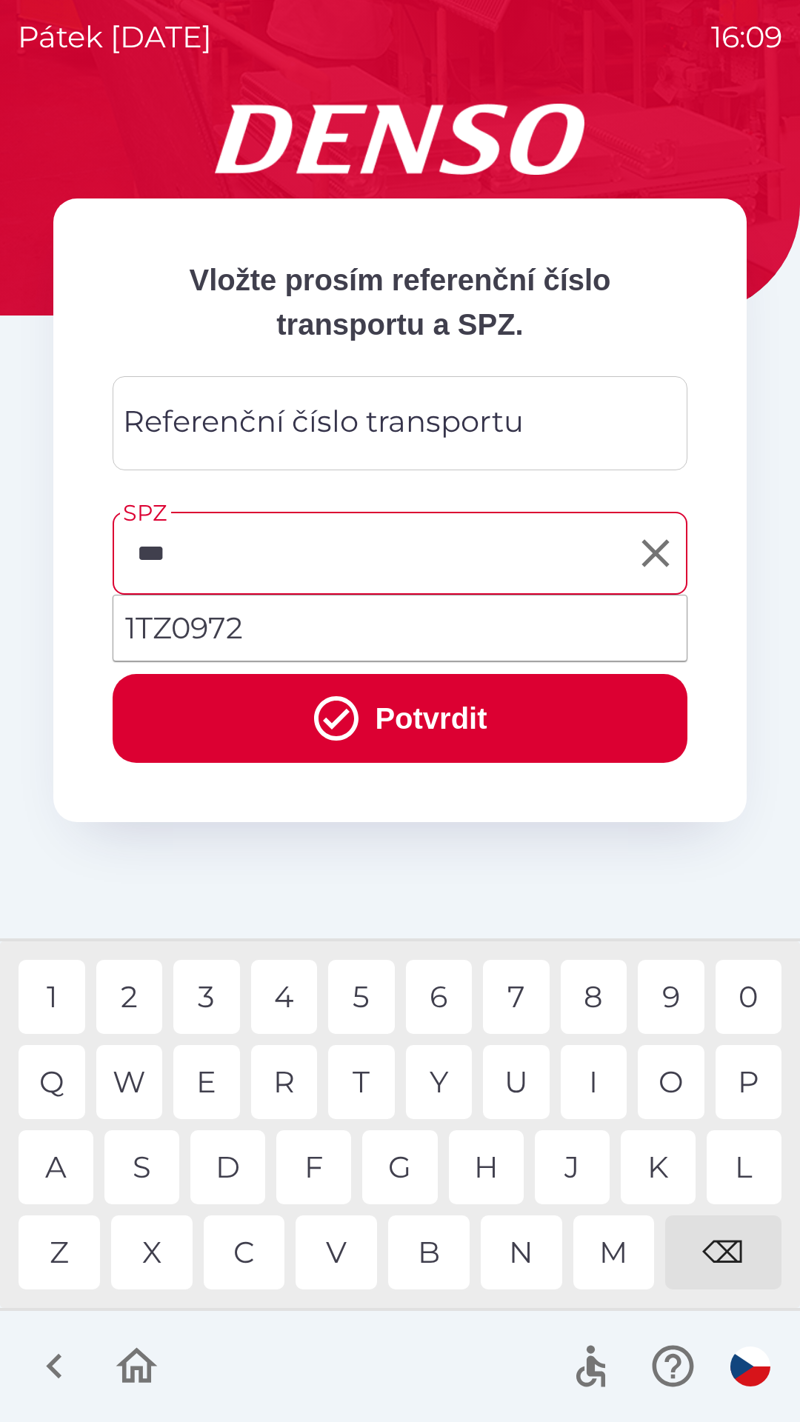
click at [182, 636] on li "1TZ0972" at bounding box center [399, 627] width 573 height 53
type input "*******"
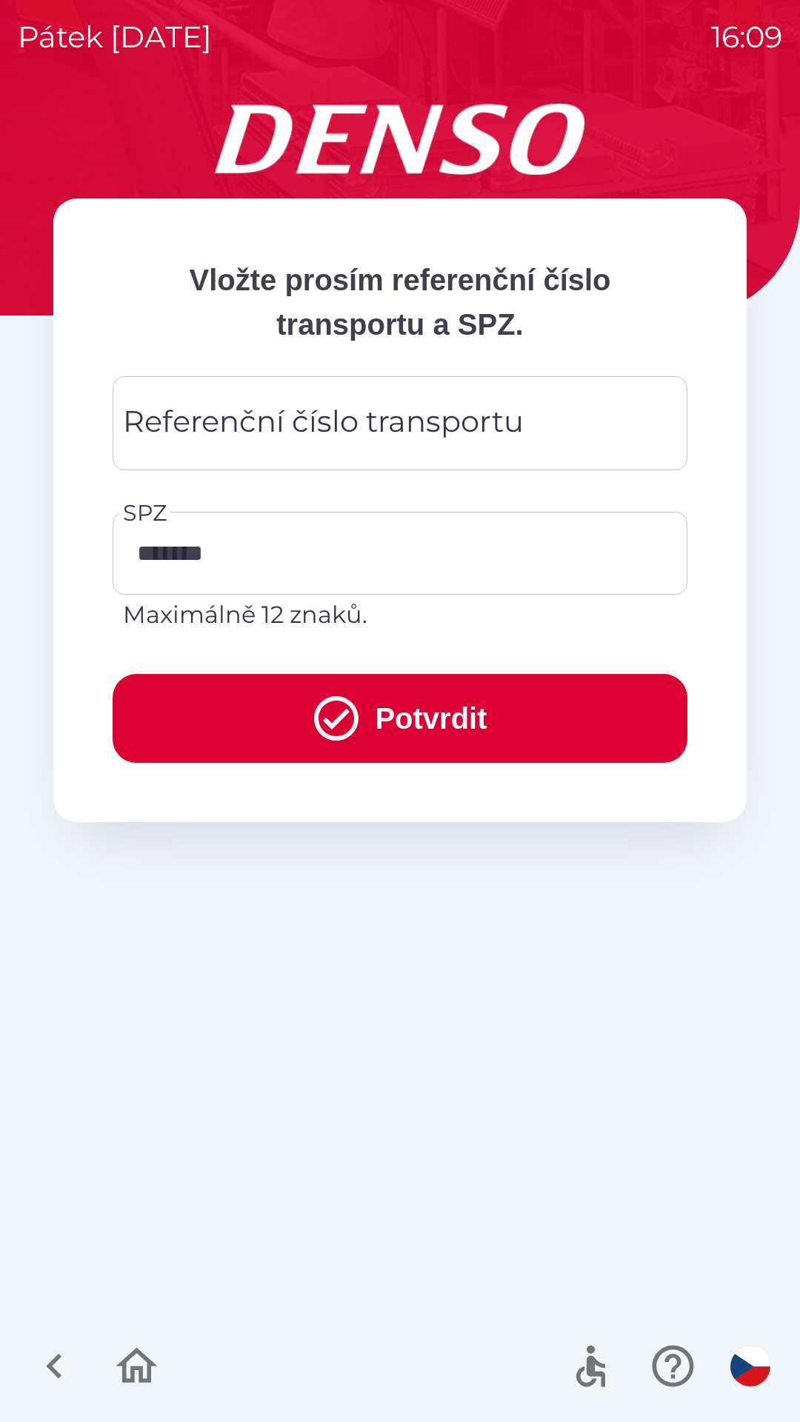
click at [385, 725] on button "Potvrdit" at bounding box center [400, 718] width 575 height 89
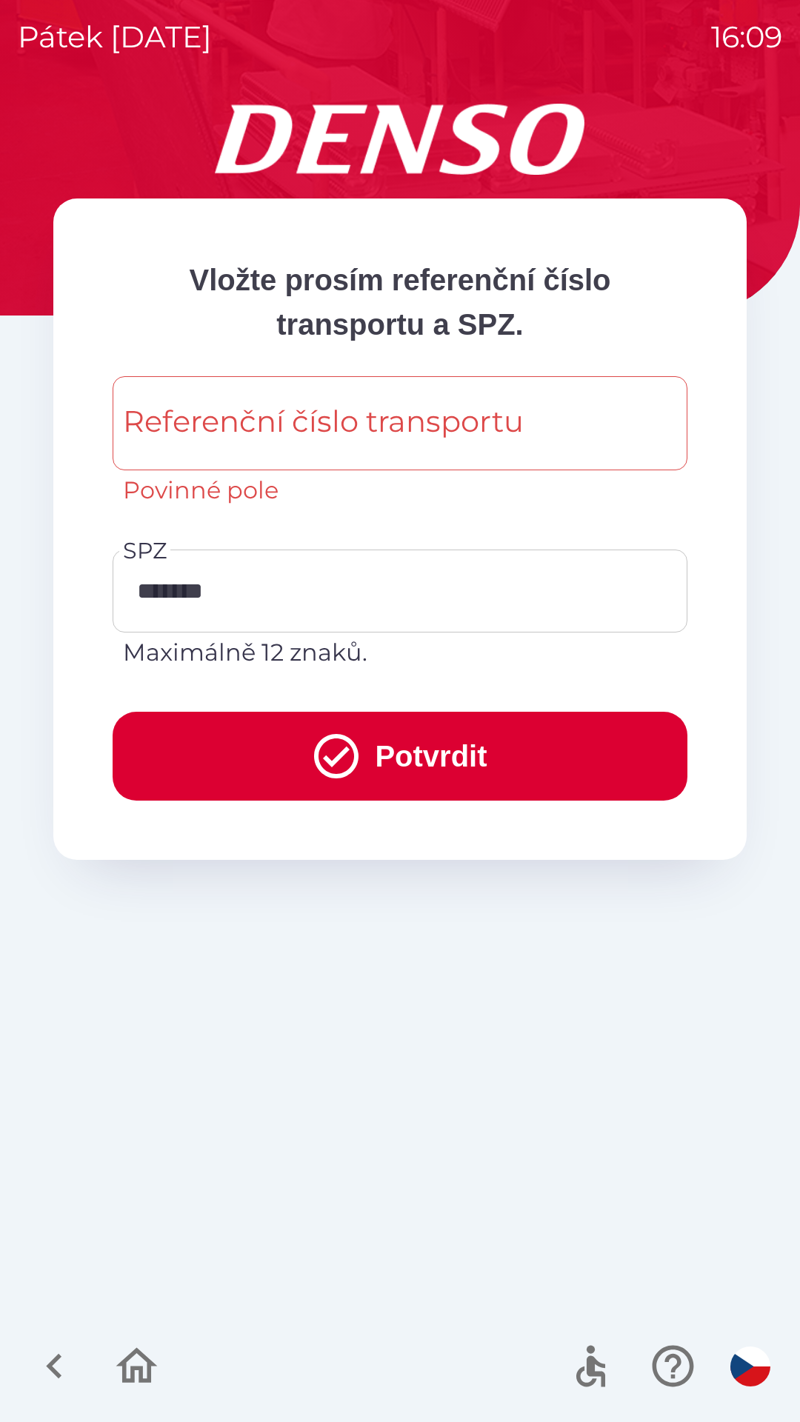
click at [369, 749] on button "Potvrdit" at bounding box center [400, 756] width 575 height 89
click at [373, 766] on button "Potvrdit" at bounding box center [400, 756] width 575 height 89
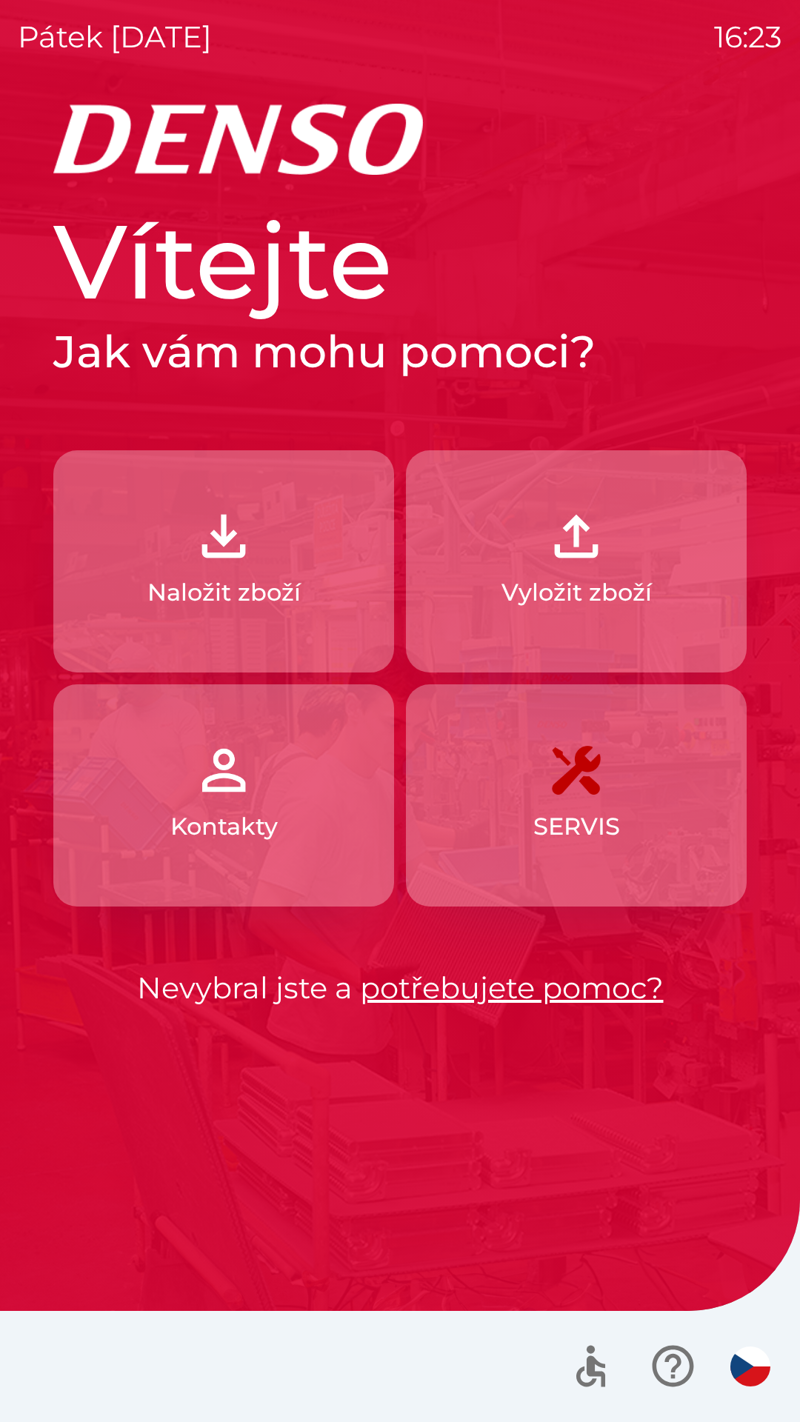
click at [230, 581] on p "Naložit zboží" at bounding box center [223, 593] width 153 height 36
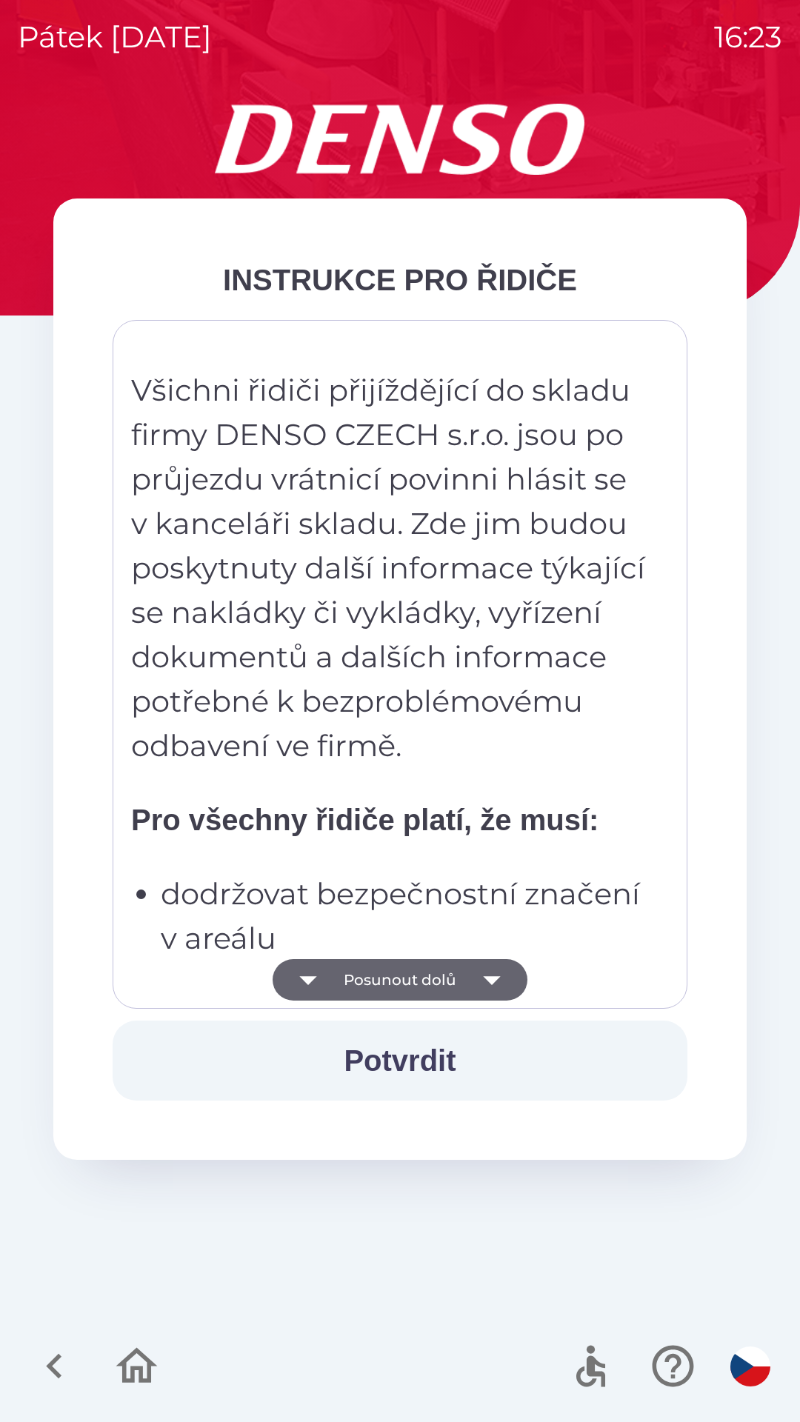
click at [355, 995] on button "Posunout dolů" at bounding box center [400, 979] width 255 height 41
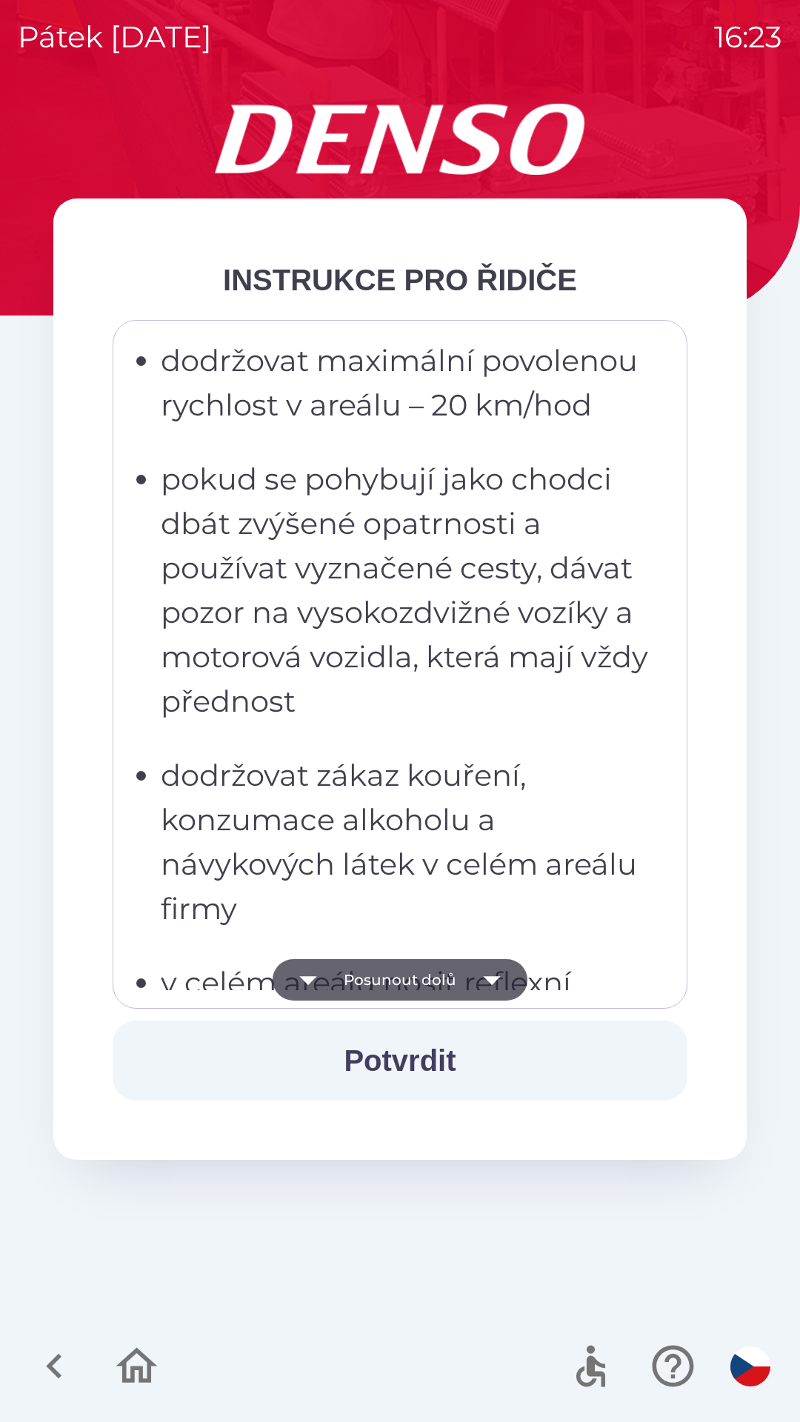
click at [347, 991] on button "Posunout dolů" at bounding box center [400, 979] width 255 height 41
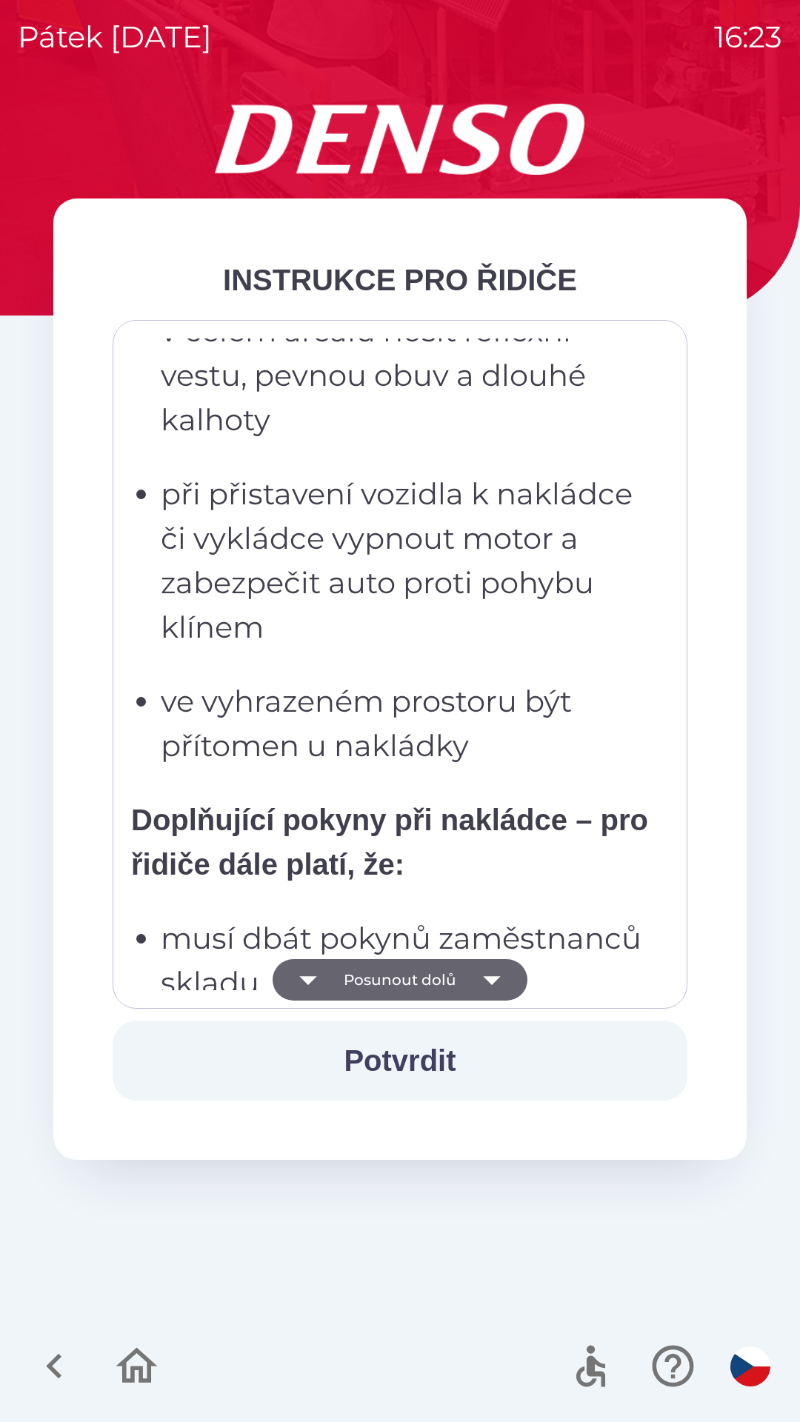
click at [342, 988] on button "Posunout dolů" at bounding box center [400, 979] width 255 height 41
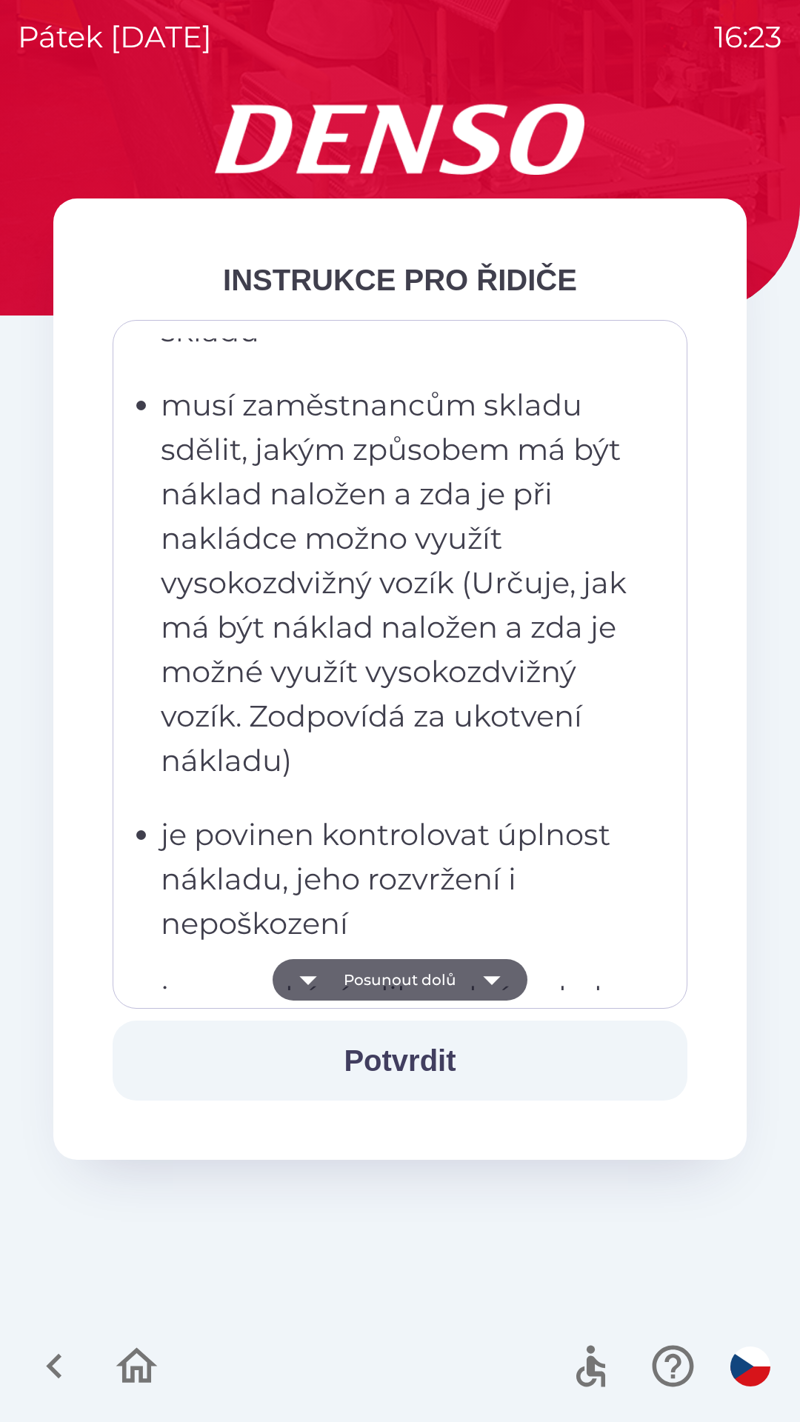
click at [339, 984] on button "Posunout dolů" at bounding box center [400, 979] width 255 height 41
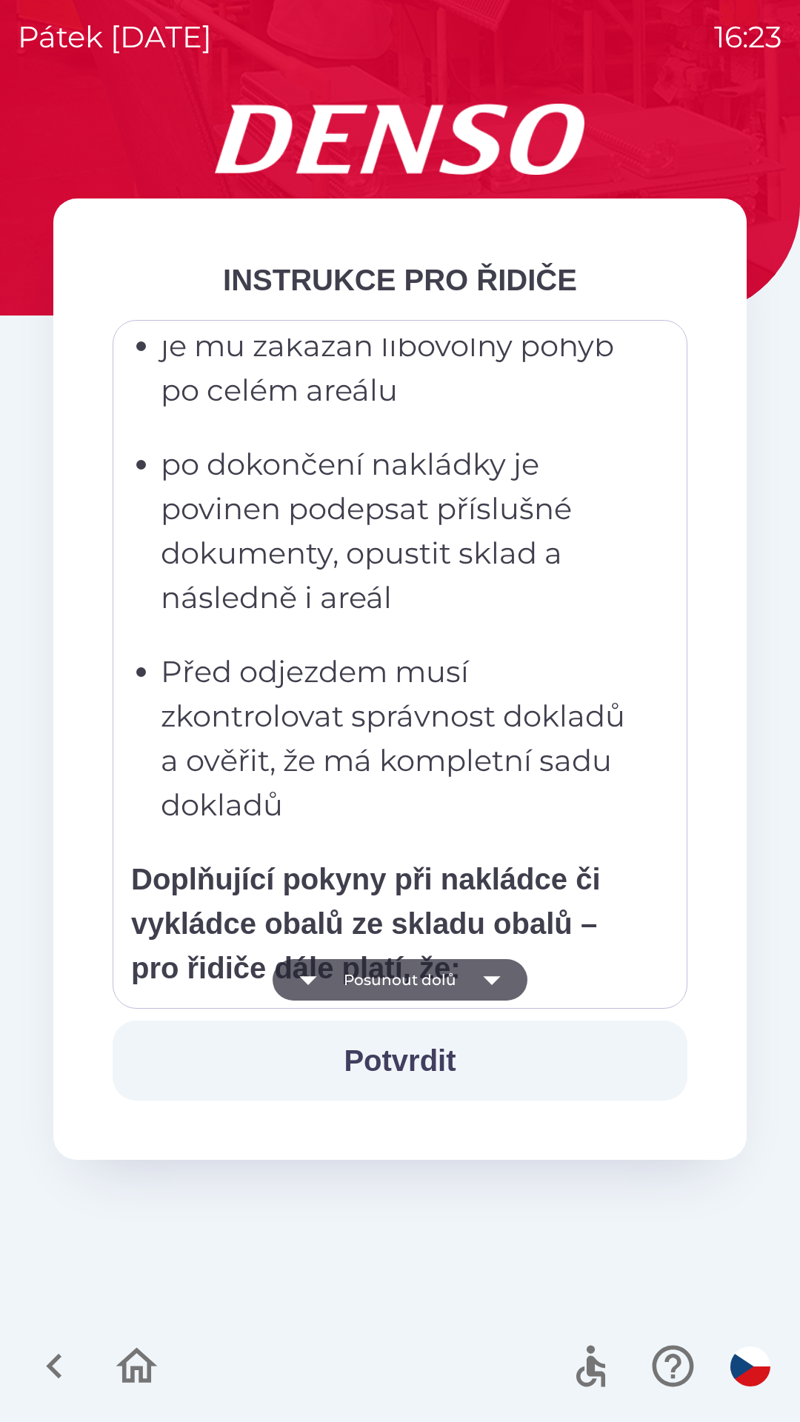
click at [335, 980] on button "Posunout dolů" at bounding box center [400, 979] width 255 height 41
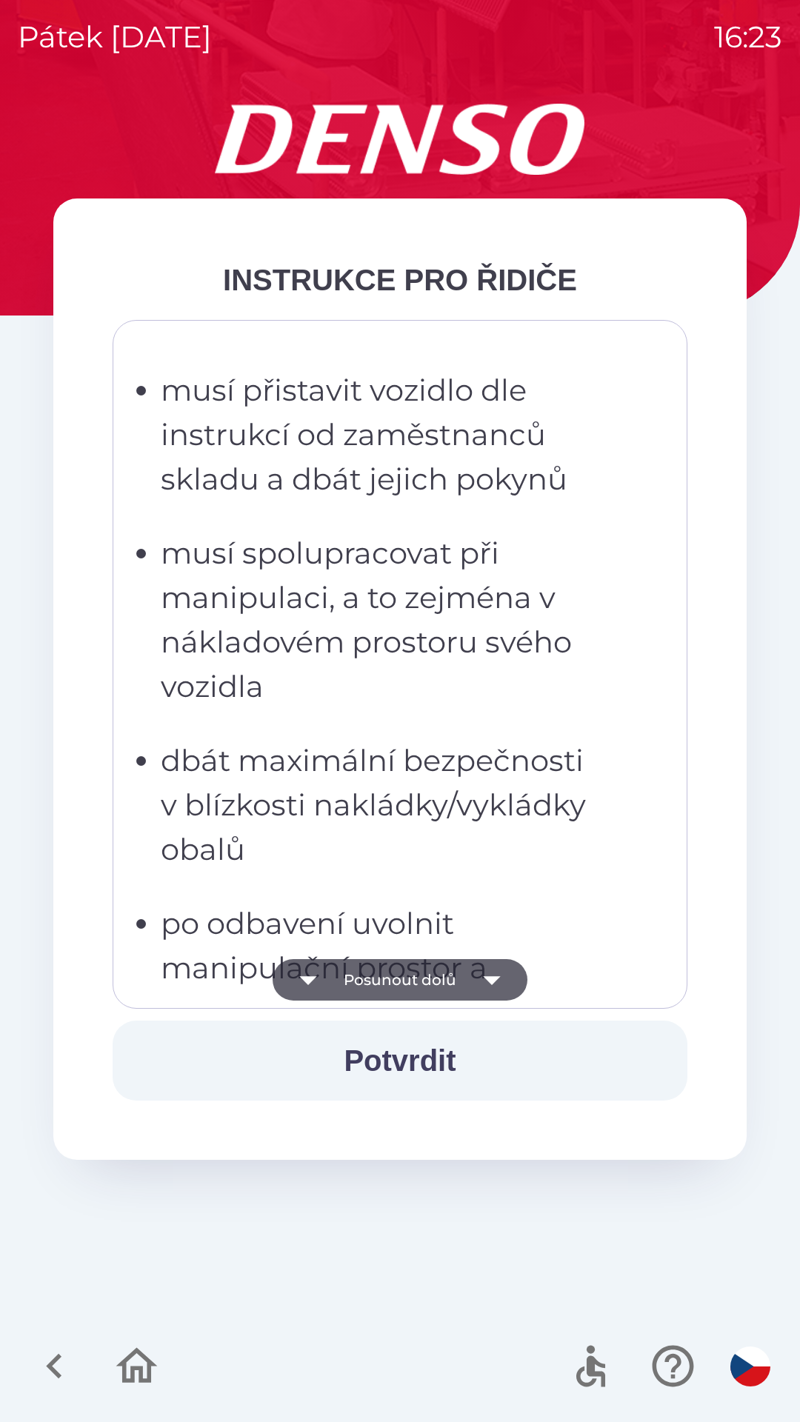
click at [331, 977] on button "Posunout dolů" at bounding box center [400, 979] width 255 height 41
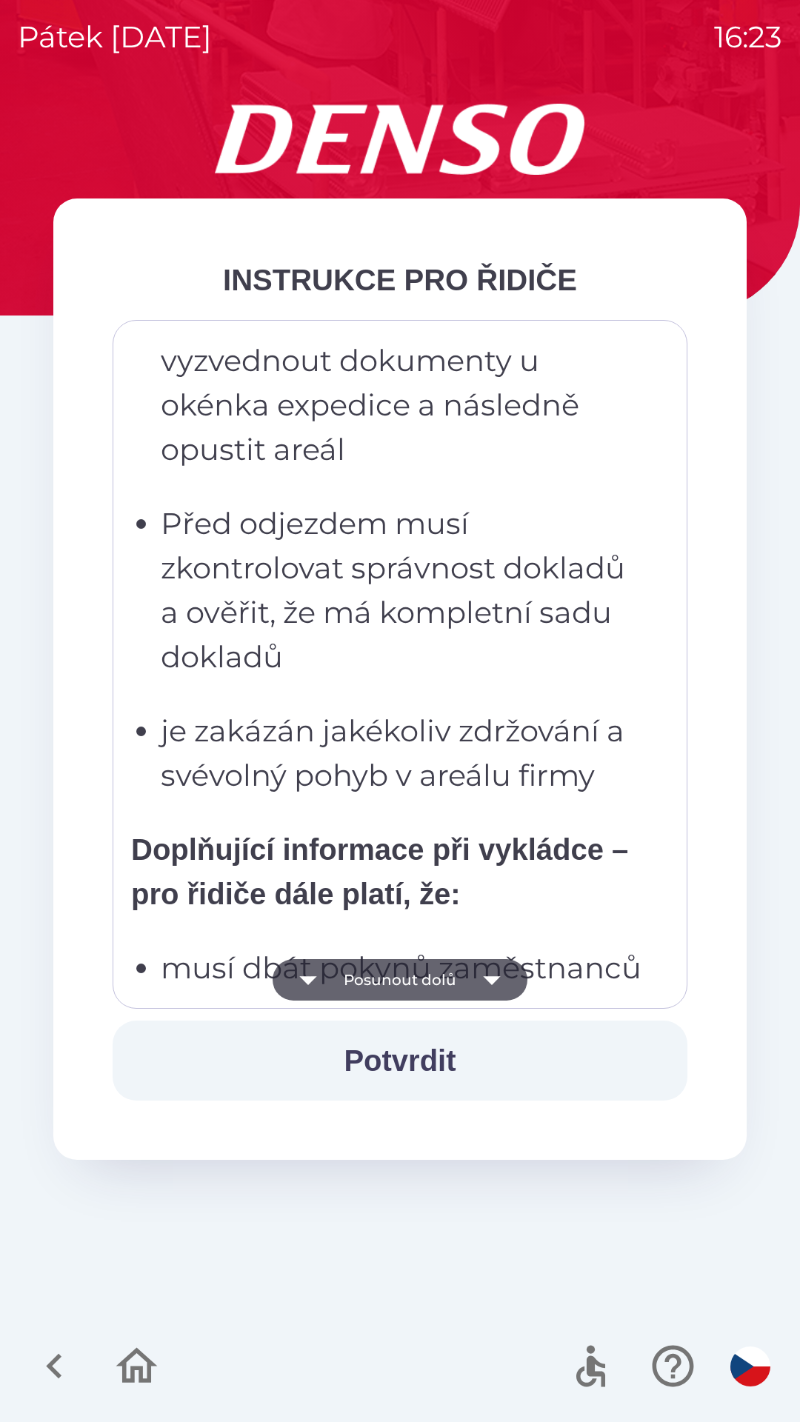
click at [333, 979] on button "Posunout dolů" at bounding box center [400, 979] width 255 height 41
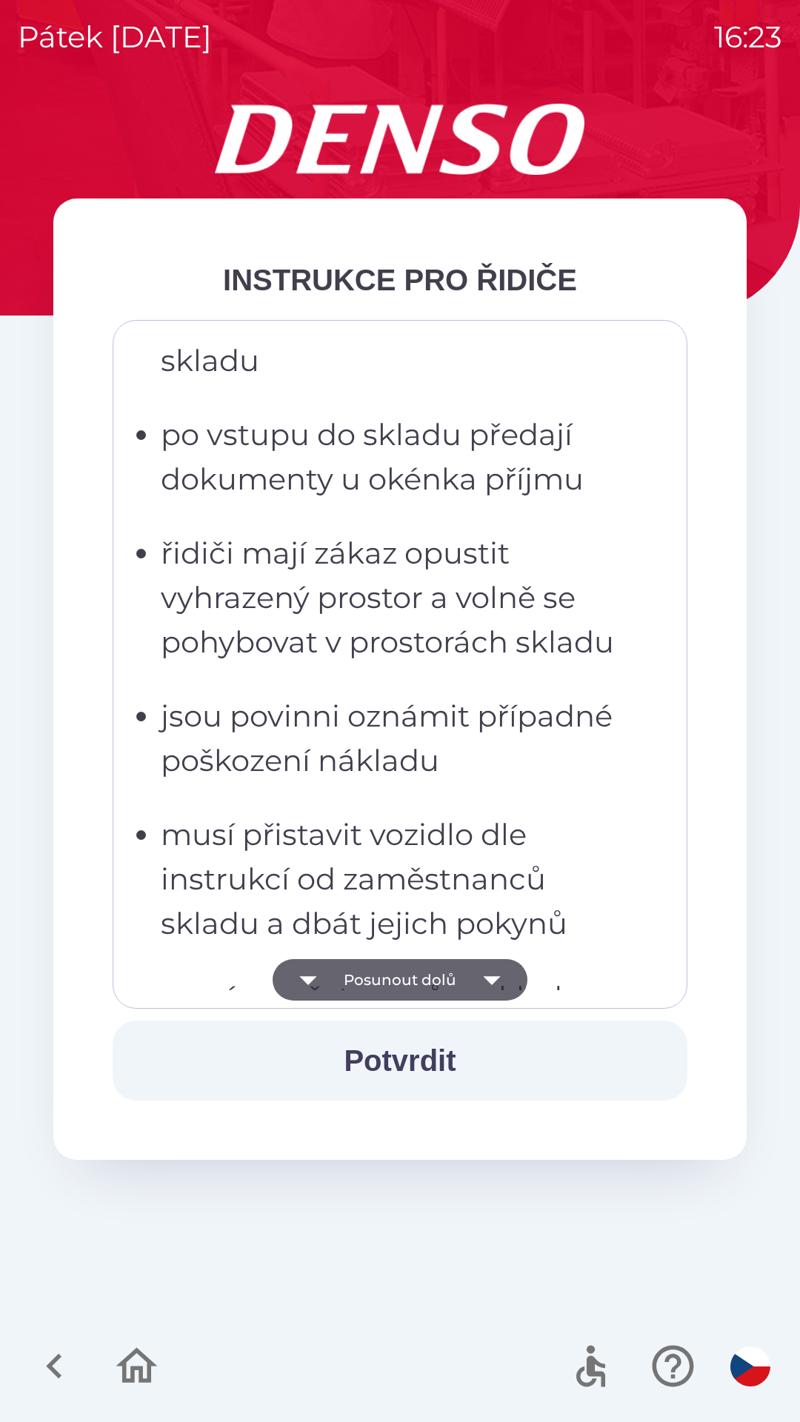
click at [327, 978] on icon "button" at bounding box center [307, 979] width 41 height 41
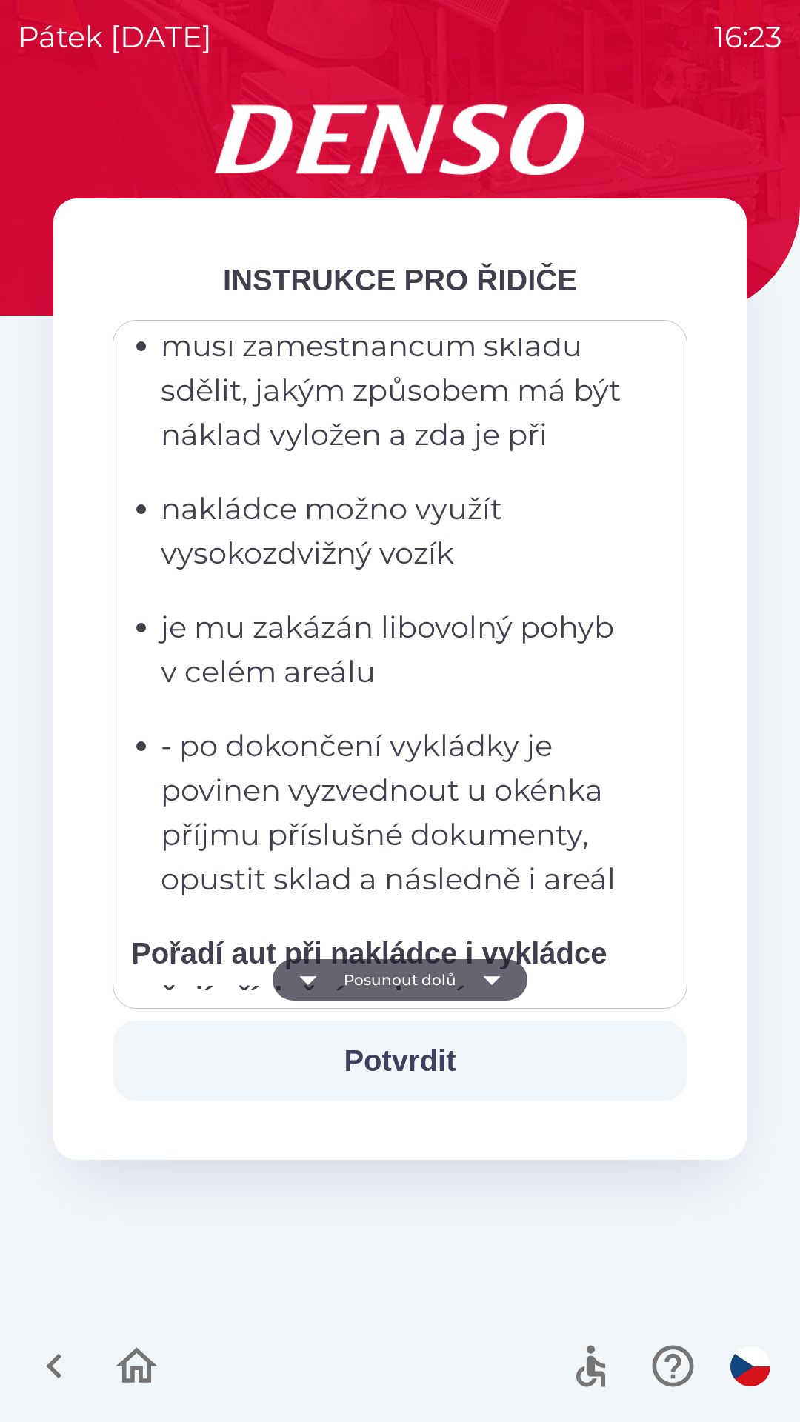
click at [329, 978] on icon "button" at bounding box center [307, 979] width 41 height 41
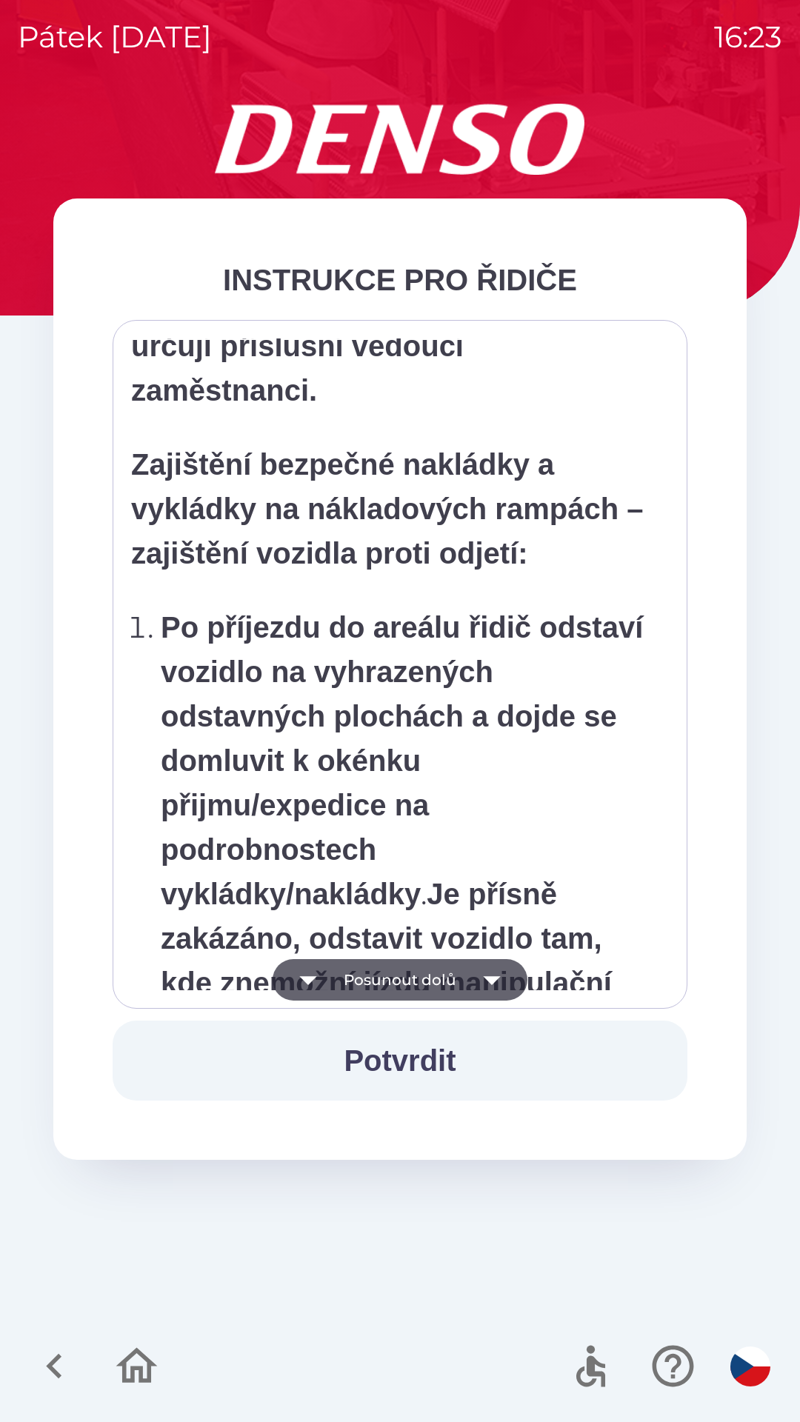
click at [327, 978] on icon "button" at bounding box center [307, 979] width 41 height 41
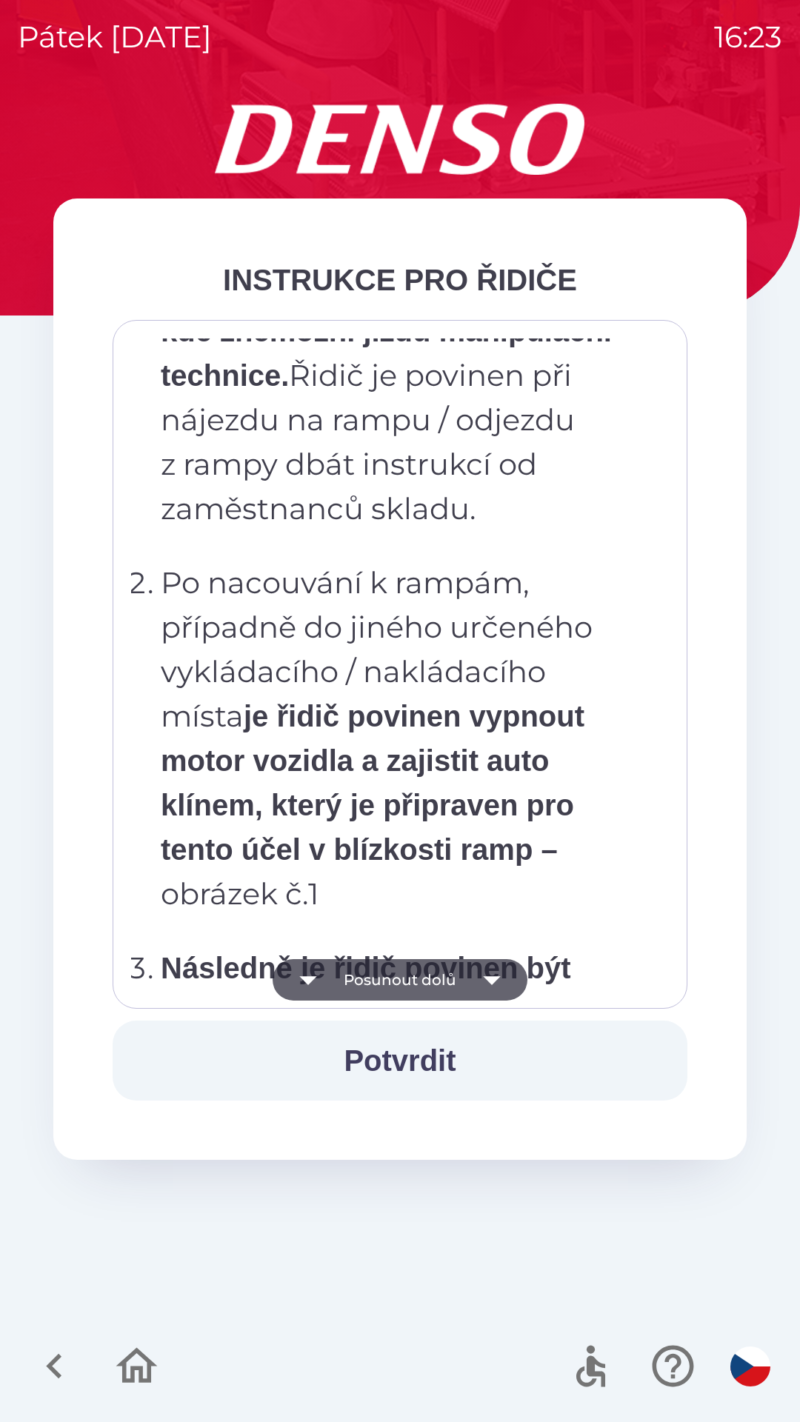
click at [323, 976] on icon "button" at bounding box center [307, 979] width 41 height 41
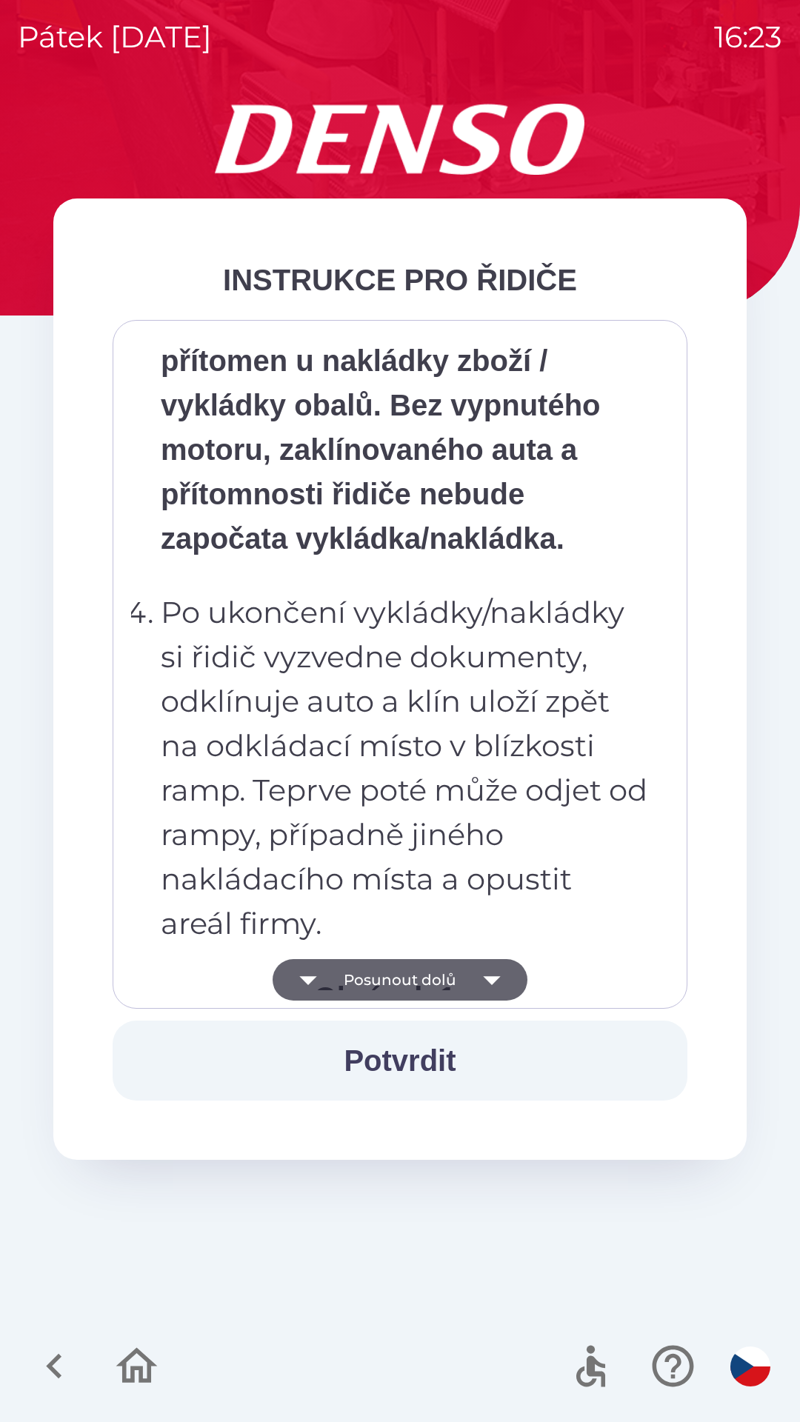
click at [323, 978] on icon "button" at bounding box center [307, 979] width 41 height 41
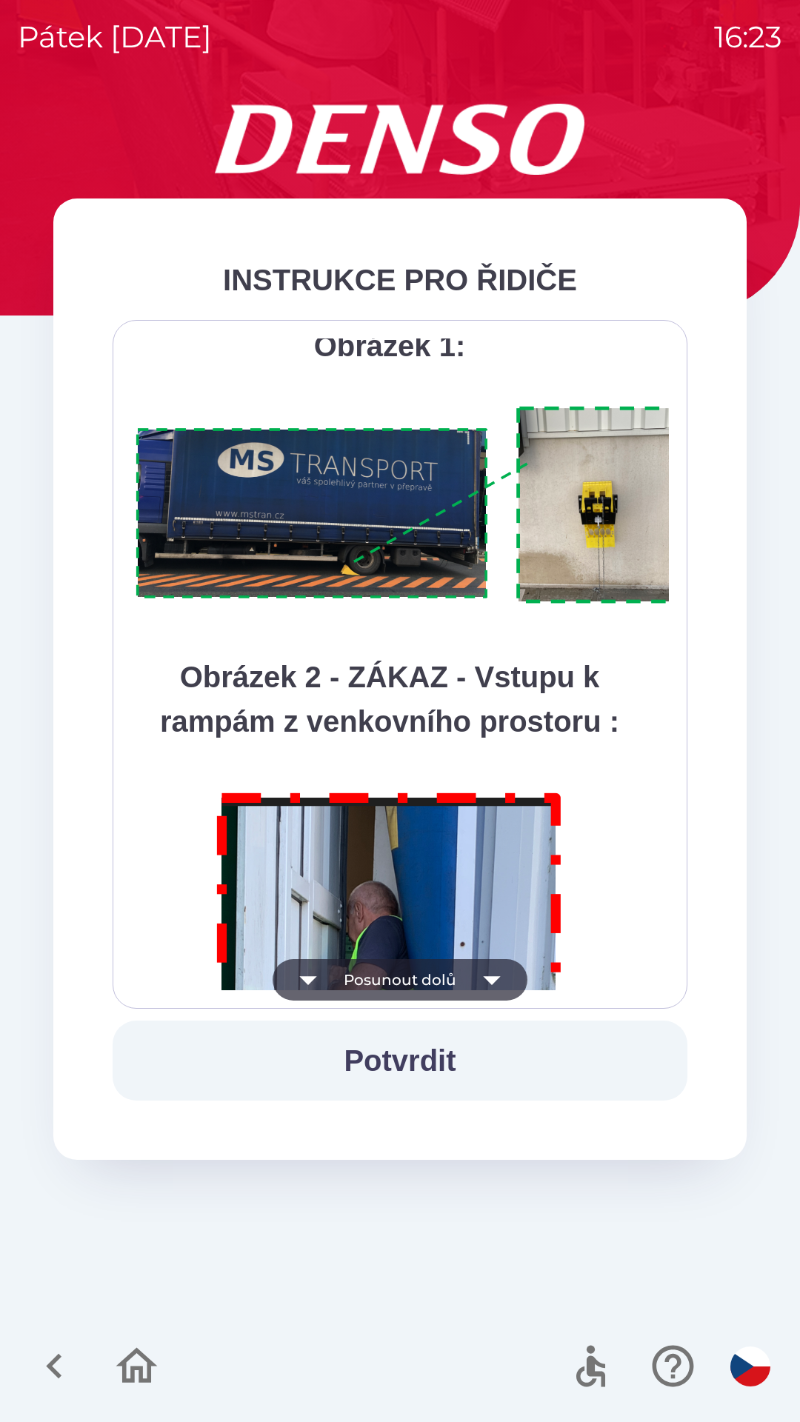
click at [321, 973] on icon "button" at bounding box center [307, 979] width 41 height 41
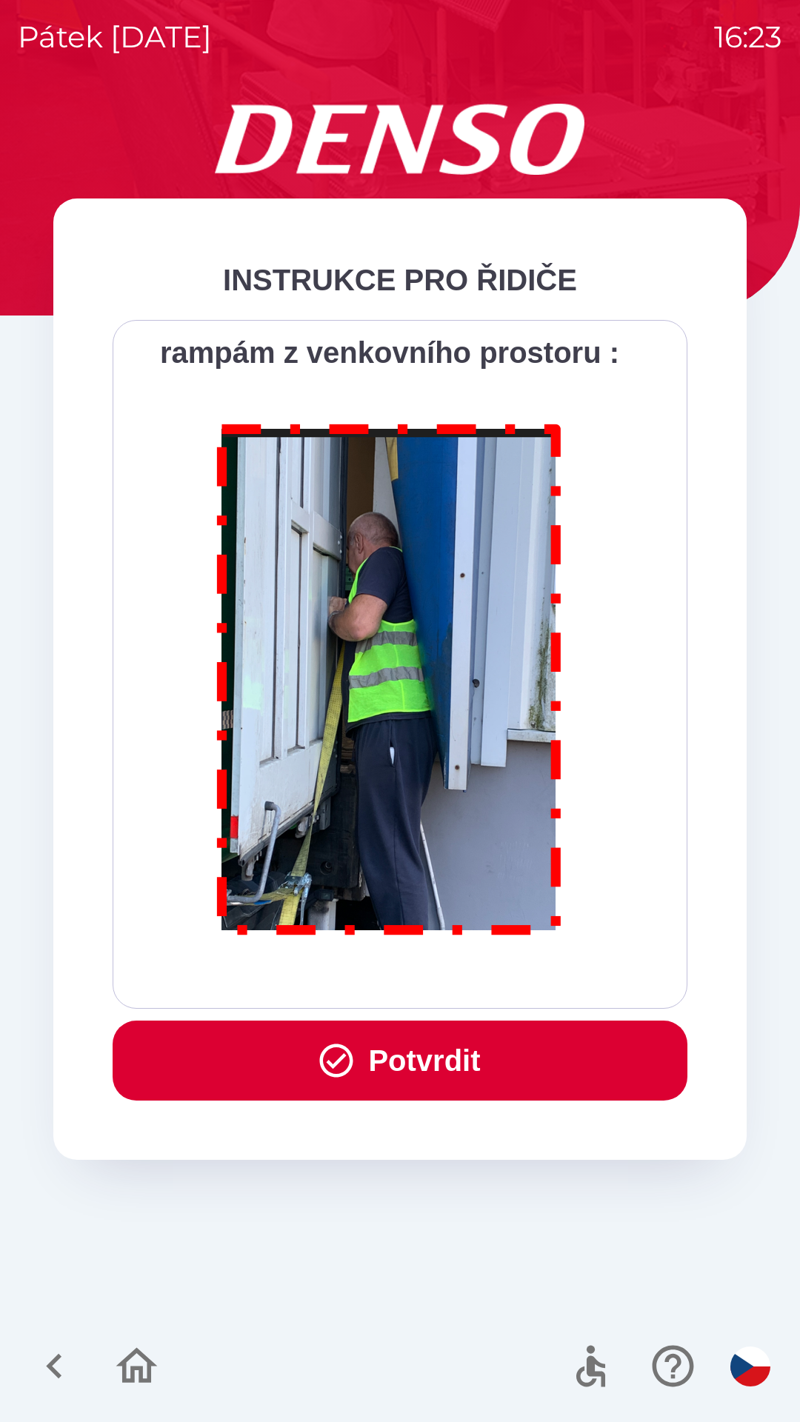
click at [321, 976] on div "Všichni řidiči přijíždějící do skladu firmy DENSO CZECH s.r.o. jsou po průjezdu…" at bounding box center [400, 664] width 538 height 652
click at [381, 1062] on button "Potvrdit" at bounding box center [400, 1060] width 575 height 80
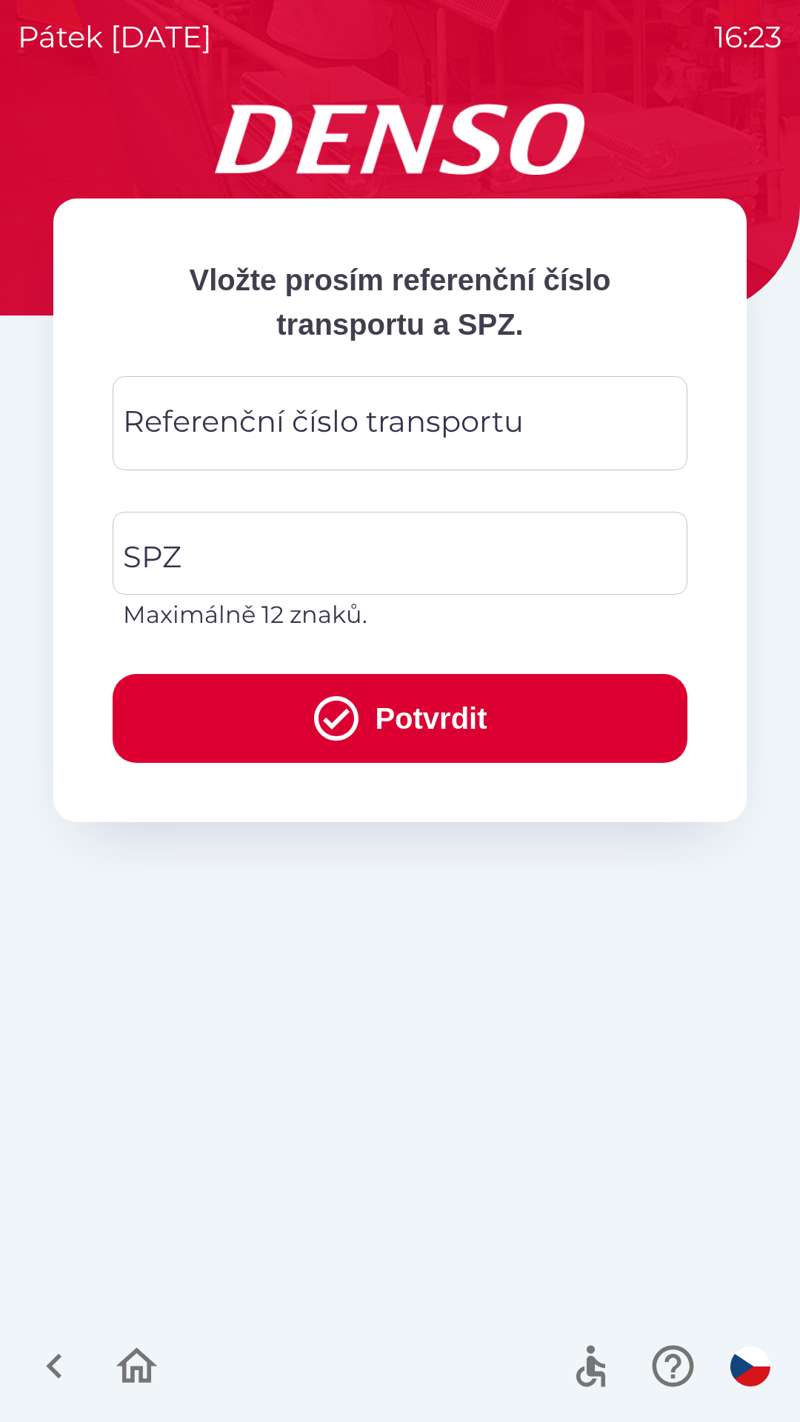
click at [196, 430] on div "Referenční číslo transportu Referenční číslo transportu" at bounding box center [400, 423] width 575 height 94
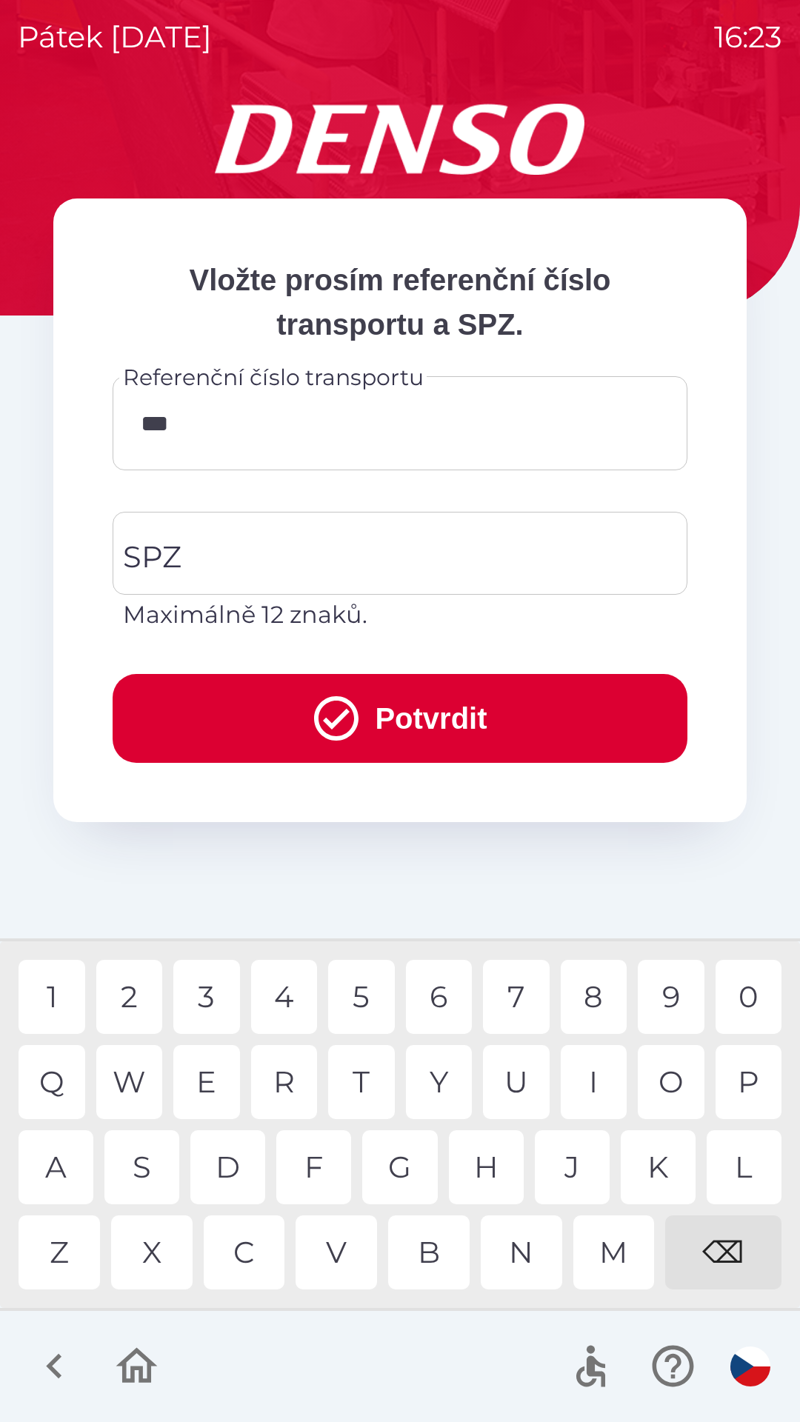
click at [135, 1077] on div "W" at bounding box center [129, 1082] width 67 height 74
click at [757, 989] on div "0" at bounding box center [748, 997] width 67 height 74
click at [52, 995] on div "1" at bounding box center [52, 997] width 67 height 74
type input "*******"
click at [687, 1000] on div "9" at bounding box center [671, 997] width 67 height 74
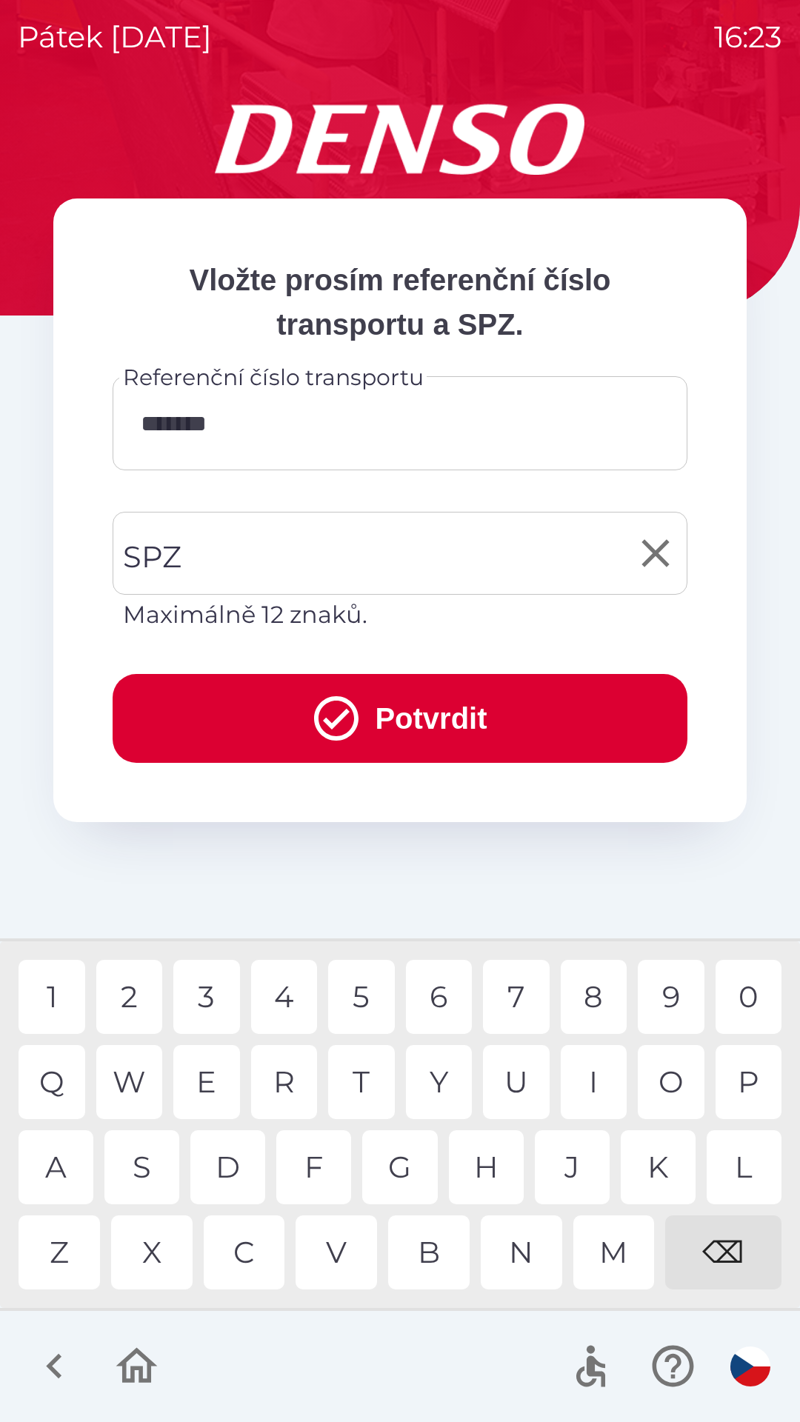
click at [215, 547] on input "SPZ" at bounding box center [388, 553] width 539 height 70
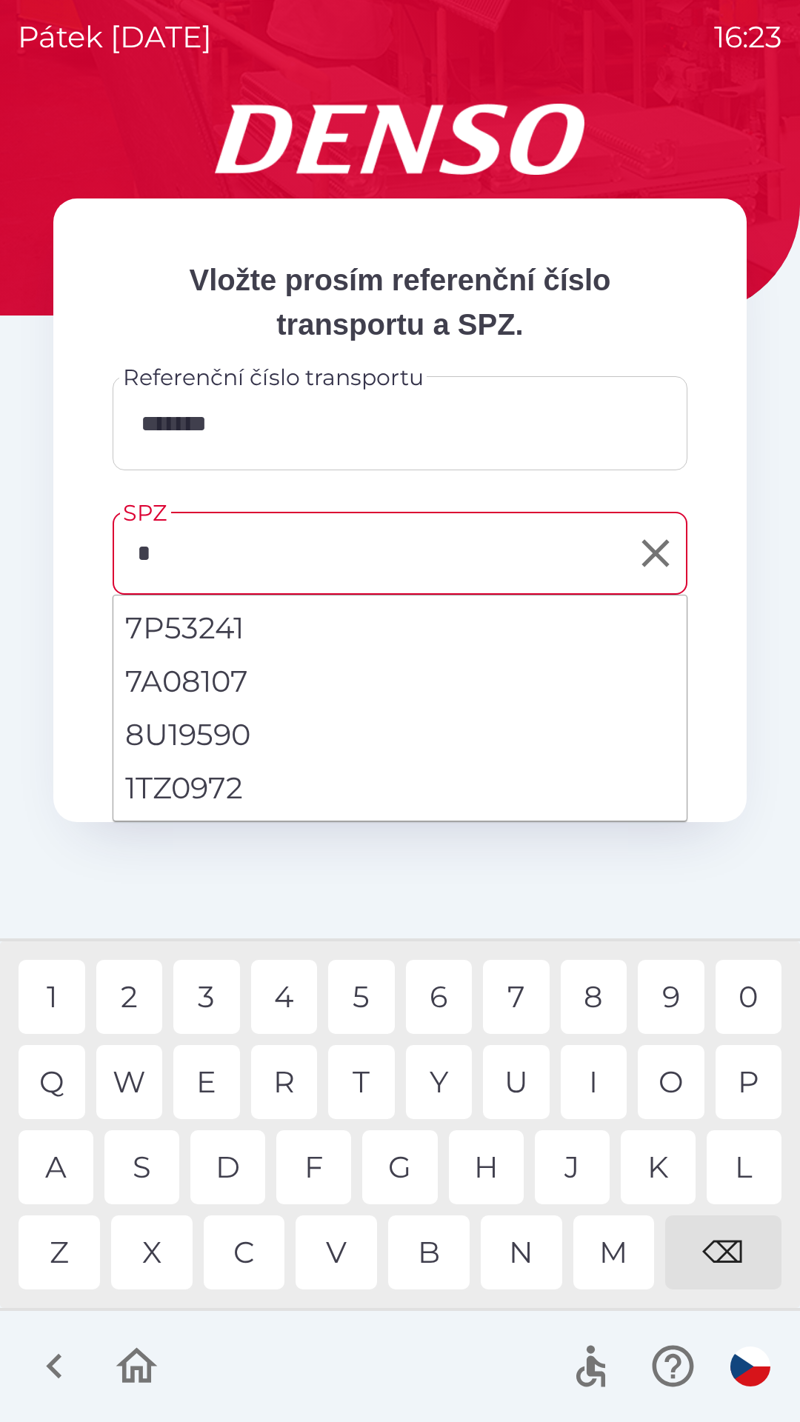
click at [59, 1003] on div "1" at bounding box center [52, 997] width 67 height 74
click at [181, 783] on li "1TZ0972" at bounding box center [399, 787] width 573 height 53
type input "*******"
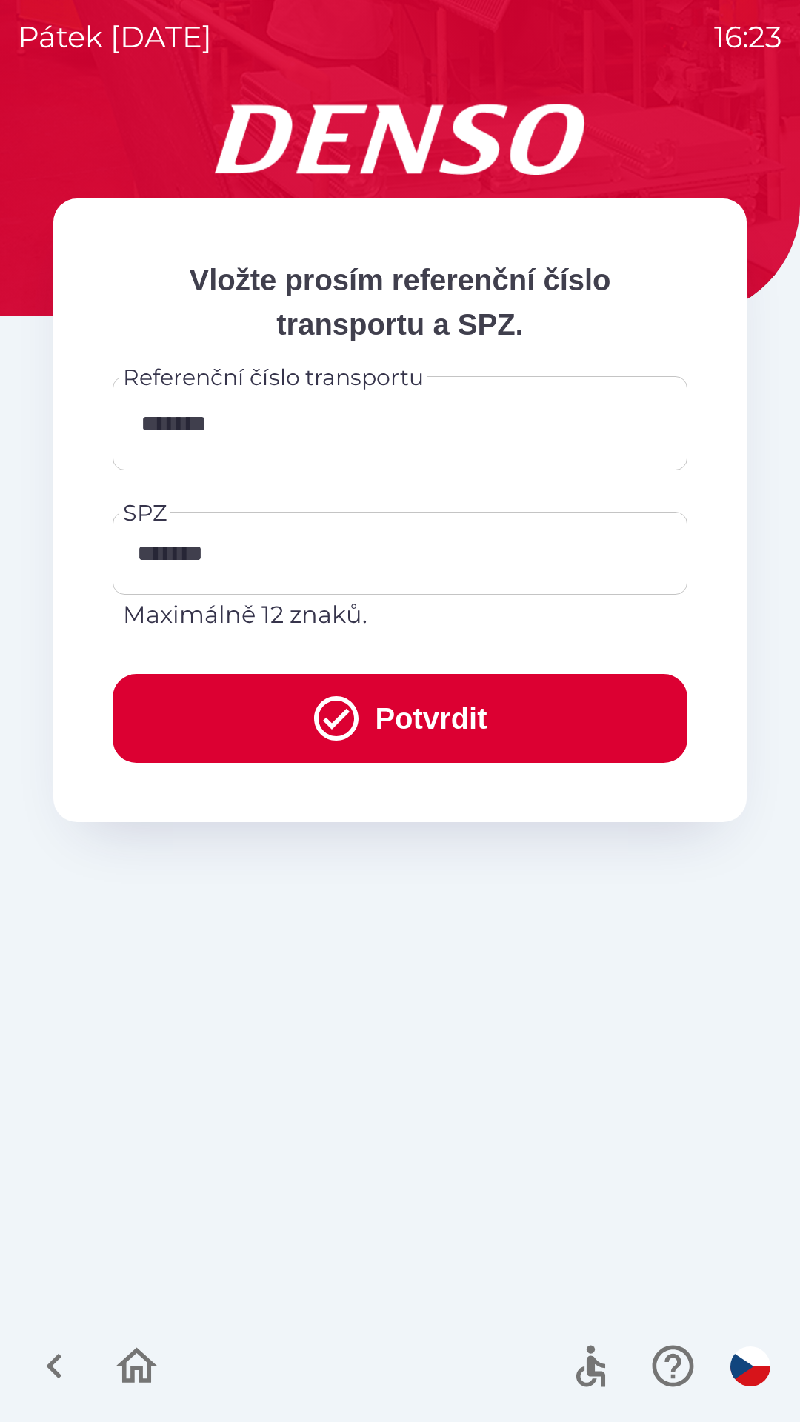
click at [385, 715] on button "Potvrdit" at bounding box center [400, 718] width 575 height 89
